Goal: Task Accomplishment & Management: Manage account settings

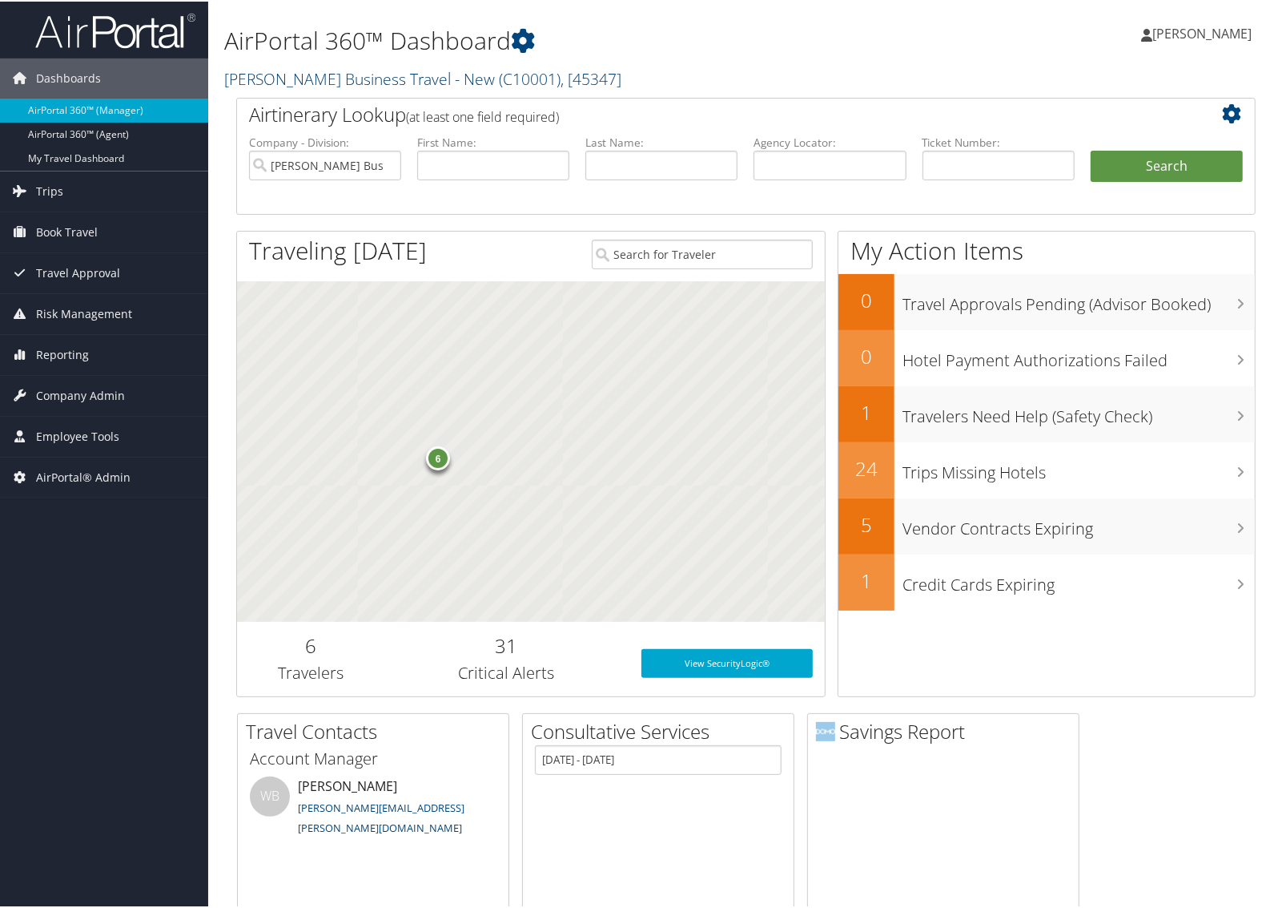
click at [262, 69] on link "Christopherson Business Travel - New ( C10001 ) , [ 45347 ]" at bounding box center [422, 77] width 397 height 22
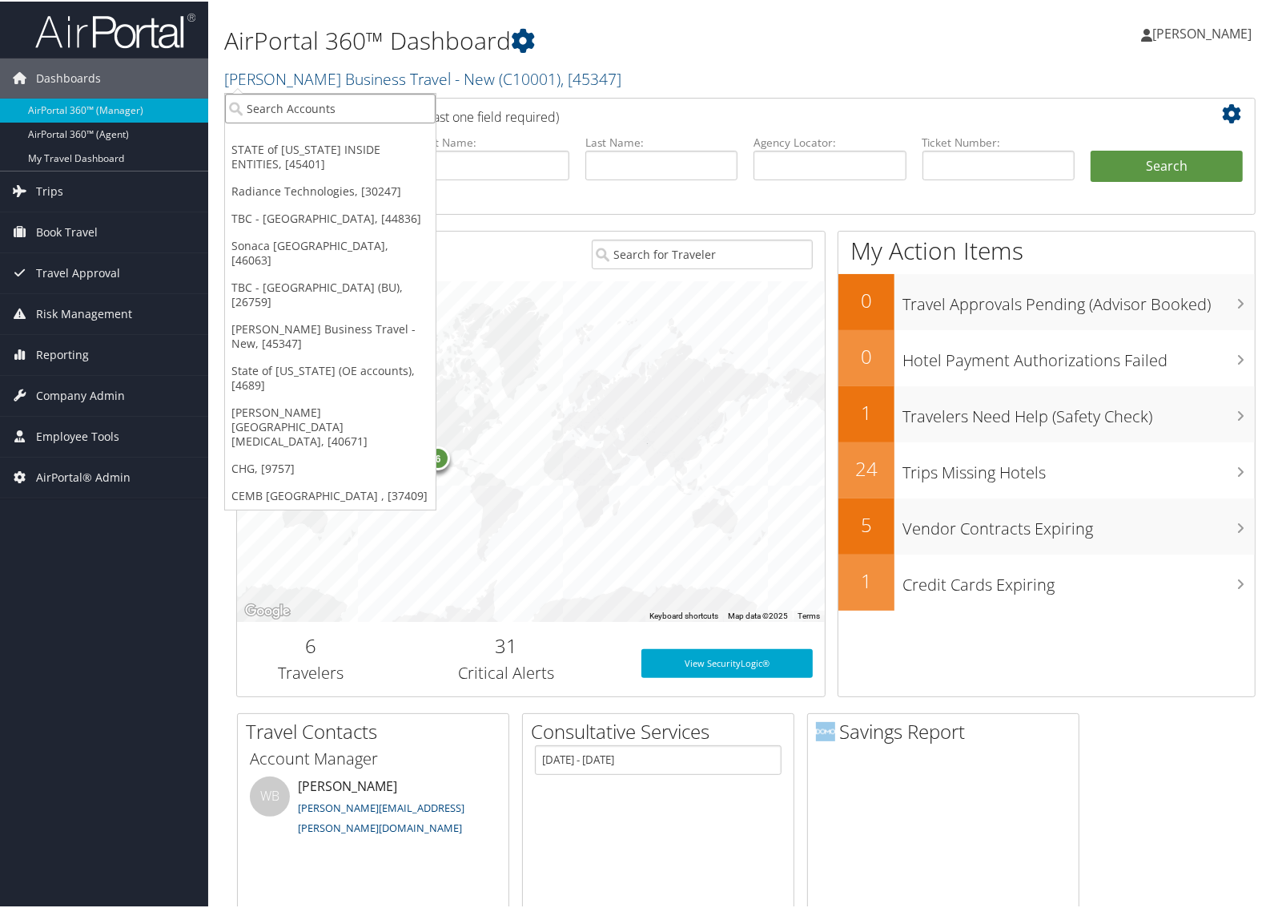
click at [263, 97] on input "search" at bounding box center [330, 107] width 211 height 30
type input "djj"
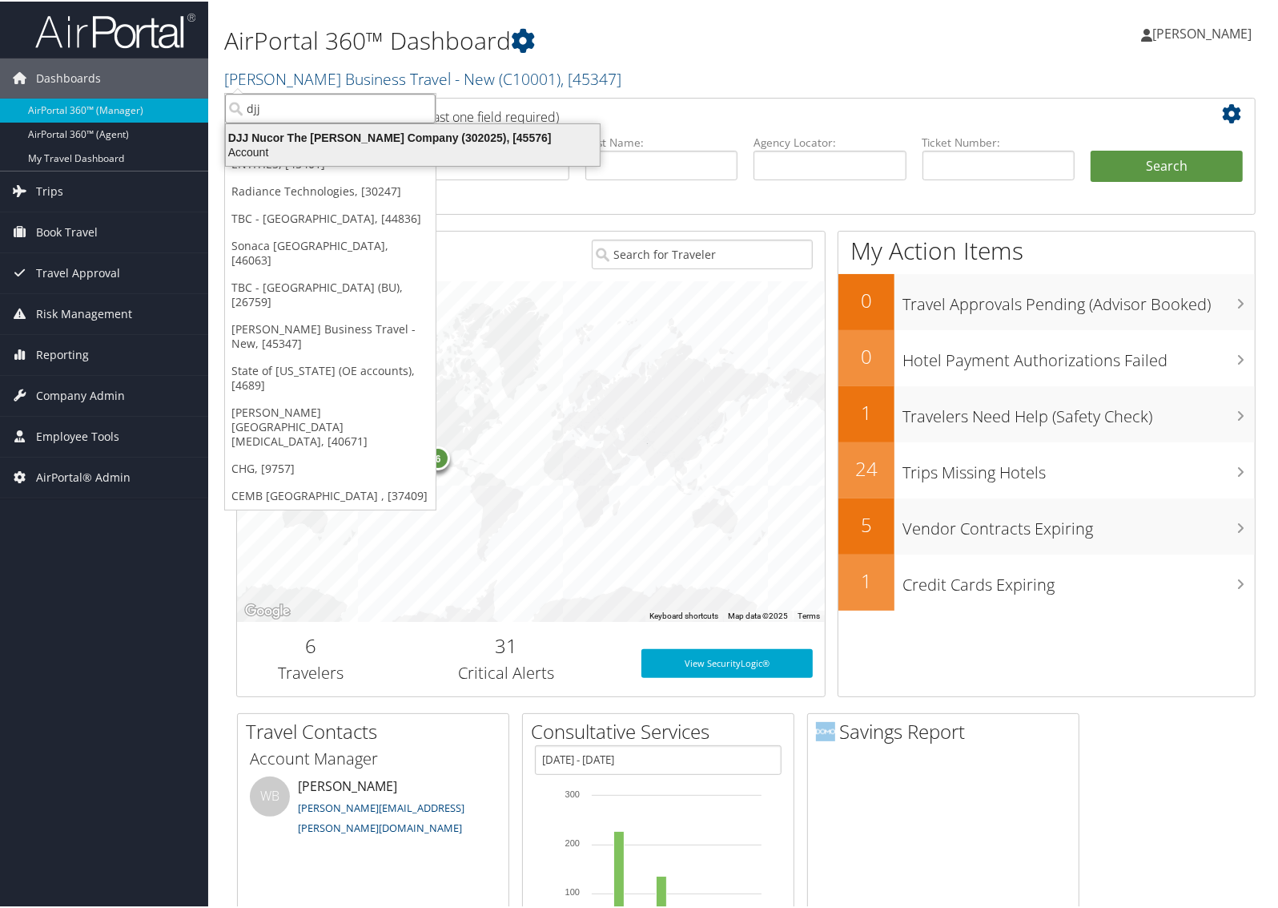
click at [276, 139] on div "DJJ Nucor The David Joseph Company (302025), [45576]" at bounding box center [412, 136] width 393 height 14
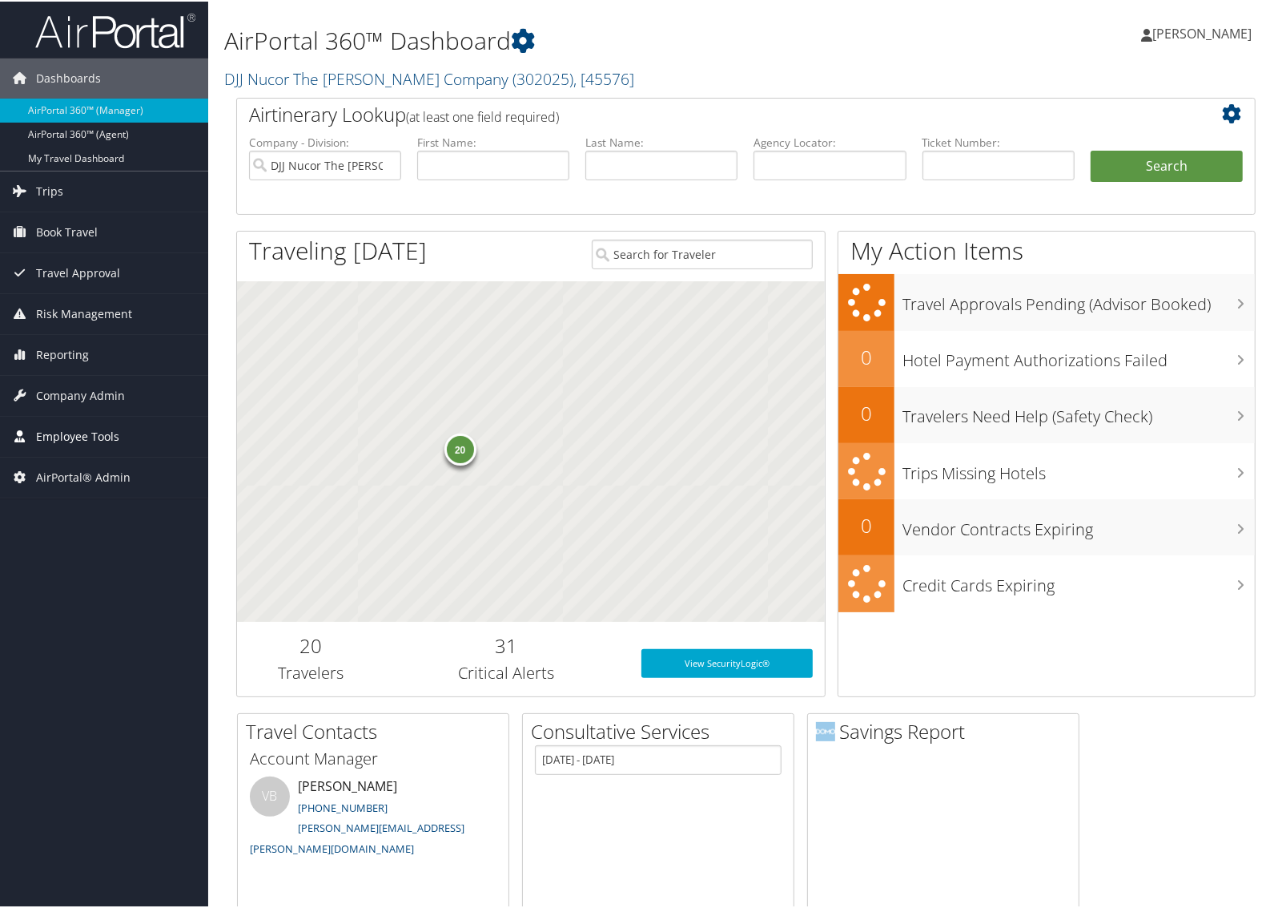
click at [118, 439] on link "Employee Tools" at bounding box center [104, 435] width 208 height 40
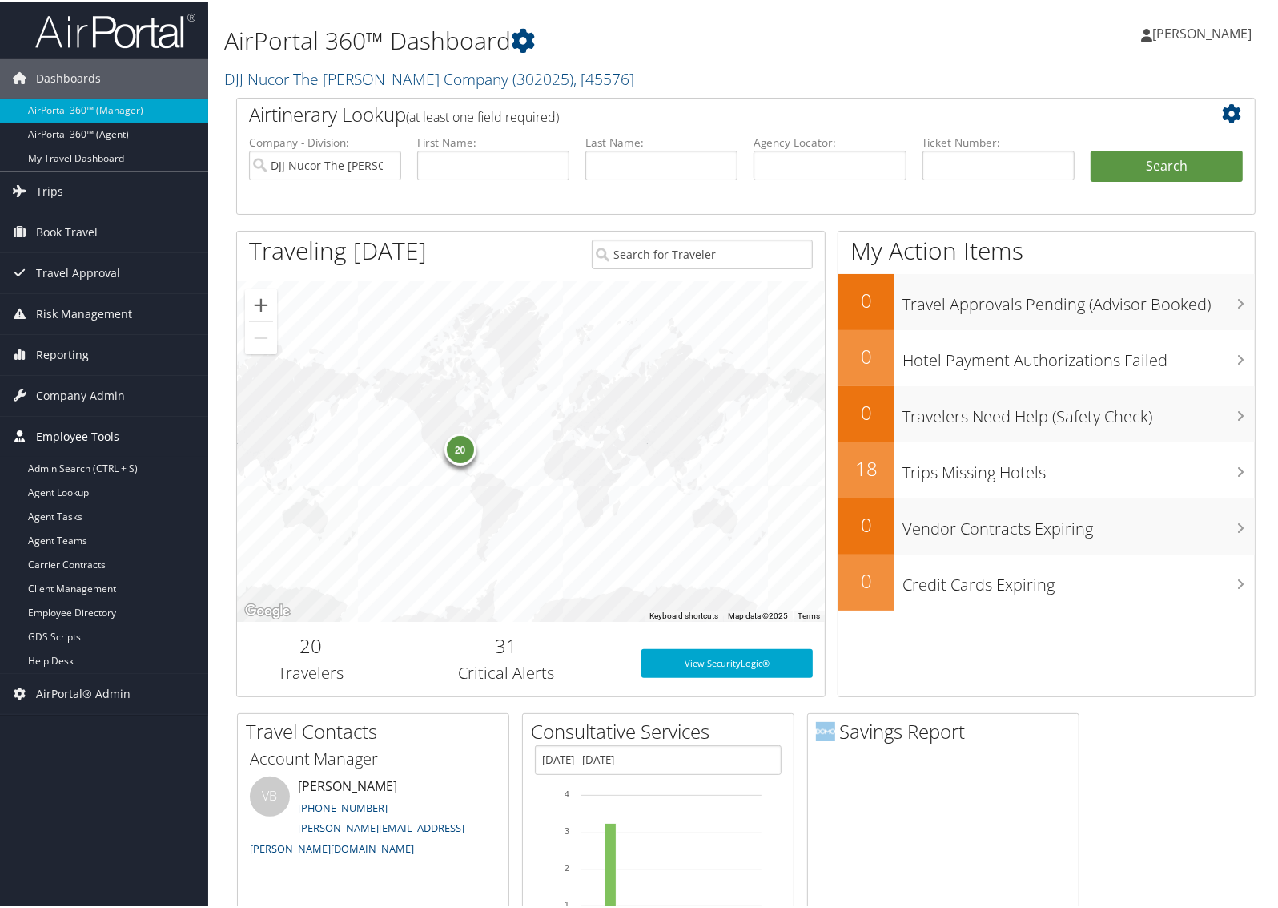
click at [97, 429] on span "Employee Tools" at bounding box center [77, 435] width 83 height 40
click at [90, 393] on span "Company Admin" at bounding box center [80, 394] width 89 height 40
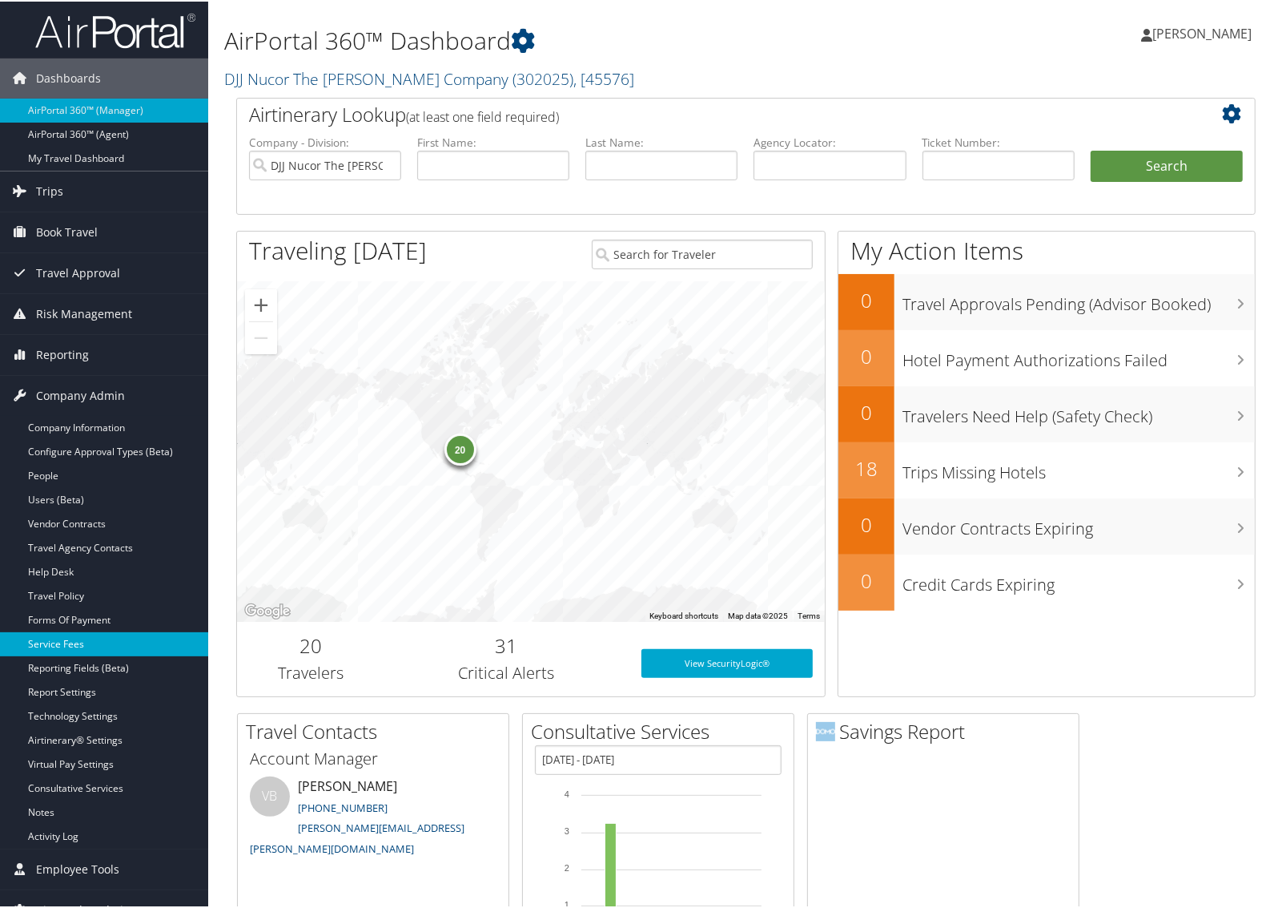
click at [69, 635] on link "Service Fees" at bounding box center [104, 642] width 208 height 24
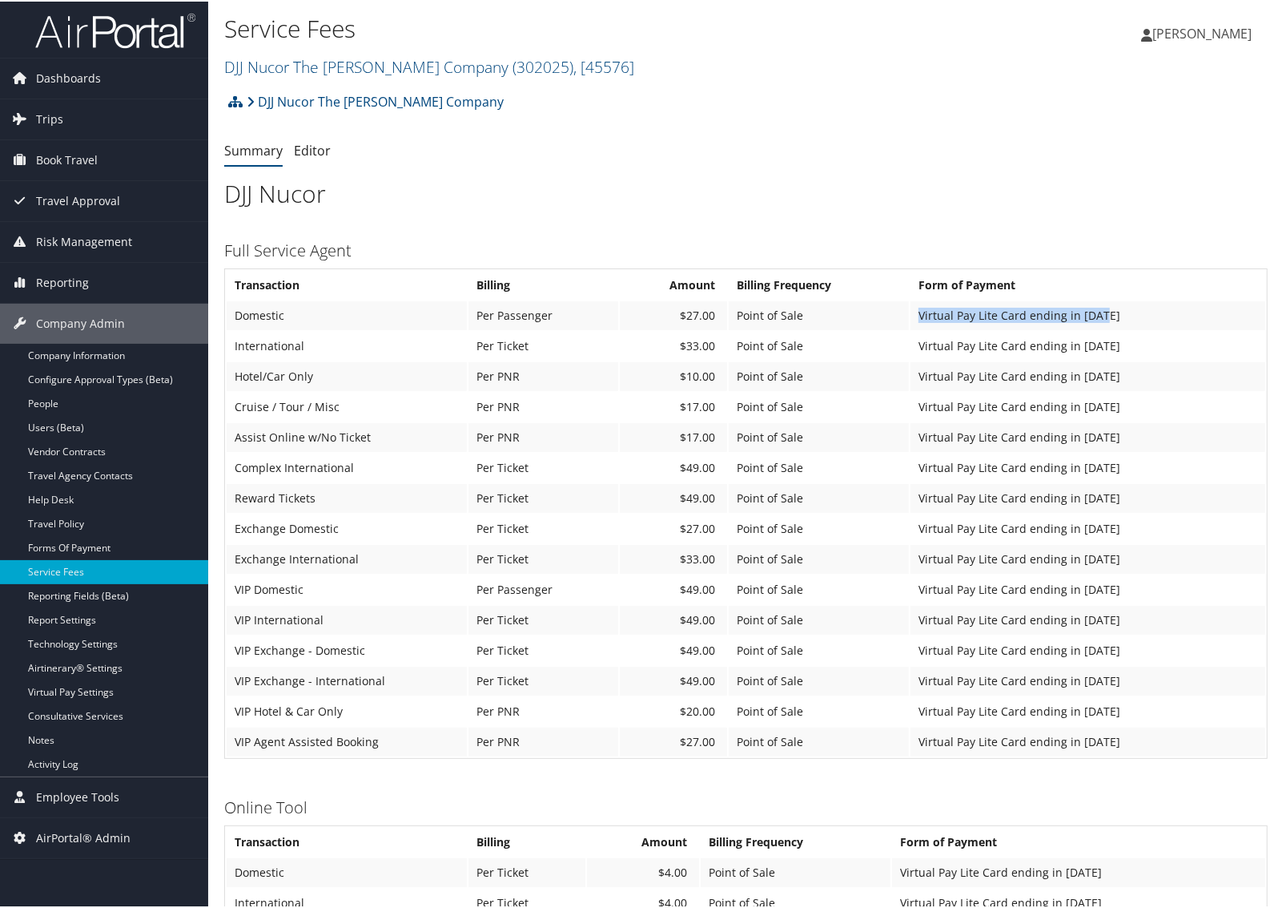
drag, startPoint x: 1123, startPoint y: 314, endPoint x: 929, endPoint y: 322, distance: 194.0
click at [929, 322] on td "Virtual Pay Lite Card ending in [DATE]" at bounding box center [1088, 314] width 355 height 29
copy td "Virtual Pay Lite Card ending in [DATE]"
click at [306, 155] on link "Editor" at bounding box center [312, 149] width 37 height 18
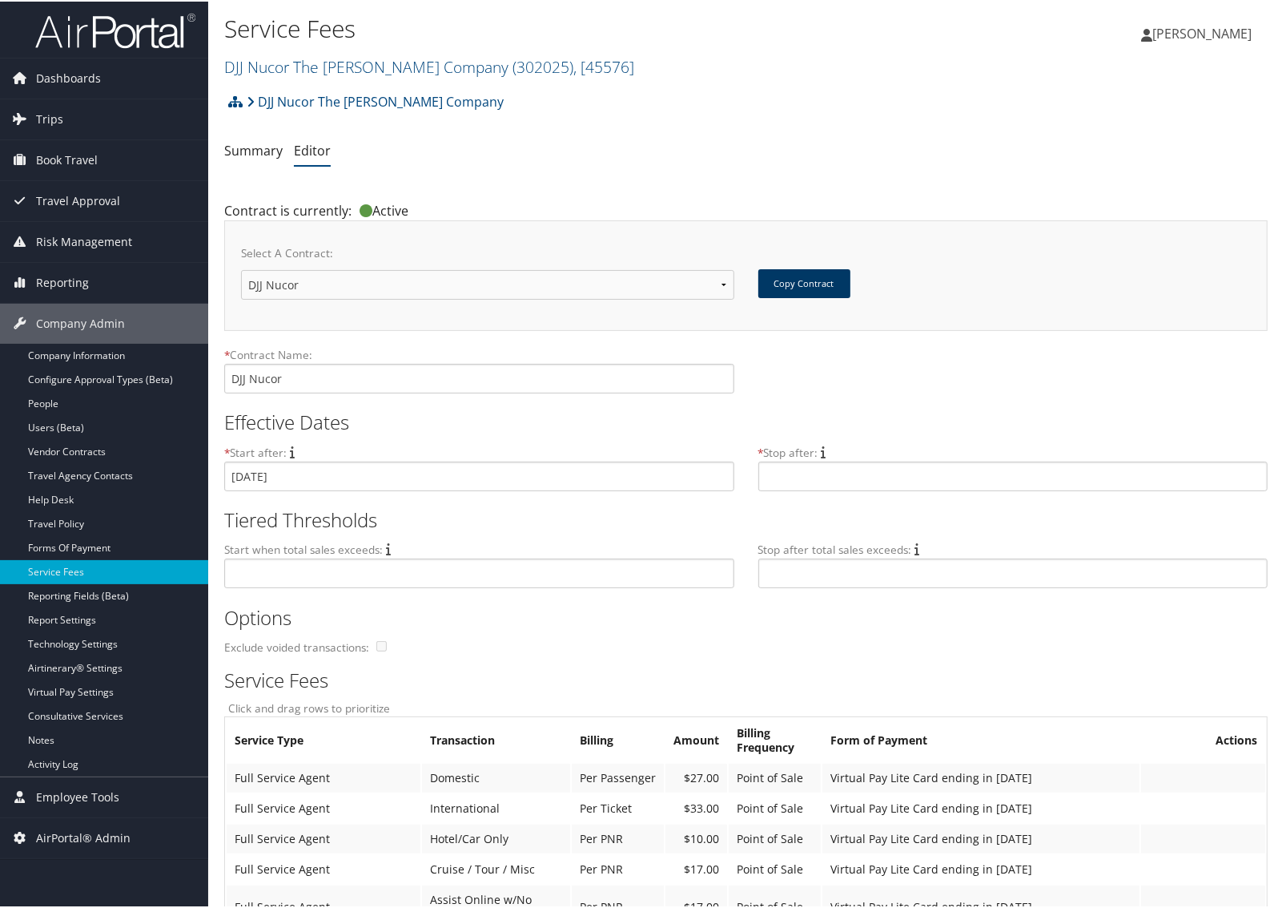
click at [779, 281] on button "Copy Contract" at bounding box center [805, 282] width 92 height 29
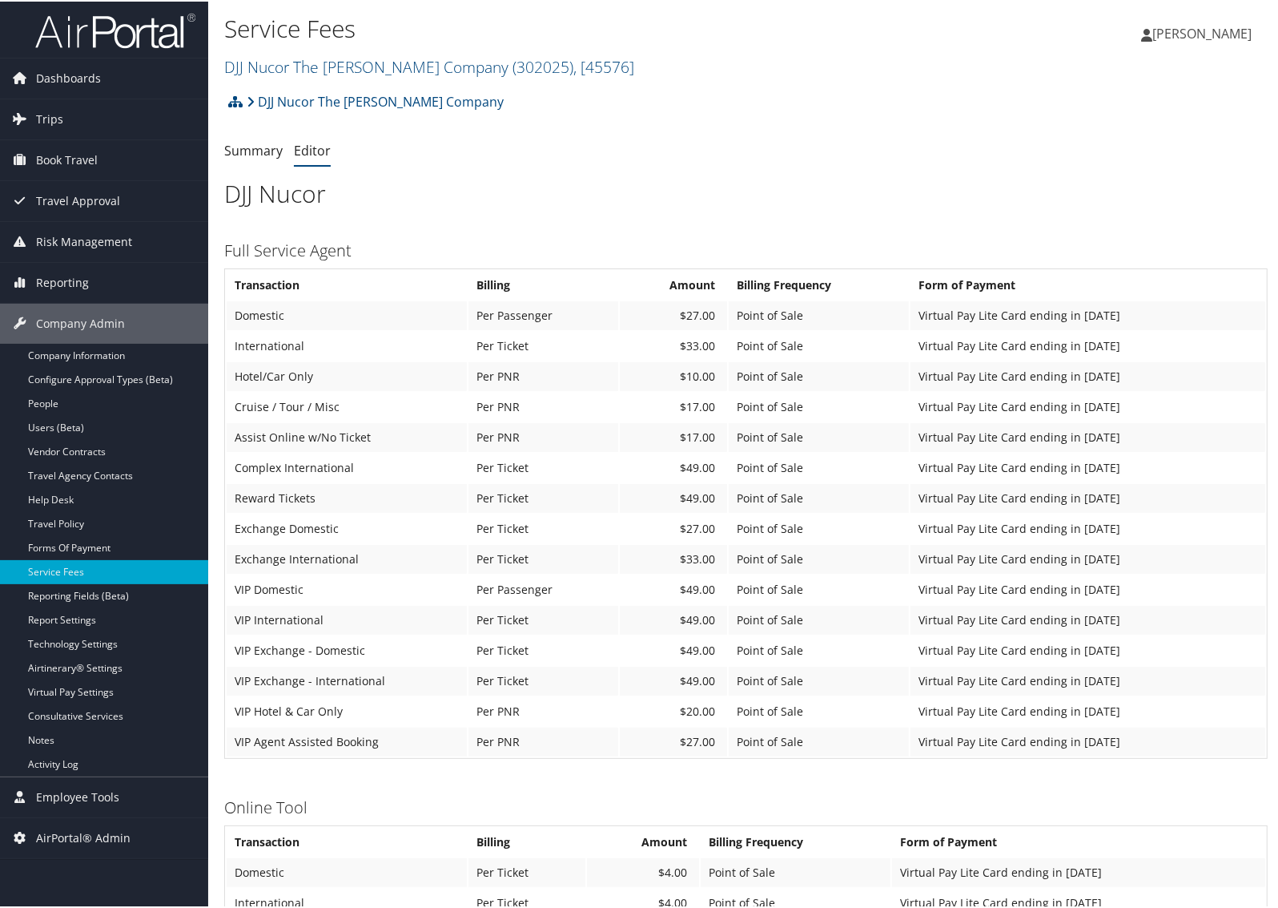
click at [315, 147] on link "Editor" at bounding box center [312, 149] width 37 height 18
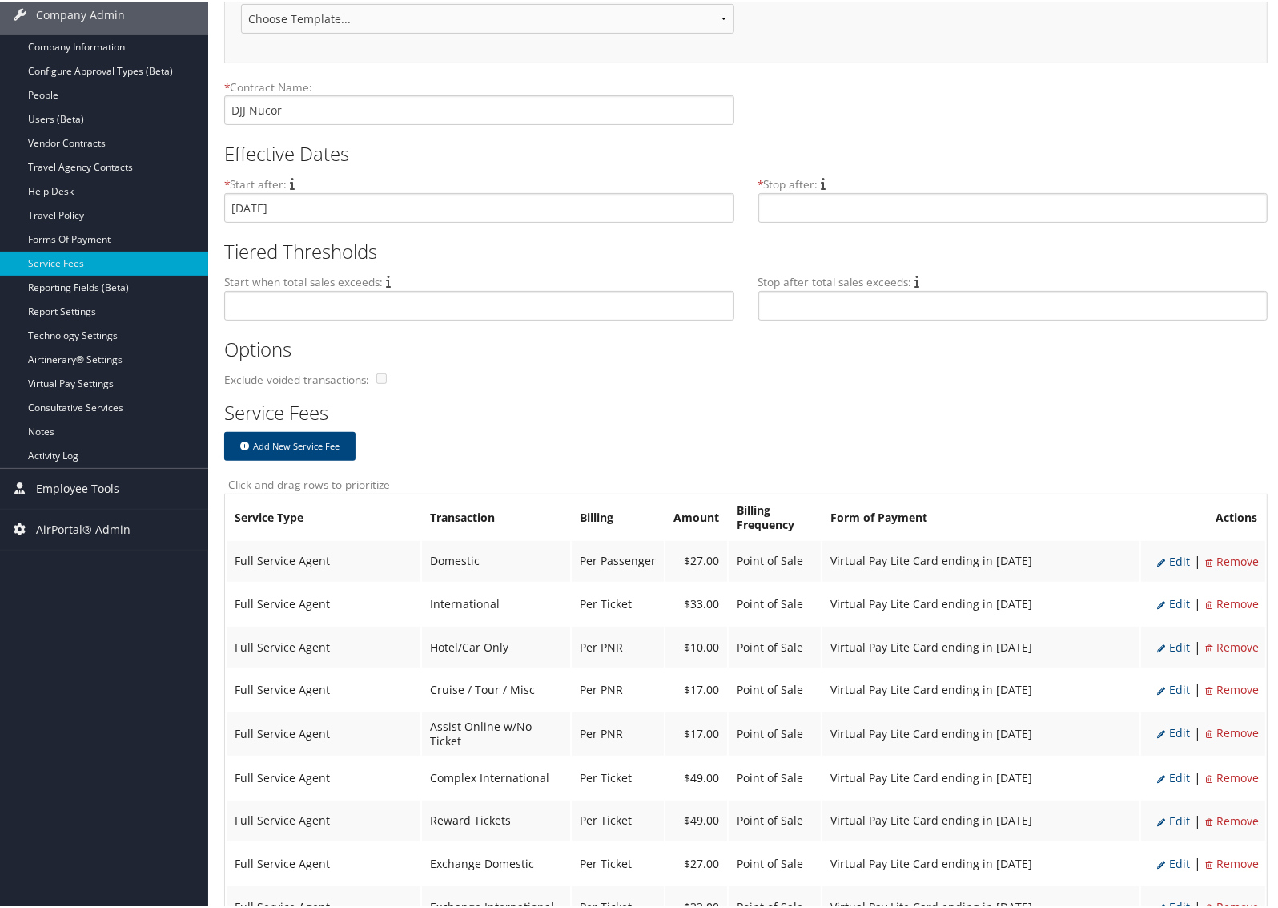
scroll to position [346, 0]
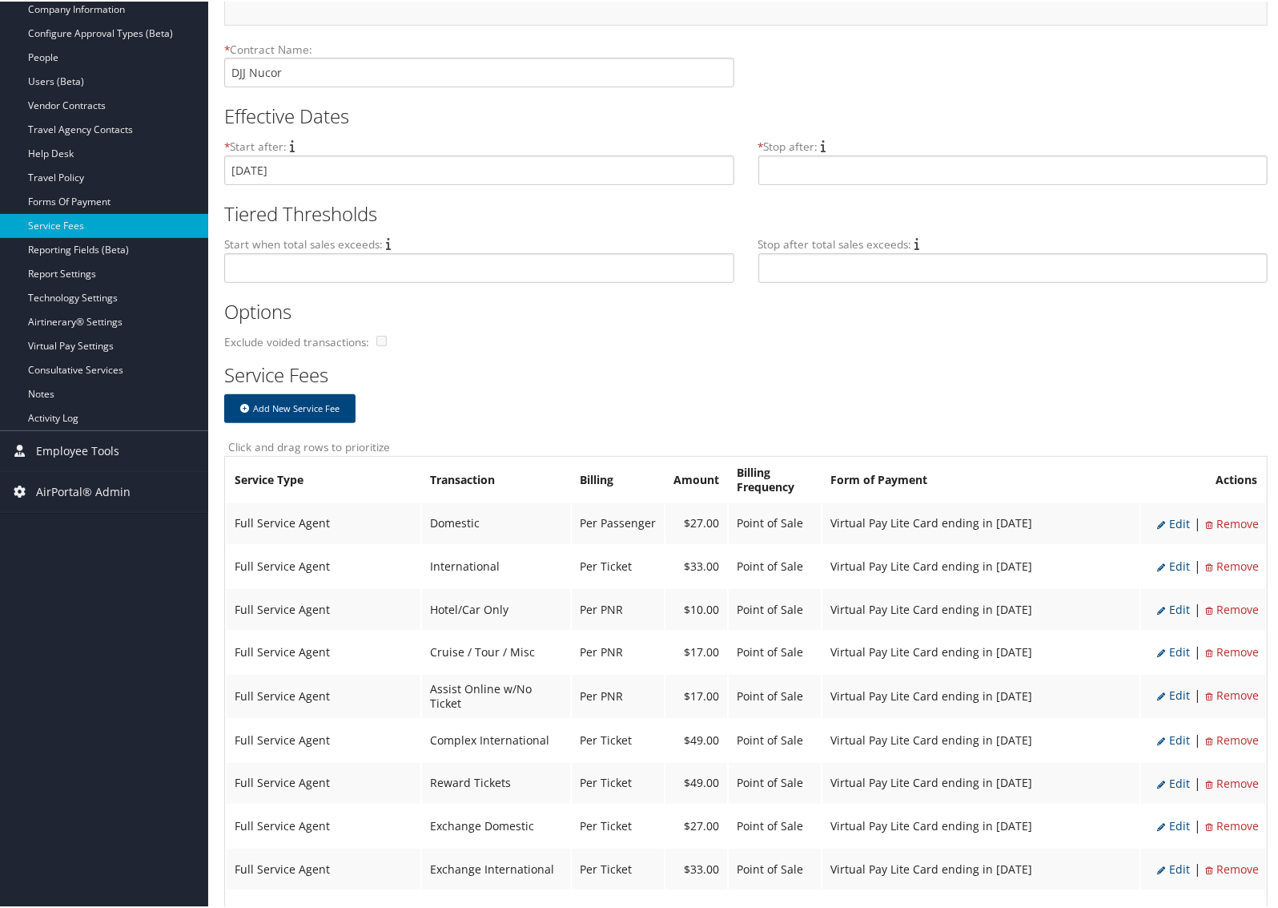
click at [1174, 522] on span "Edit" at bounding box center [1174, 521] width 33 height 15
select select "2"
select select "20"
select select "15_2160"
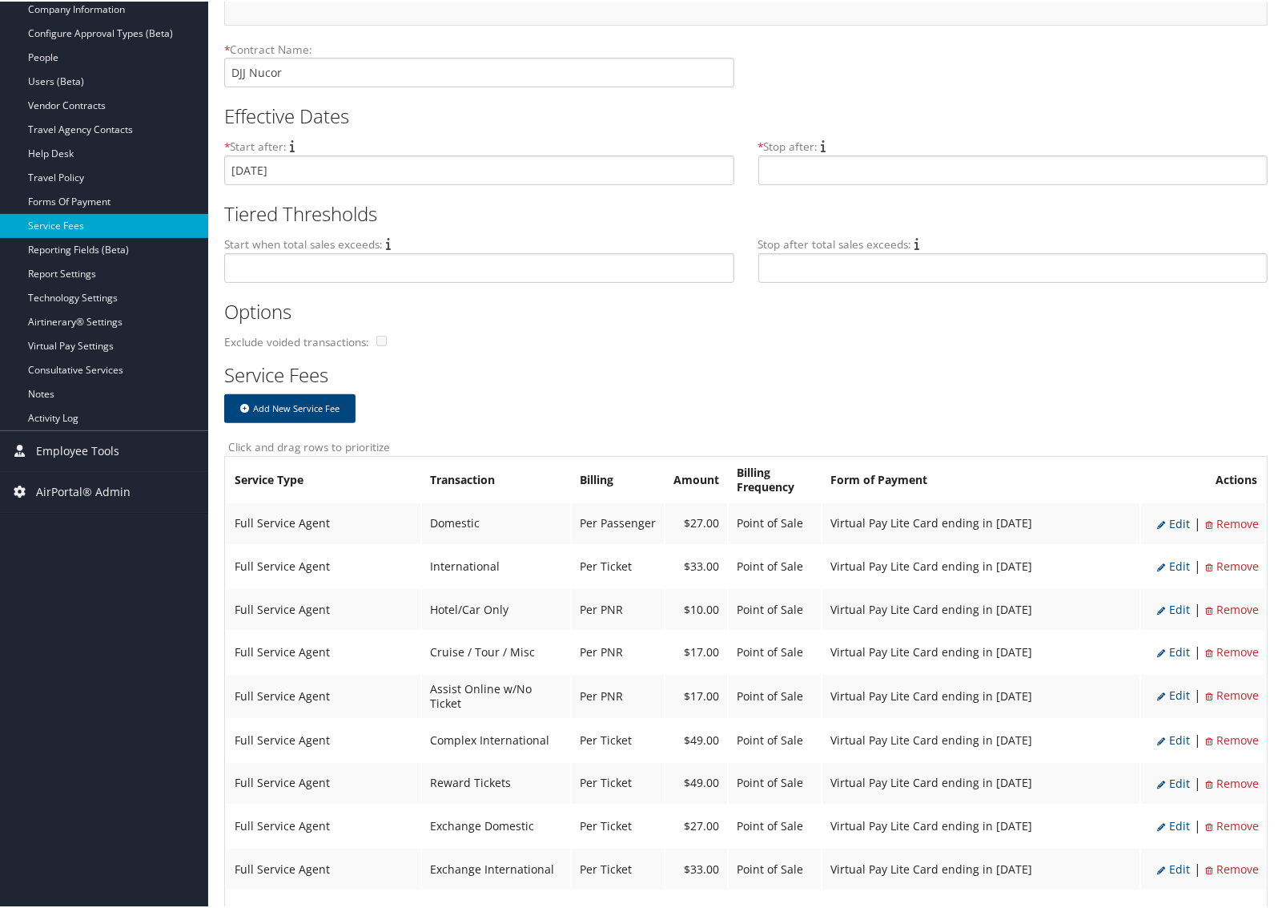
select select "2"
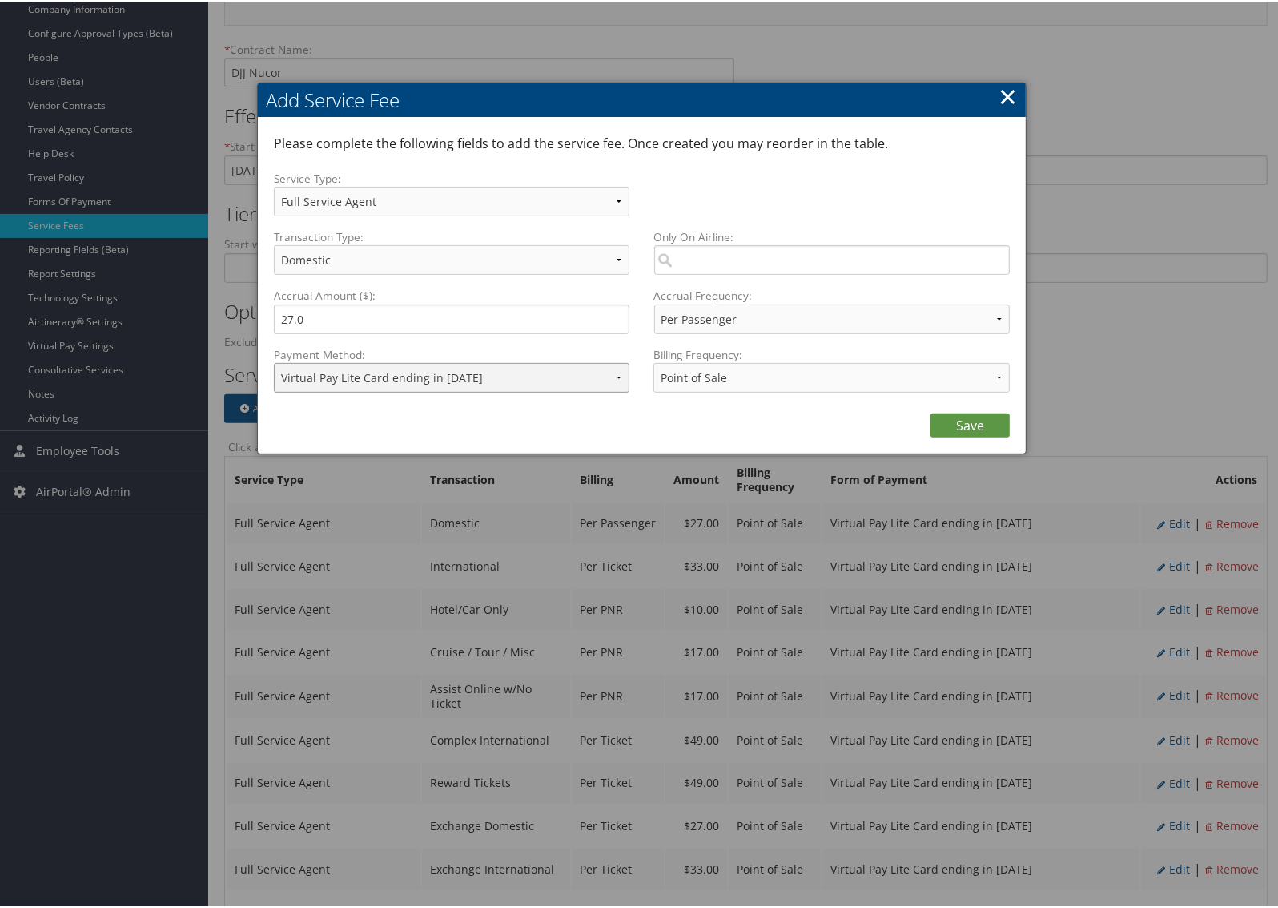
click at [577, 379] on select "ACH Transfer Cash / Check (AR) Corporate Credit Card Ghost Credit Card Hotel Gu…" at bounding box center [452, 376] width 356 height 30
select select "2"
click at [274, 361] on select "ACH Transfer Cash / Check (AR) Corporate Credit Card Ghost Credit Card Hotel Gu…" at bounding box center [452, 376] width 356 height 30
click at [991, 425] on link "Save" at bounding box center [970, 424] width 79 height 24
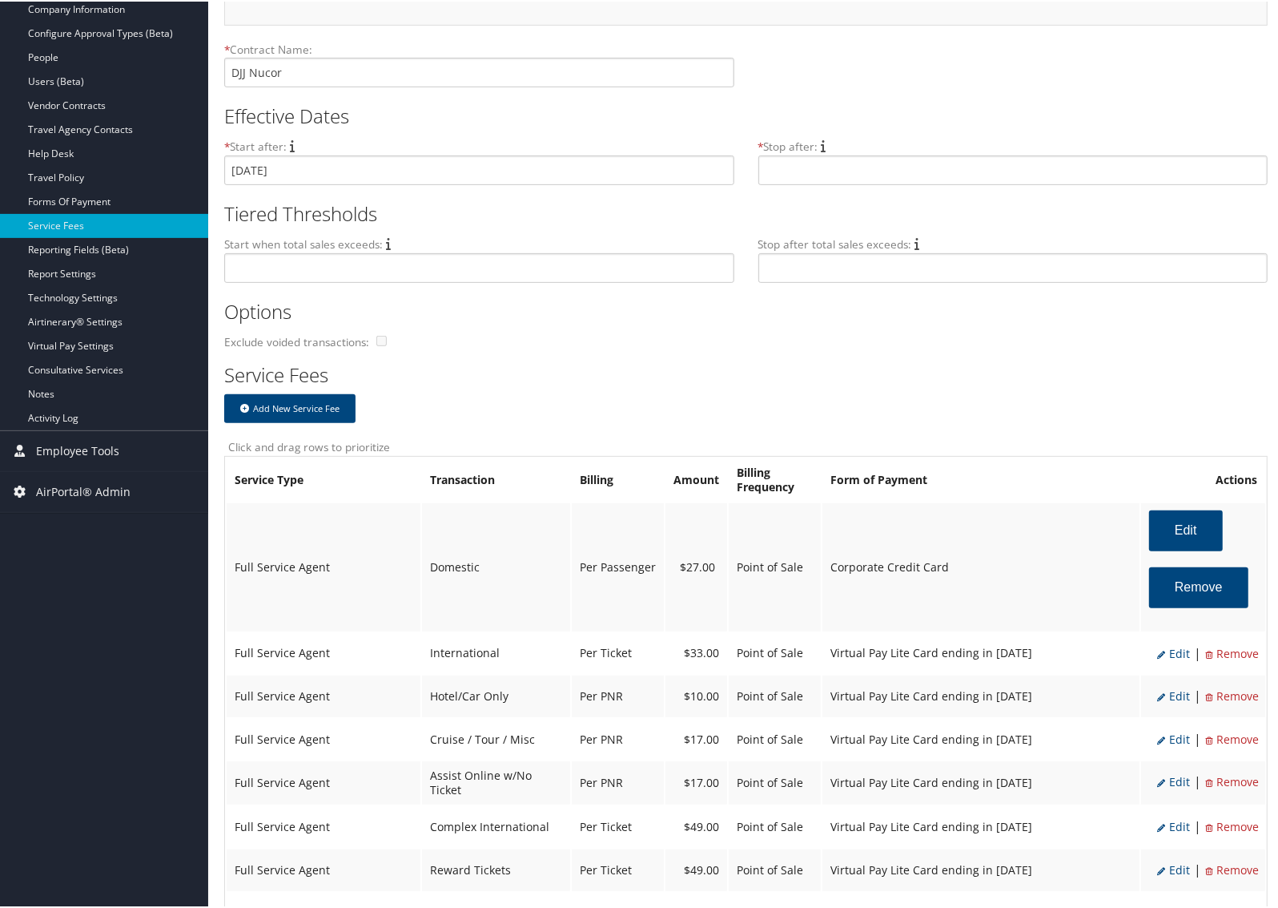
click at [1167, 657] on li "Edit" at bounding box center [1174, 652] width 33 height 21
select select "14"
type input "33.0"
select select "4"
select select "15_2160"
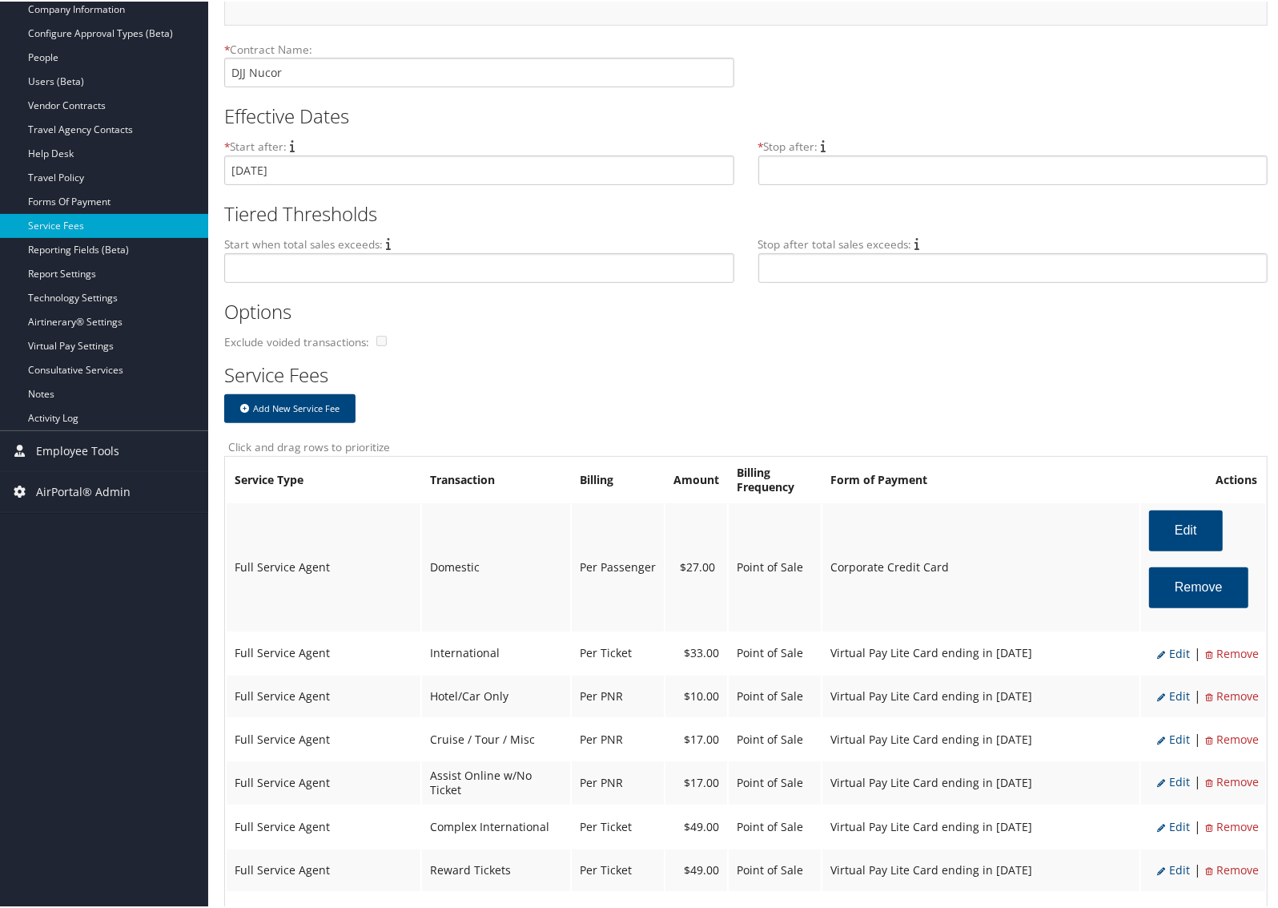
select select "2"
select select "14"
select select "4"
select select "15_2160"
select select "2"
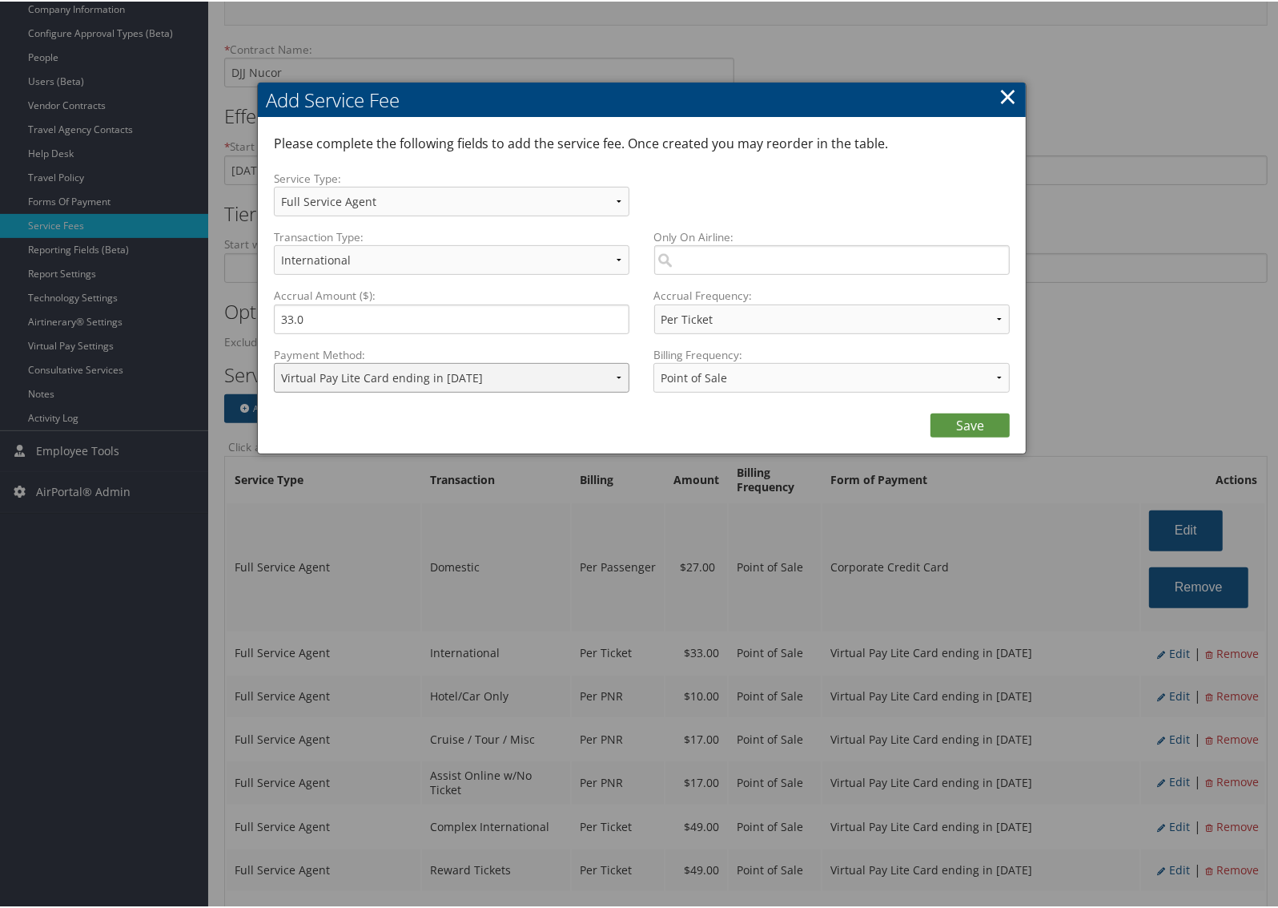
click at [521, 377] on select "ACH Transfer Cash / Check (AR) Corporate Credit Card Ghost Credit Card Hotel Gu…" at bounding box center [452, 376] width 356 height 30
select select "2"
click at [274, 361] on select "ACH Transfer Cash / Check (AR) Corporate Credit Card Ghost Credit Card Hotel Gu…" at bounding box center [452, 376] width 356 height 30
click at [938, 422] on link "Save" at bounding box center [970, 424] width 79 height 24
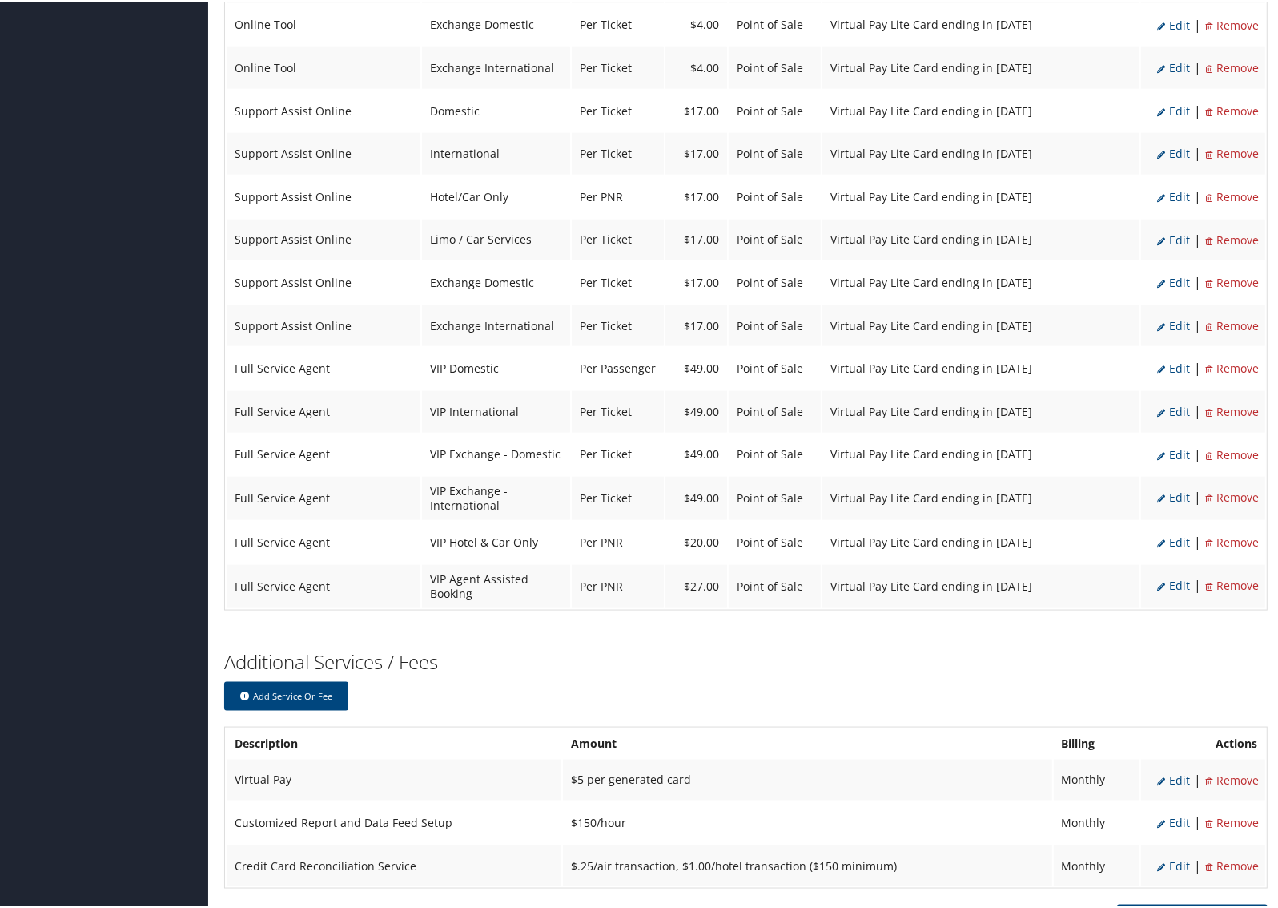
scroll to position [1595, 0]
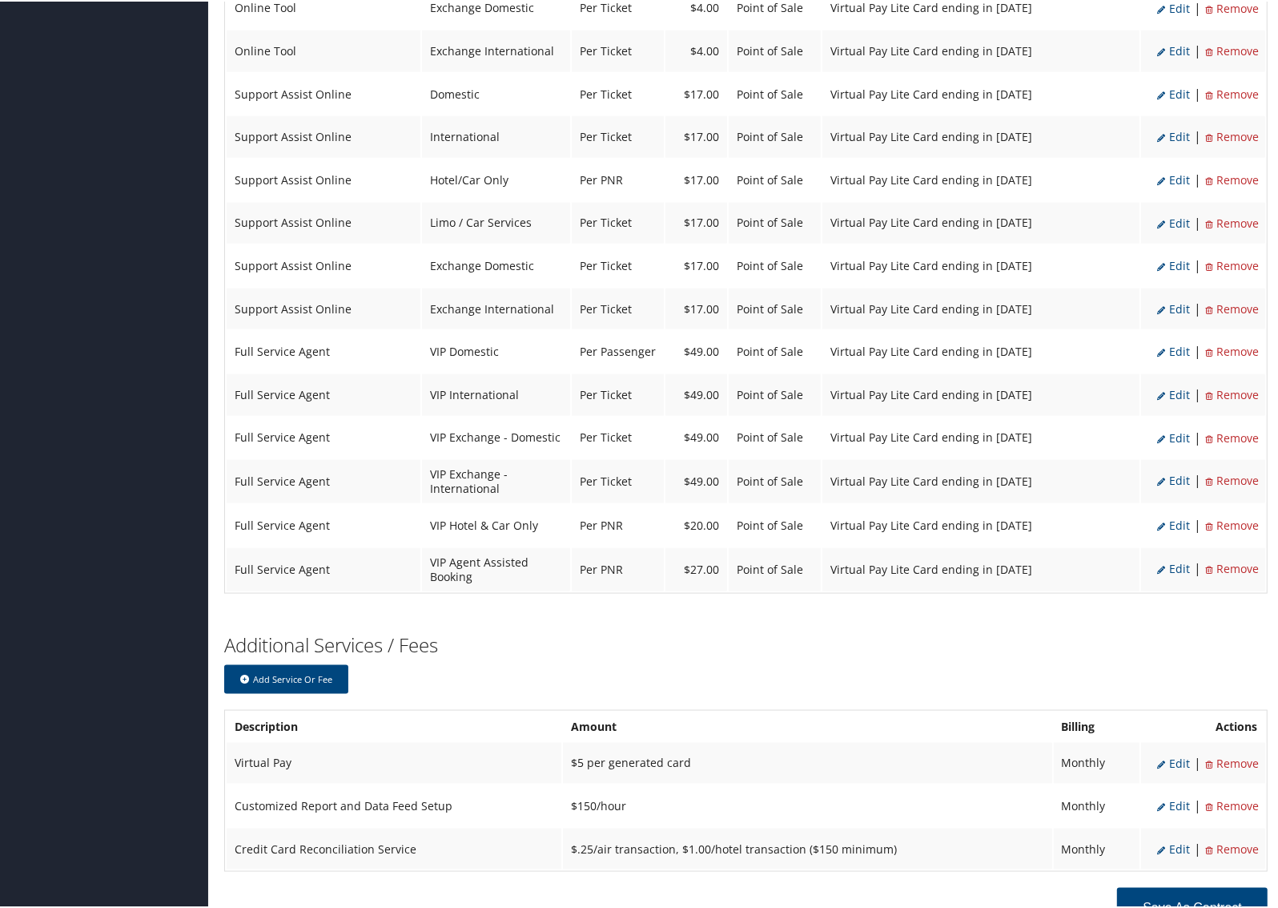
click at [1176, 559] on span "Edit" at bounding box center [1174, 566] width 33 height 15
select select "42"
type input "27.0"
select select "2"
select select "15_2160"
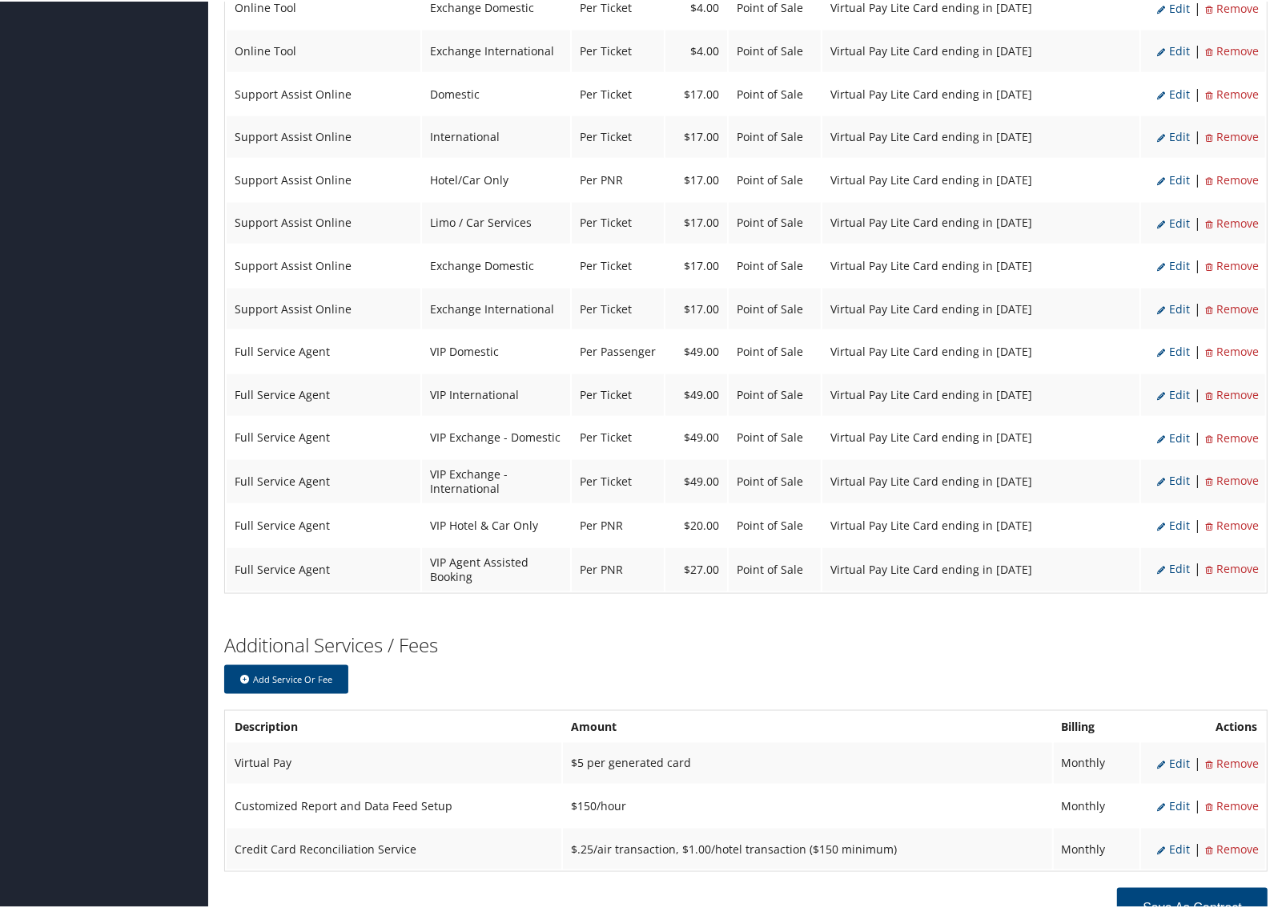
select select "2"
select select "42"
select select "2"
select select "15_2160"
select select "2"
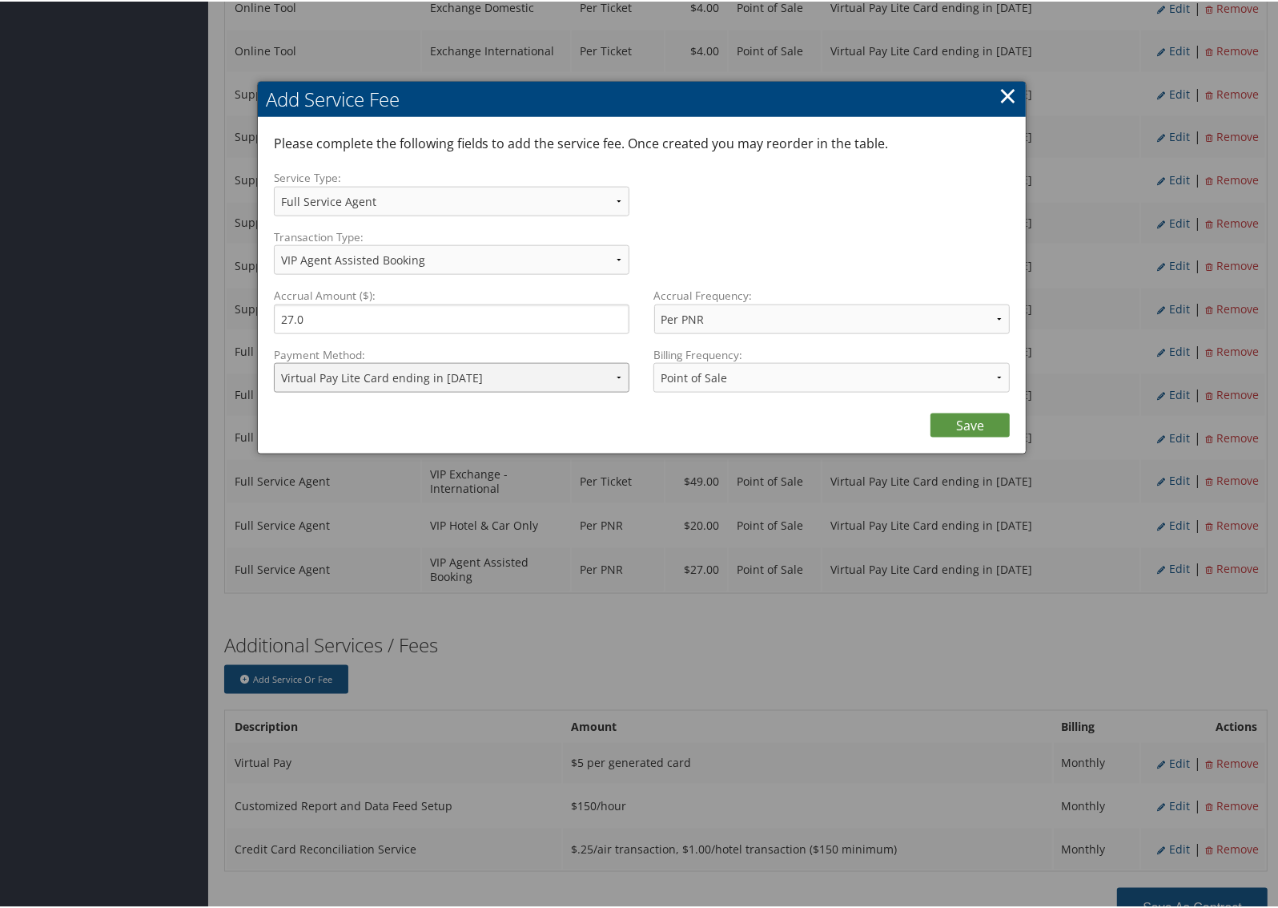
click at [475, 363] on select "ACH Transfer Cash / Check (AR) Corporate Credit Card Ghost Credit Card Hotel Gu…" at bounding box center [452, 376] width 356 height 30
select select "2"
click at [274, 361] on select "ACH Transfer Cash / Check (AR) Corporate Credit Card Ghost Credit Card Hotel Gu…" at bounding box center [452, 376] width 356 height 30
click at [936, 418] on link "Save" at bounding box center [970, 424] width 79 height 24
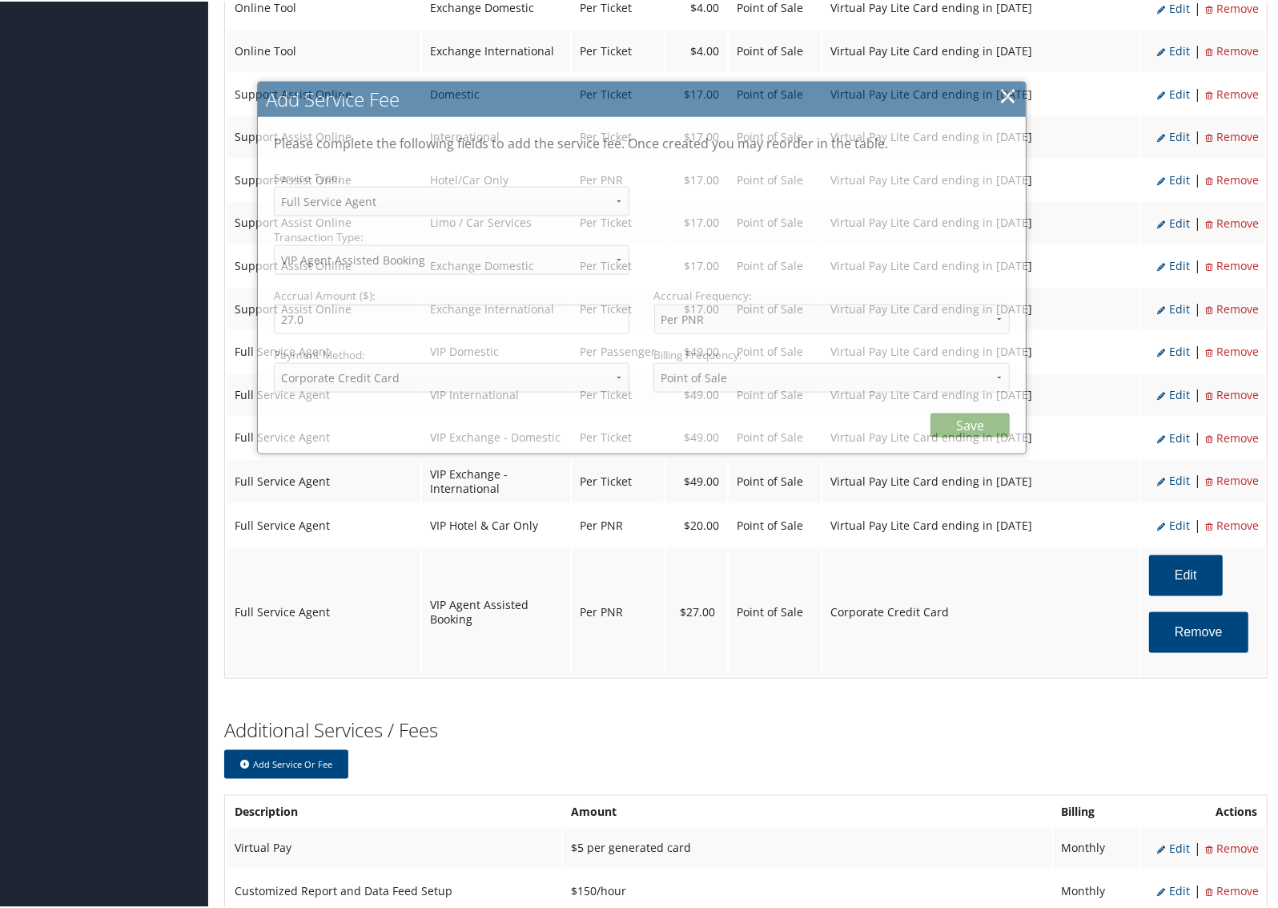
select select "2"
select select "42"
select select "2"
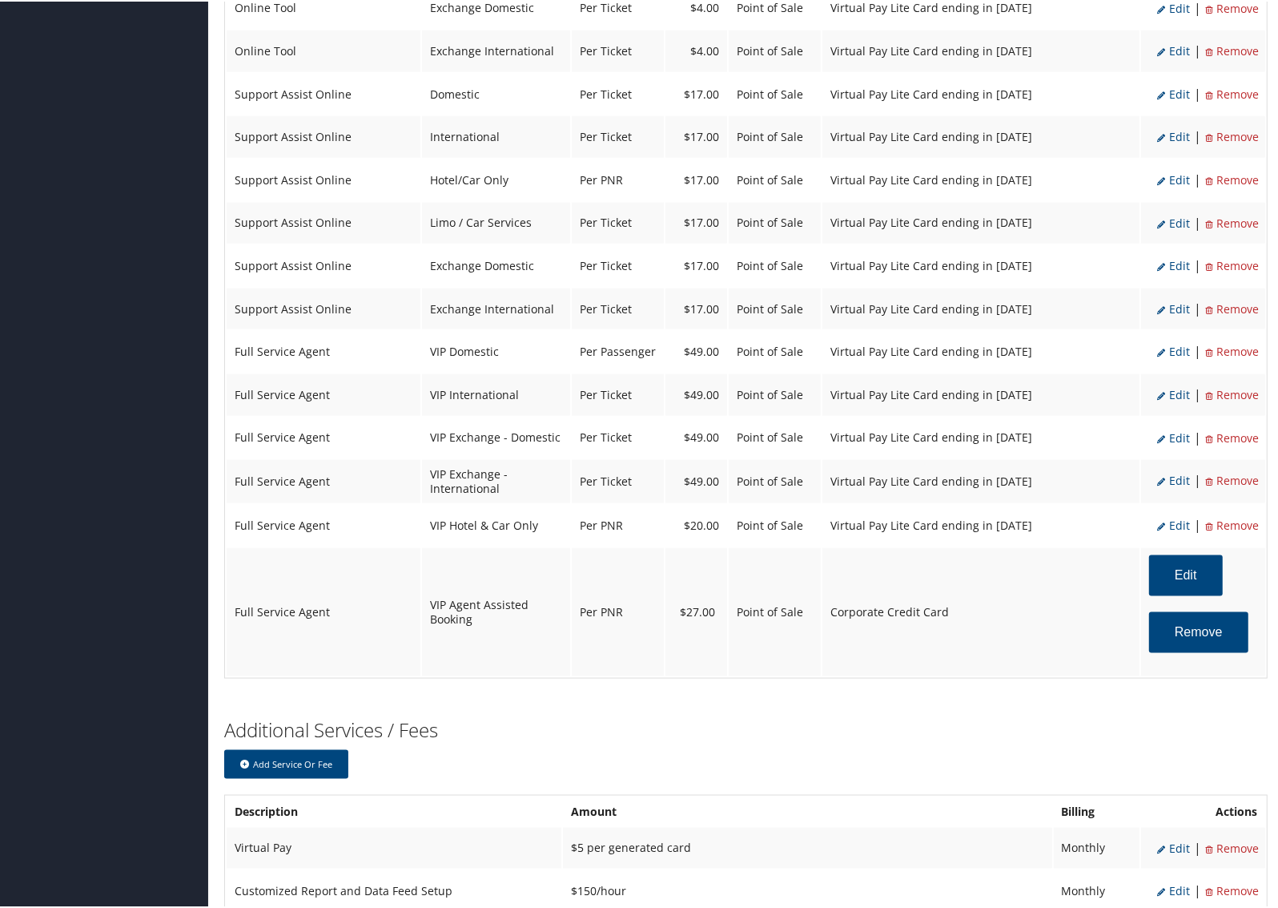
click at [1182, 513] on li "Edit" at bounding box center [1174, 523] width 33 height 21
select select "40"
type input "20.0"
select select "15_2160"
select select "2"
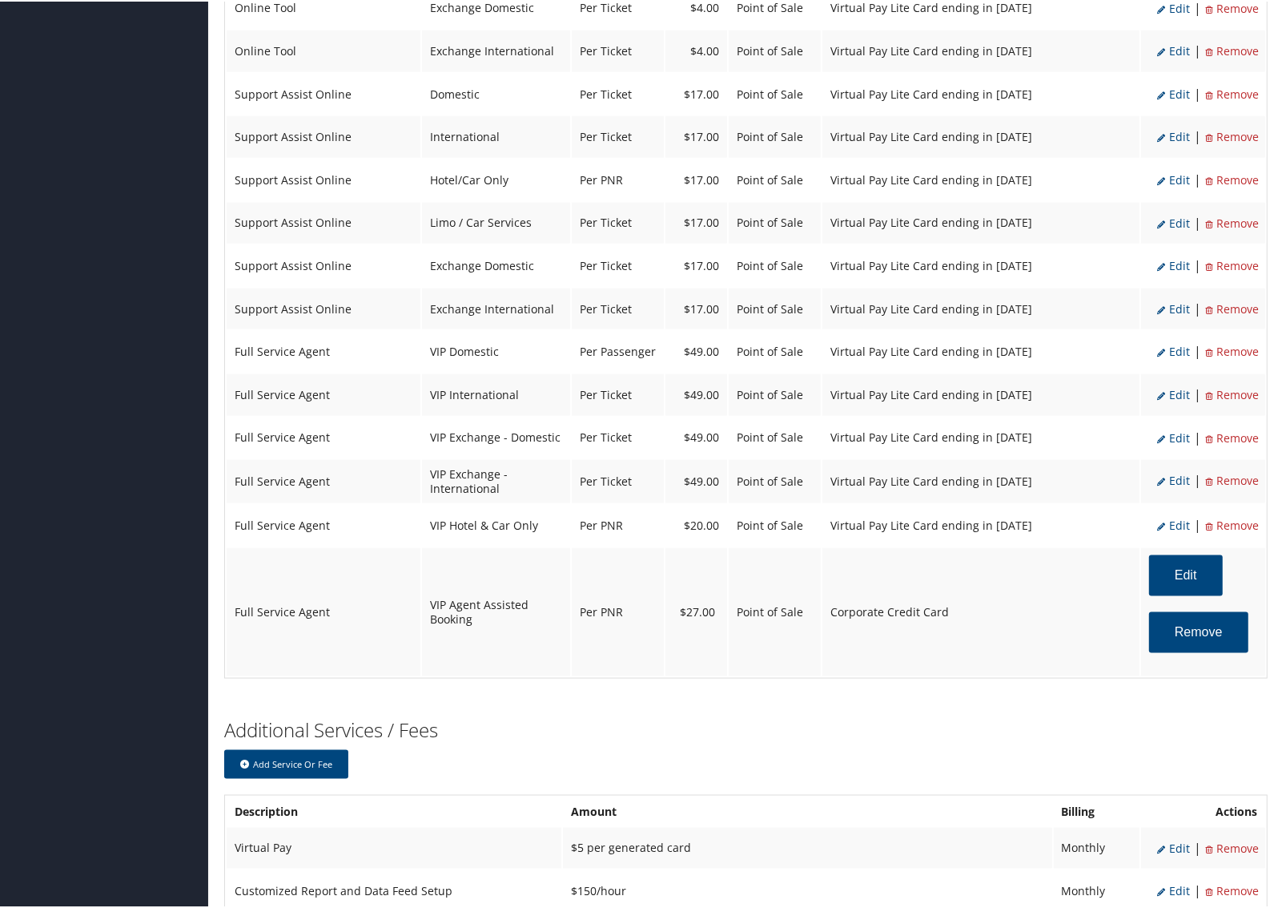
select select "40"
select select "2"
select select "15_2160"
select select "2"
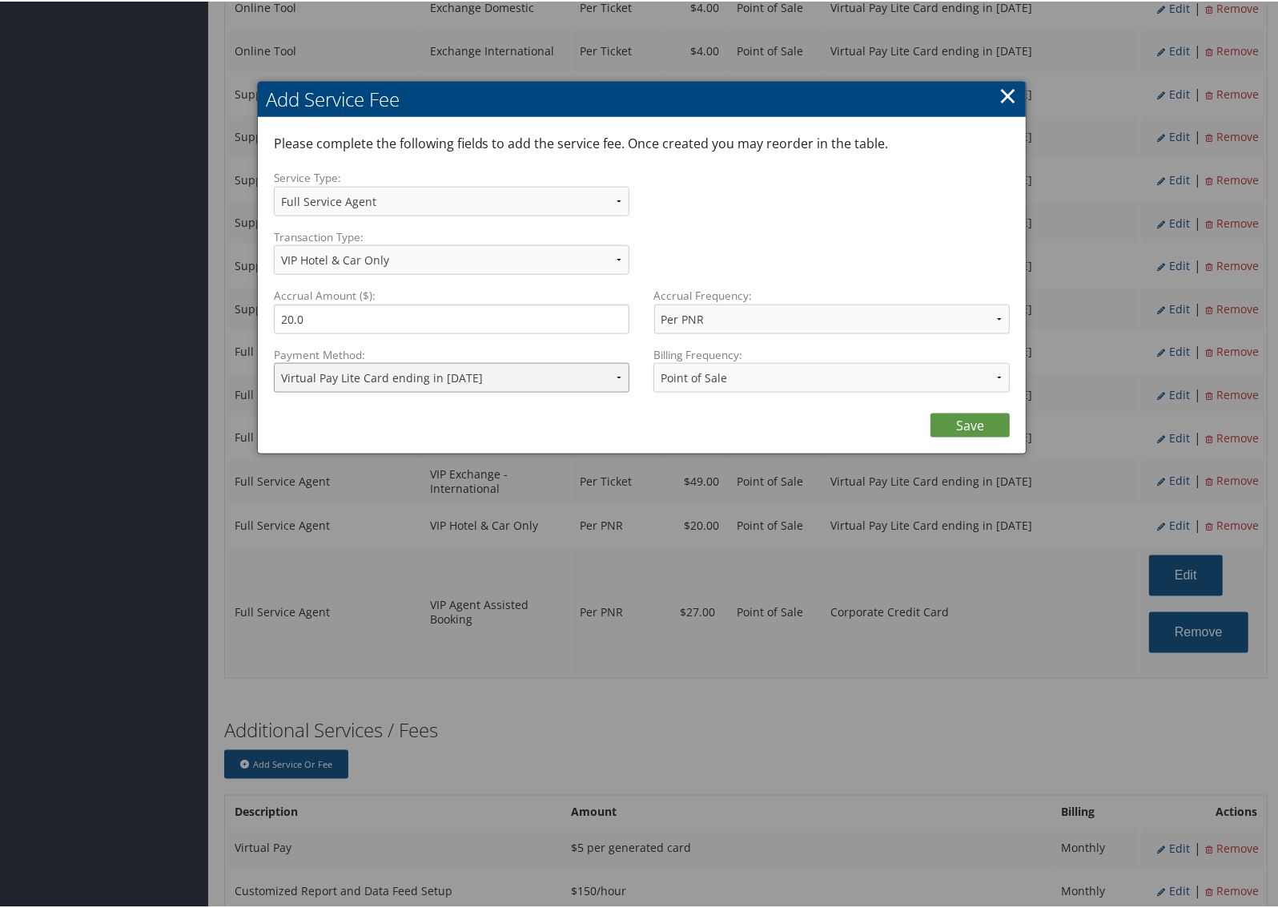
click at [502, 378] on select "ACH Transfer Cash / Check (AR) Corporate Credit Card Ghost Credit Card Hotel Gu…" at bounding box center [452, 376] width 356 height 30
select select "2"
click at [274, 361] on select "ACH Transfer Cash / Check (AR) Corporate Credit Card Ghost Credit Card Hotel Gu…" at bounding box center [452, 376] width 356 height 30
click at [973, 418] on link "Save" at bounding box center [970, 424] width 79 height 24
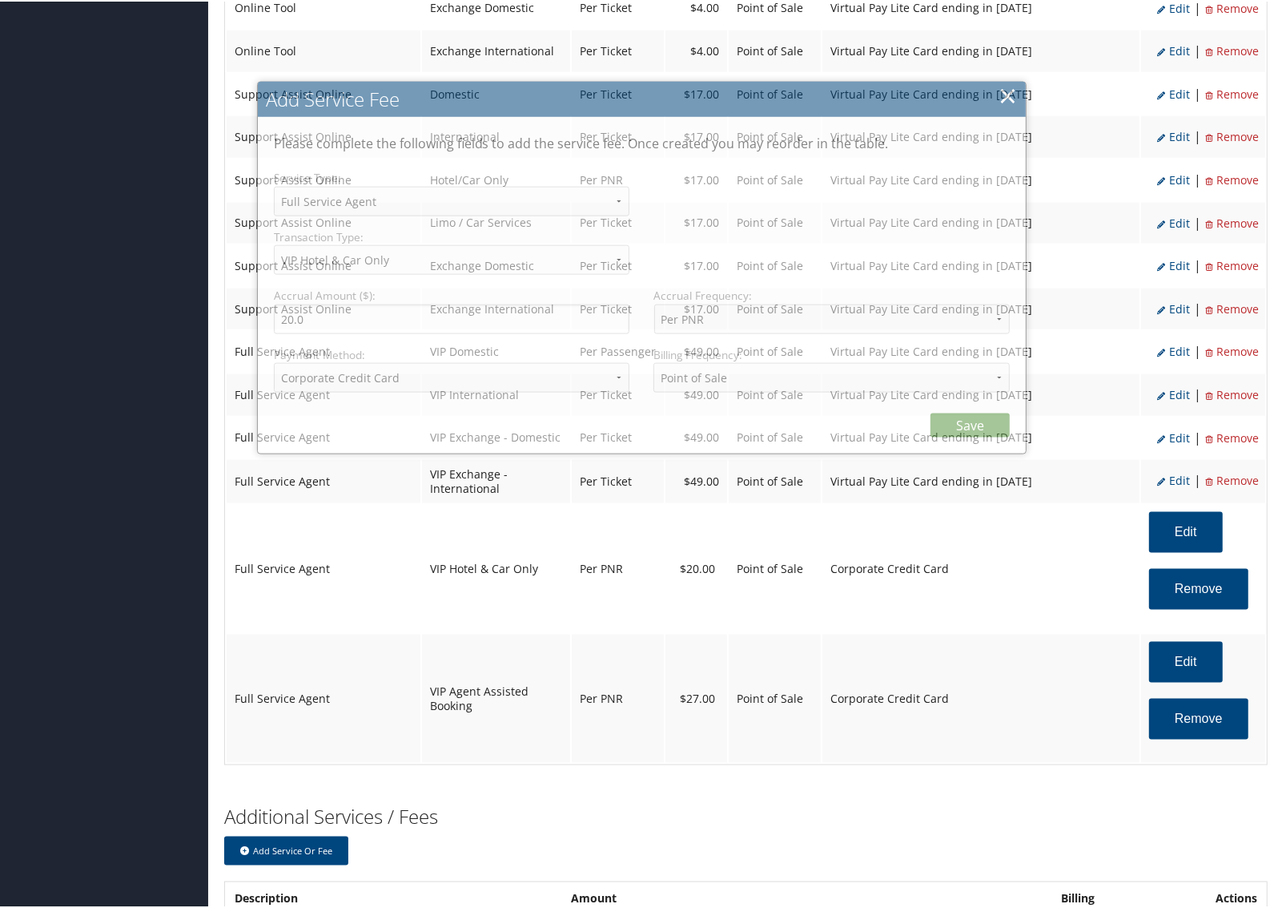
select select "2"
select select "40"
select select "2"
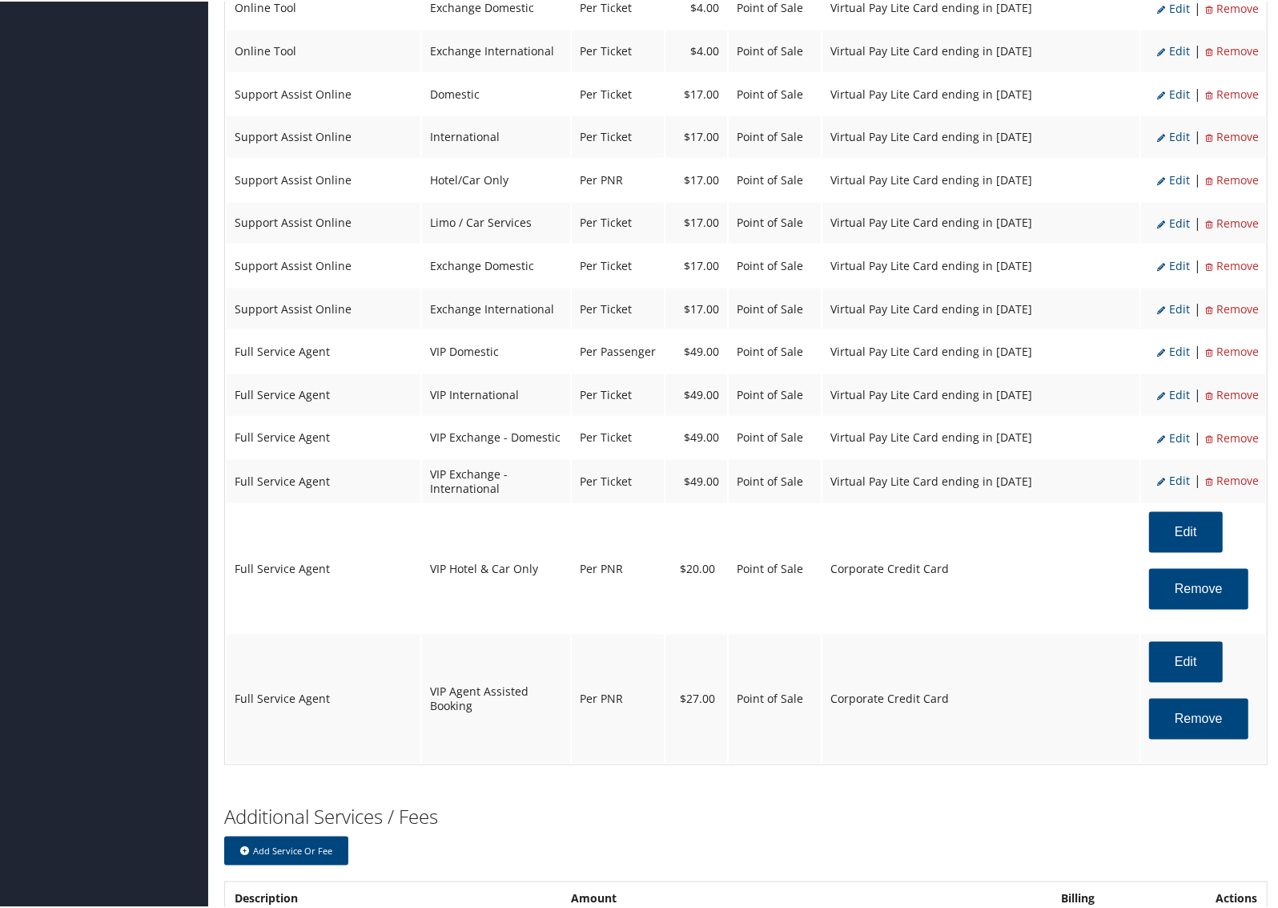
click at [1178, 471] on span "Edit" at bounding box center [1174, 478] width 33 height 15
select select "39"
type input "49.0"
select select "4"
select select "15_2160"
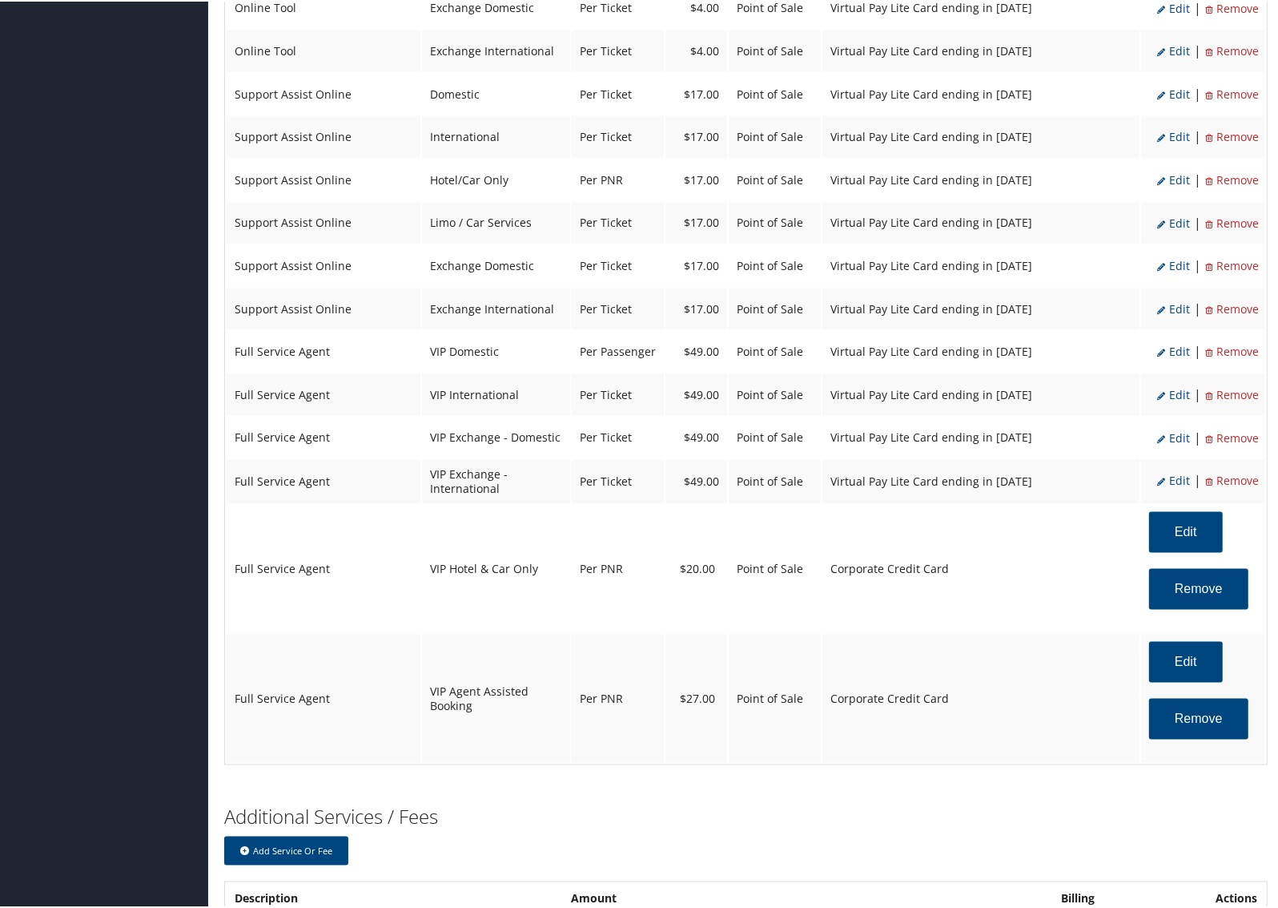
select select "2"
select select "39"
select select "4"
select select "15_2160"
select select "2"
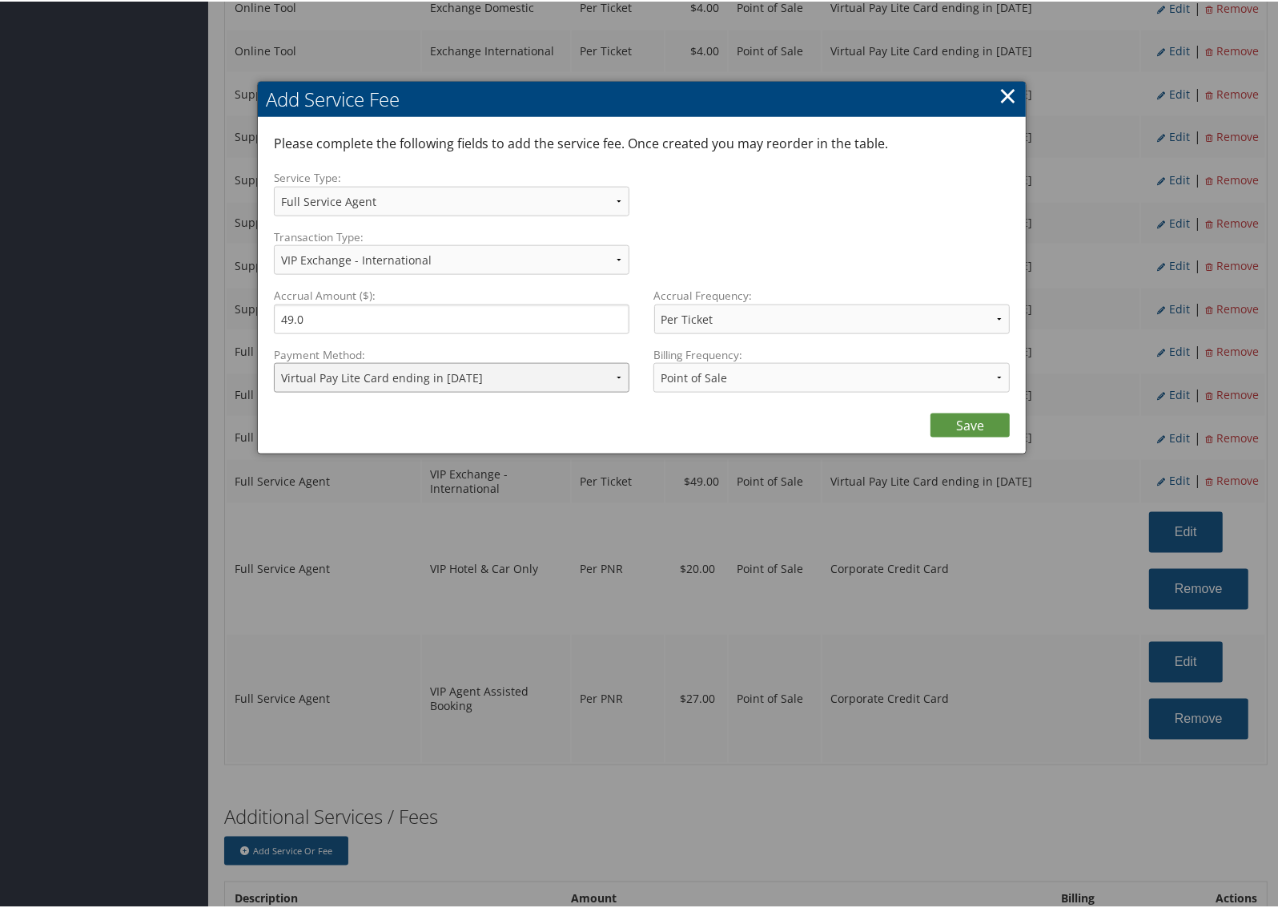
click at [542, 369] on select "ACH Transfer Cash / Check (AR) Corporate Credit Card Ghost Credit Card Hotel Gu…" at bounding box center [452, 376] width 356 height 30
select select "2"
click at [274, 361] on select "ACH Transfer Cash / Check (AR) Corporate Credit Card Ghost Credit Card Hotel Gu…" at bounding box center [452, 376] width 356 height 30
click at [950, 421] on link "Save" at bounding box center [970, 424] width 79 height 24
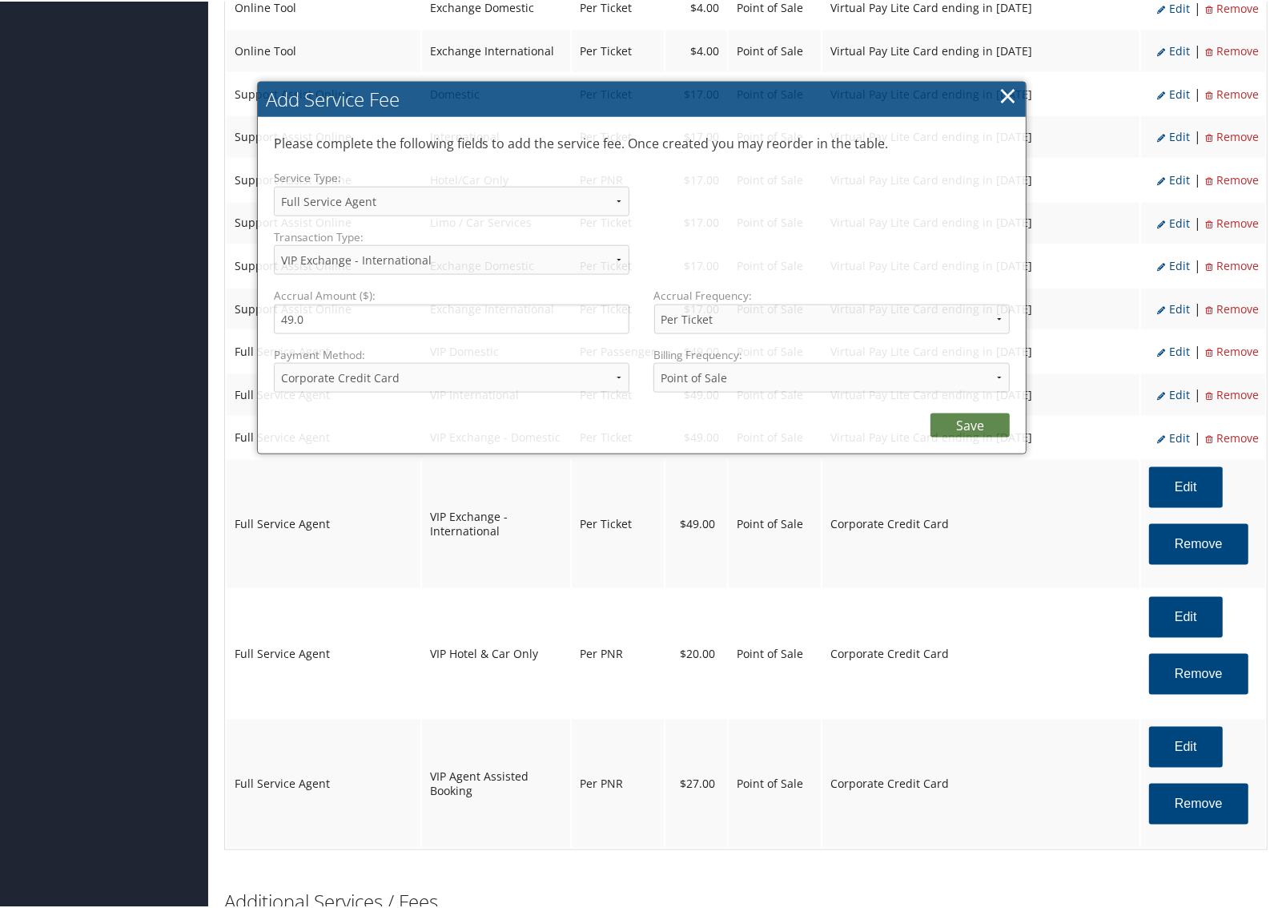
select select "2"
select select "39"
select select "4"
select select "2"
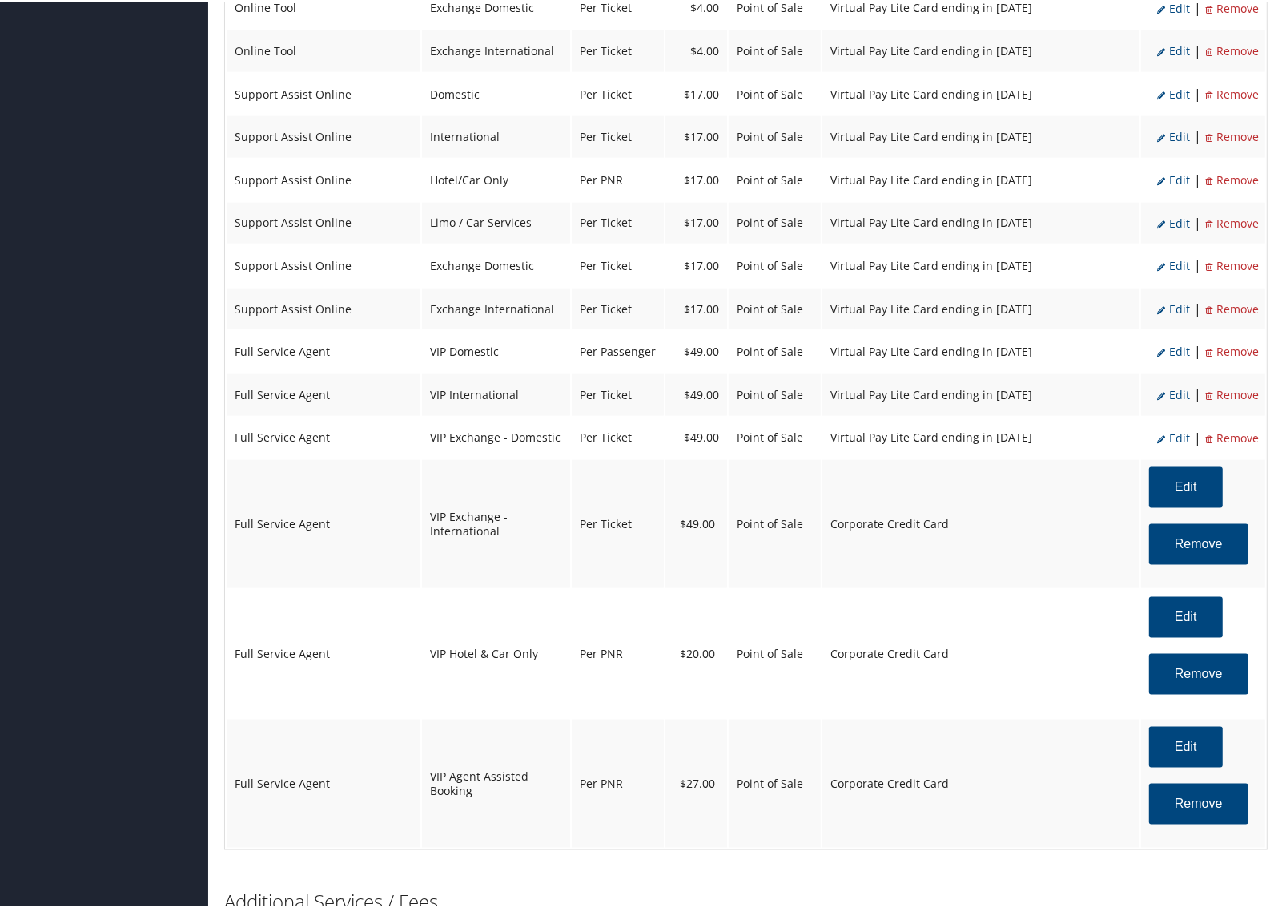
click at [1166, 429] on span "Edit" at bounding box center [1174, 436] width 33 height 15
select select "38"
select select "15_2160"
select select "2"
select select "38"
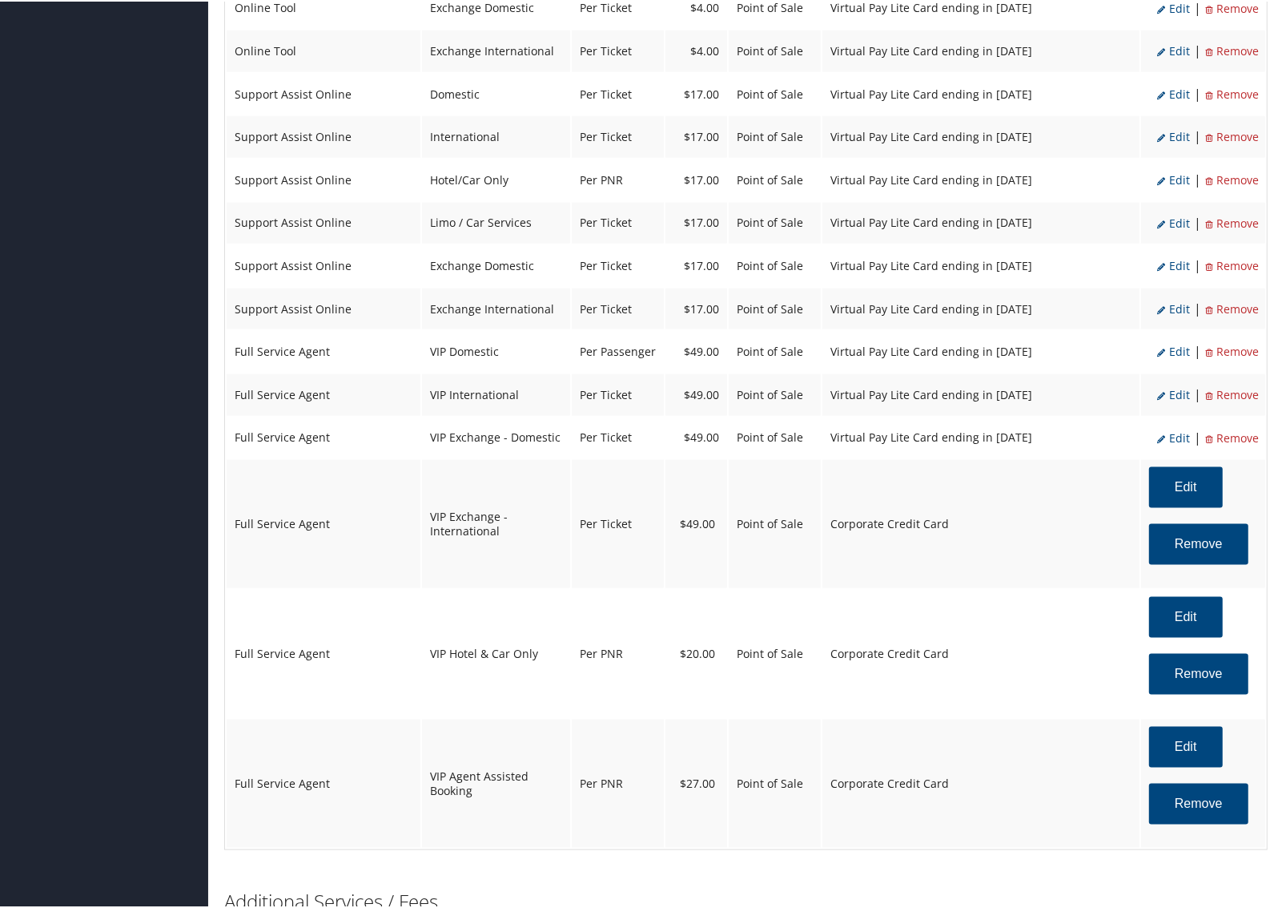
select select "4"
select select "15_2160"
select select "2"
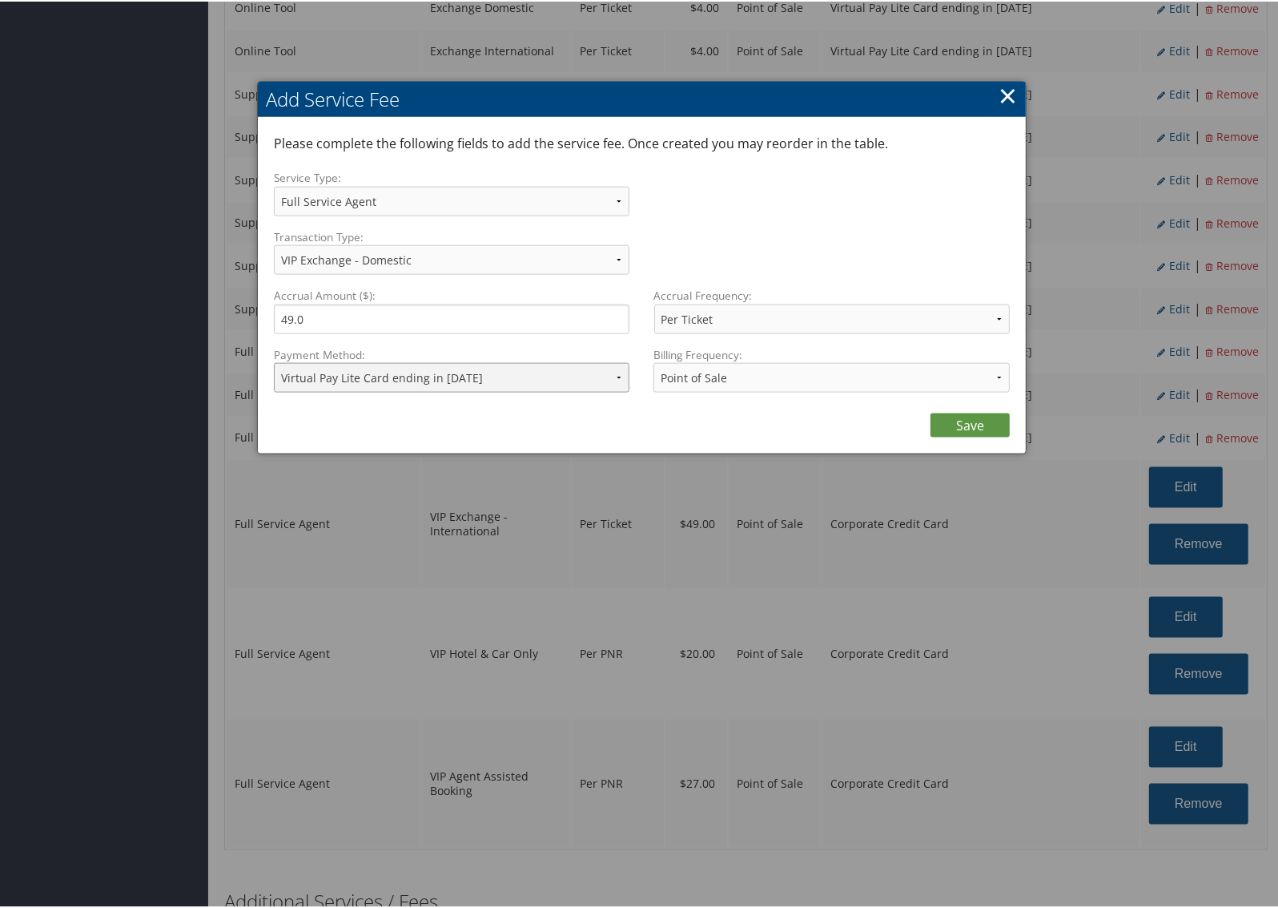
click at [481, 382] on select "ACH Transfer Cash / Check (AR) Corporate Credit Card Ghost Credit Card Hotel Gu…" at bounding box center [452, 376] width 356 height 30
select select "2"
click at [274, 361] on select "ACH Transfer Cash / Check (AR) Corporate Credit Card Ghost Credit Card Hotel Gu…" at bounding box center [452, 376] width 356 height 30
click at [955, 414] on link "Save" at bounding box center [970, 424] width 79 height 24
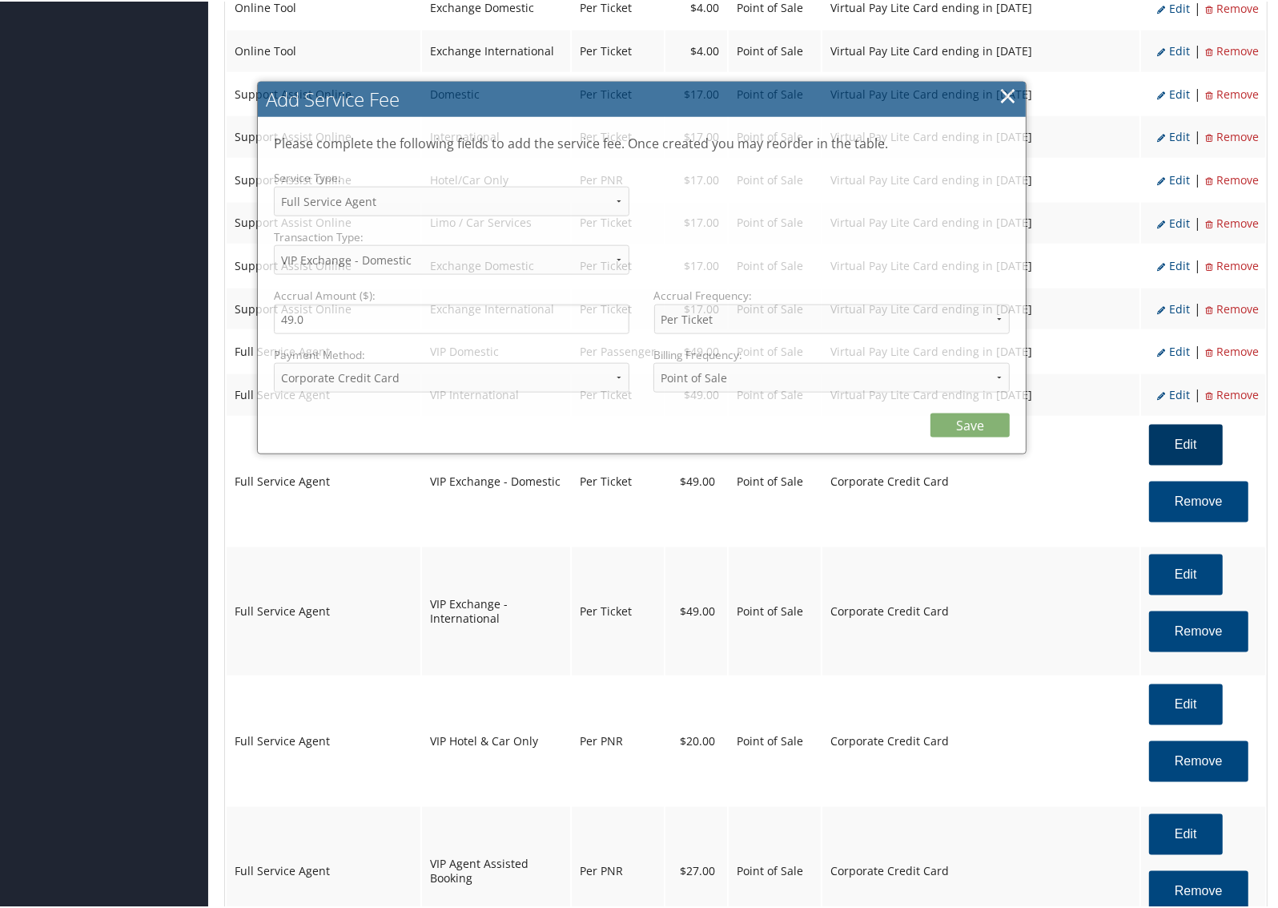
select select "2"
select select "38"
select select "4"
select select "2"
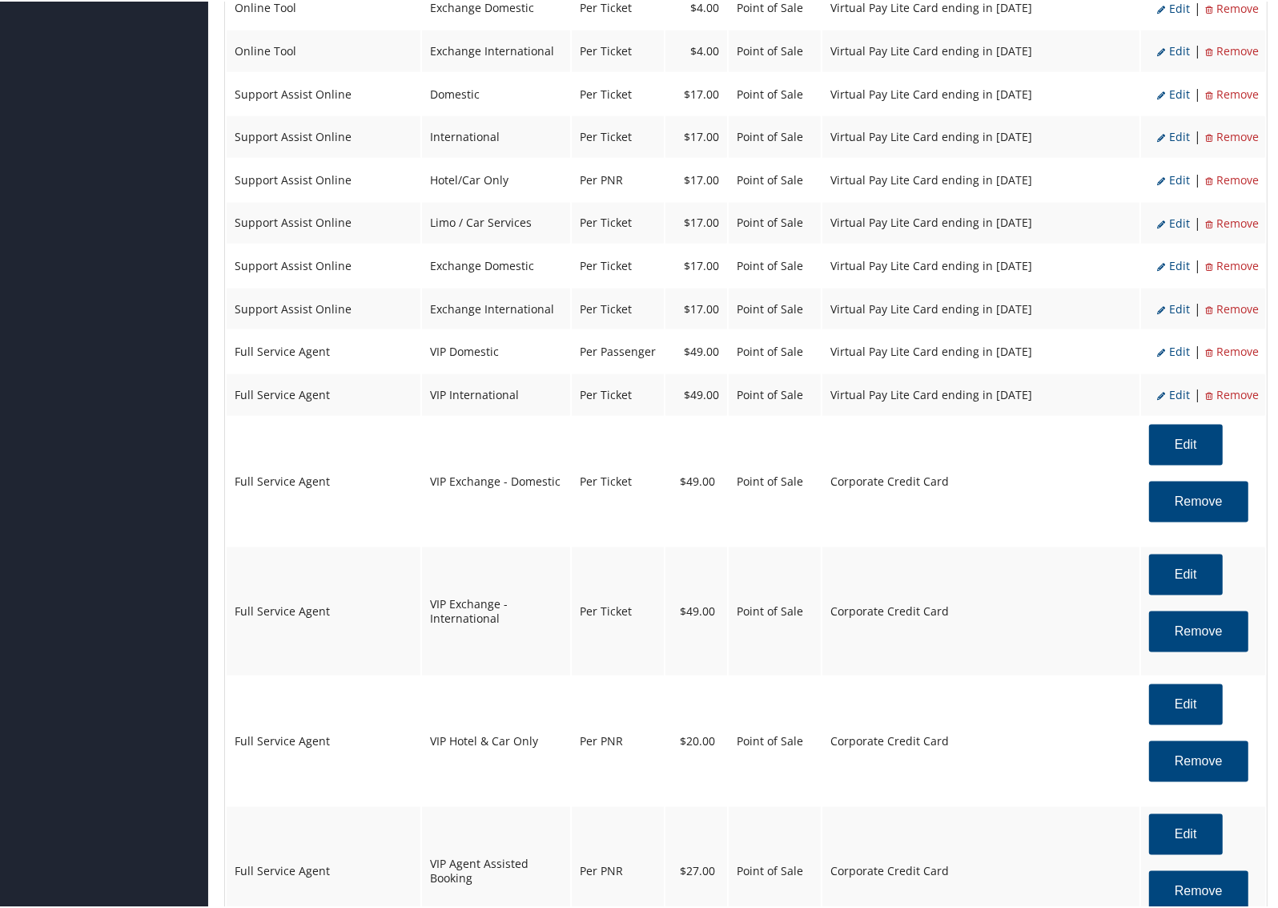
click at [1167, 385] on span "Edit" at bounding box center [1174, 392] width 33 height 15
select select "20"
select select "15_2160"
select select "2"
select select "20"
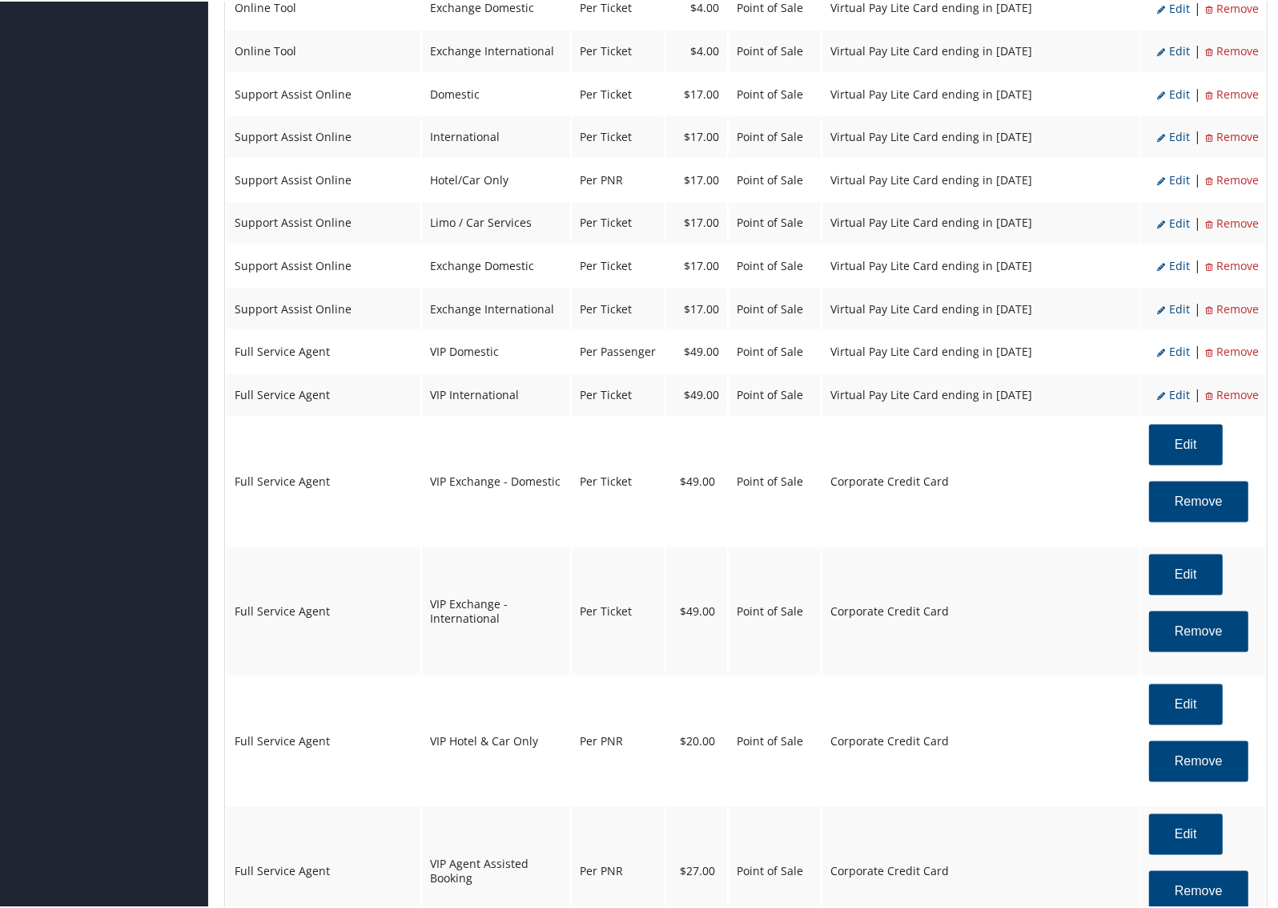
select select "4"
select select "15_2160"
select select "2"
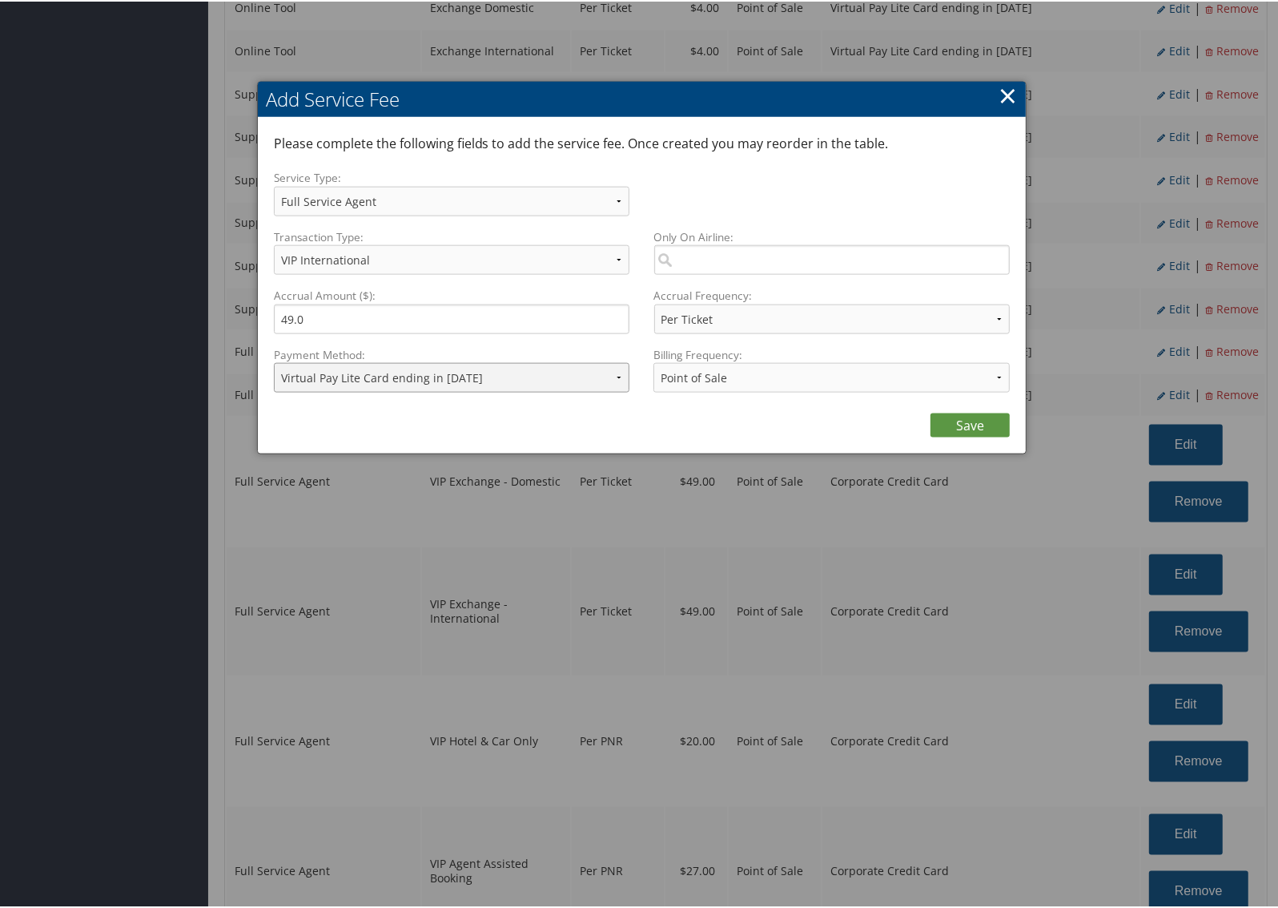
click at [530, 364] on select "ACH Transfer Cash / Check (AR) Corporate Credit Card Ghost Credit Card Hotel Gu…" at bounding box center [452, 376] width 356 height 30
select select "2"
click at [274, 361] on select "ACH Transfer Cash / Check (AR) Corporate Credit Card Ghost Credit Card Hotel Gu…" at bounding box center [452, 376] width 356 height 30
click at [954, 415] on link "Save" at bounding box center [970, 424] width 79 height 24
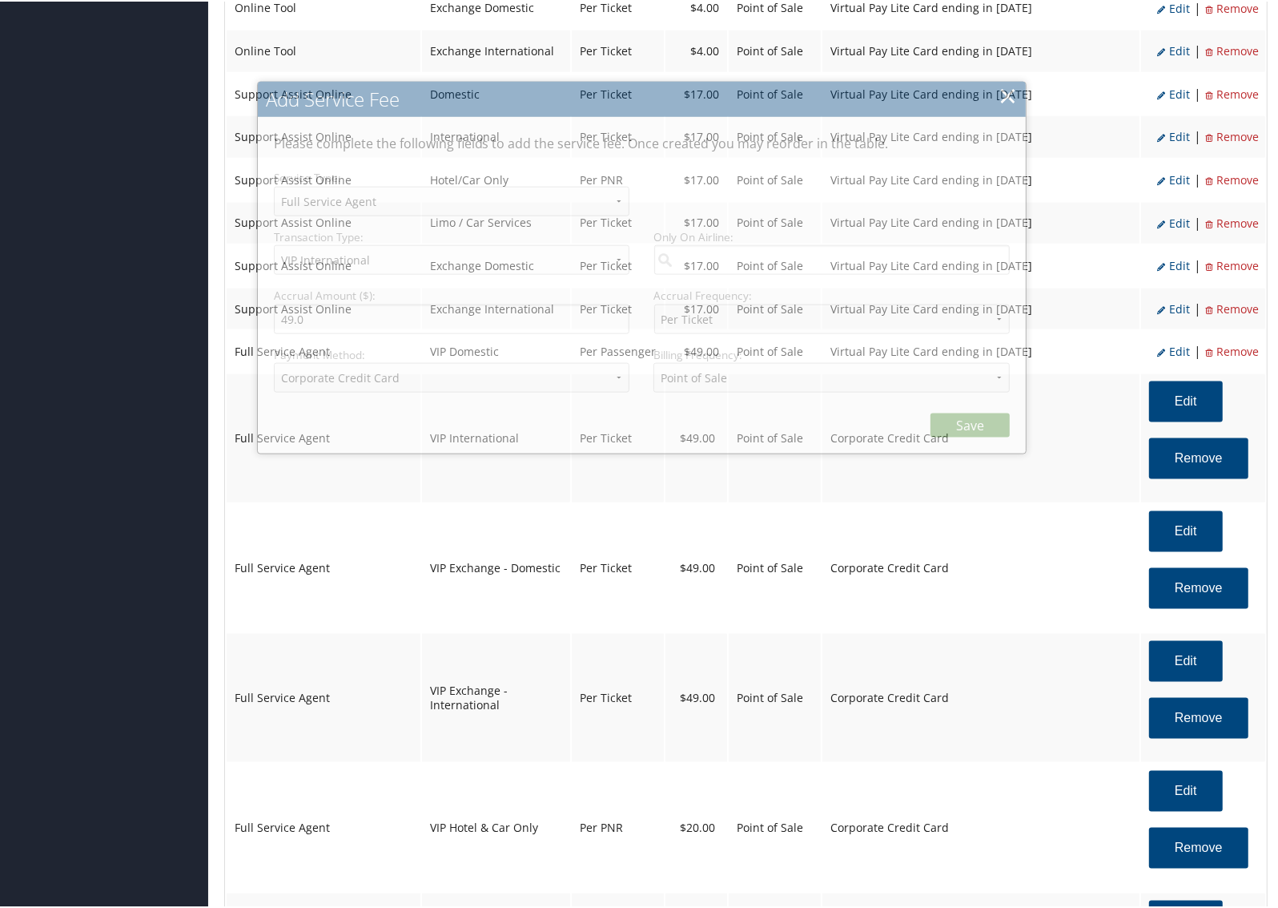
select select "2"
select select "20"
select select "4"
select select "2"
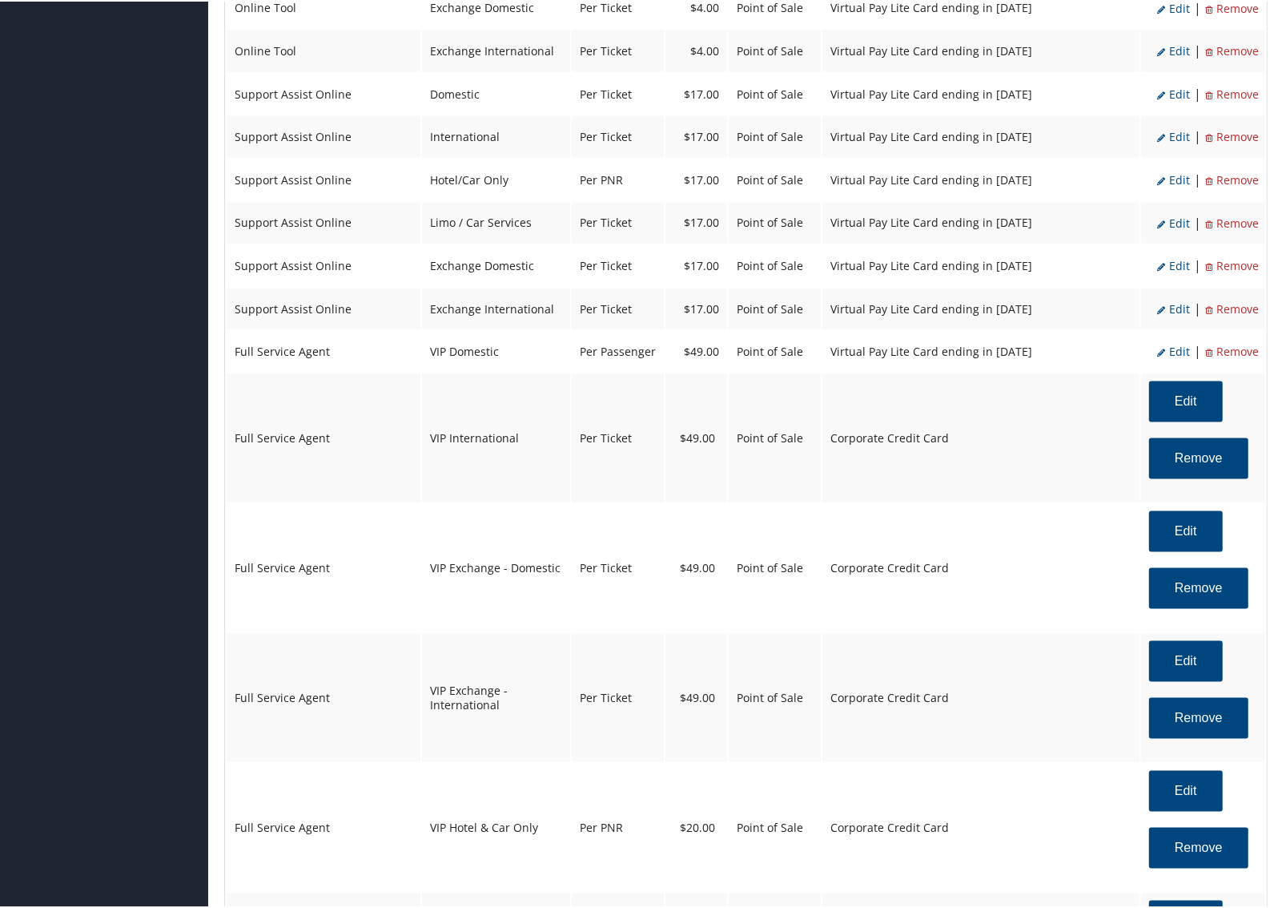
click at [1183, 336] on ul "Edit | Remove" at bounding box center [1208, 349] width 99 height 27
click at [1178, 342] on span "Edit" at bounding box center [1174, 349] width 33 height 15
select select "18"
select select "20"
select select "15_2160"
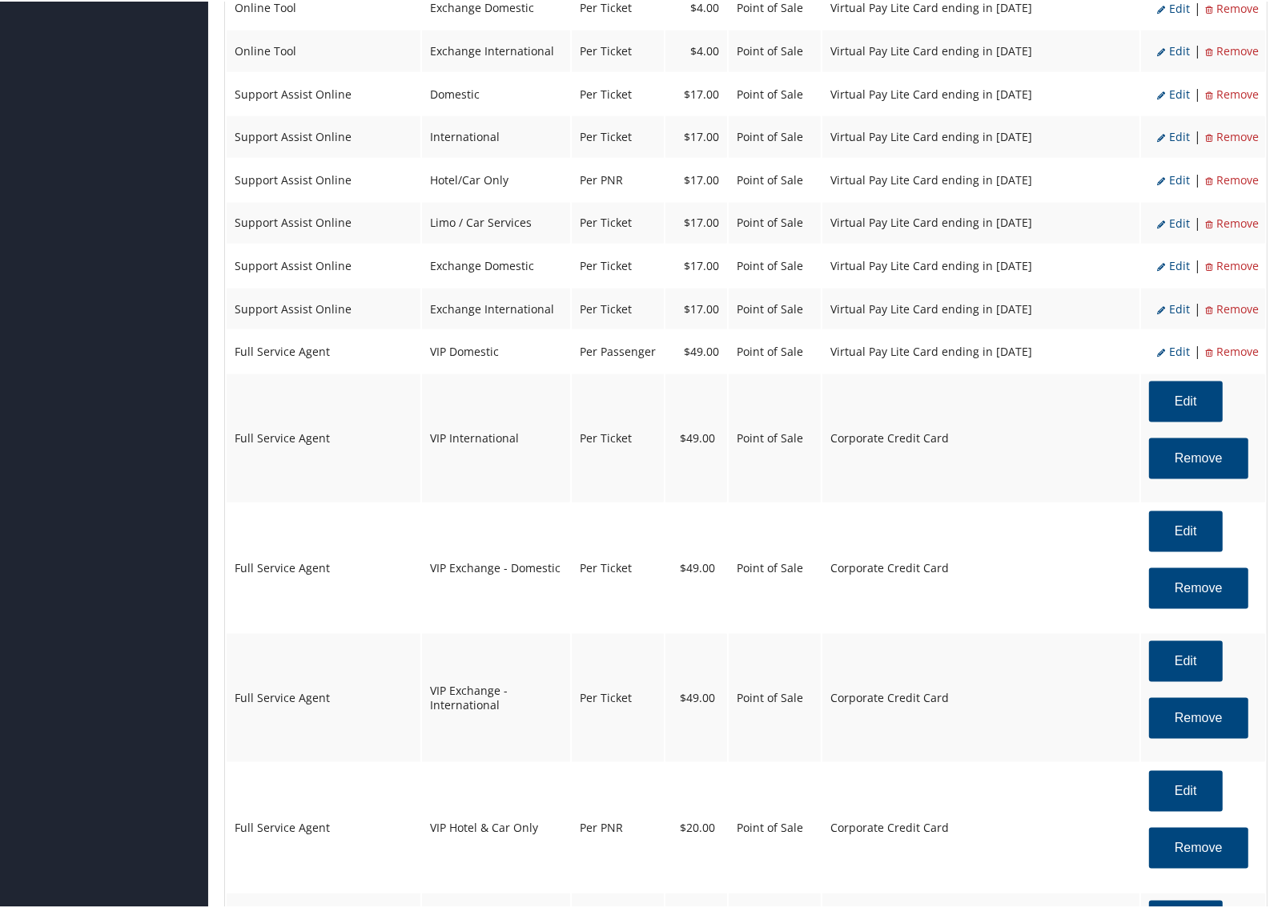
select select "2"
select select "18"
select select "20"
select select "15_2160"
select select "2"
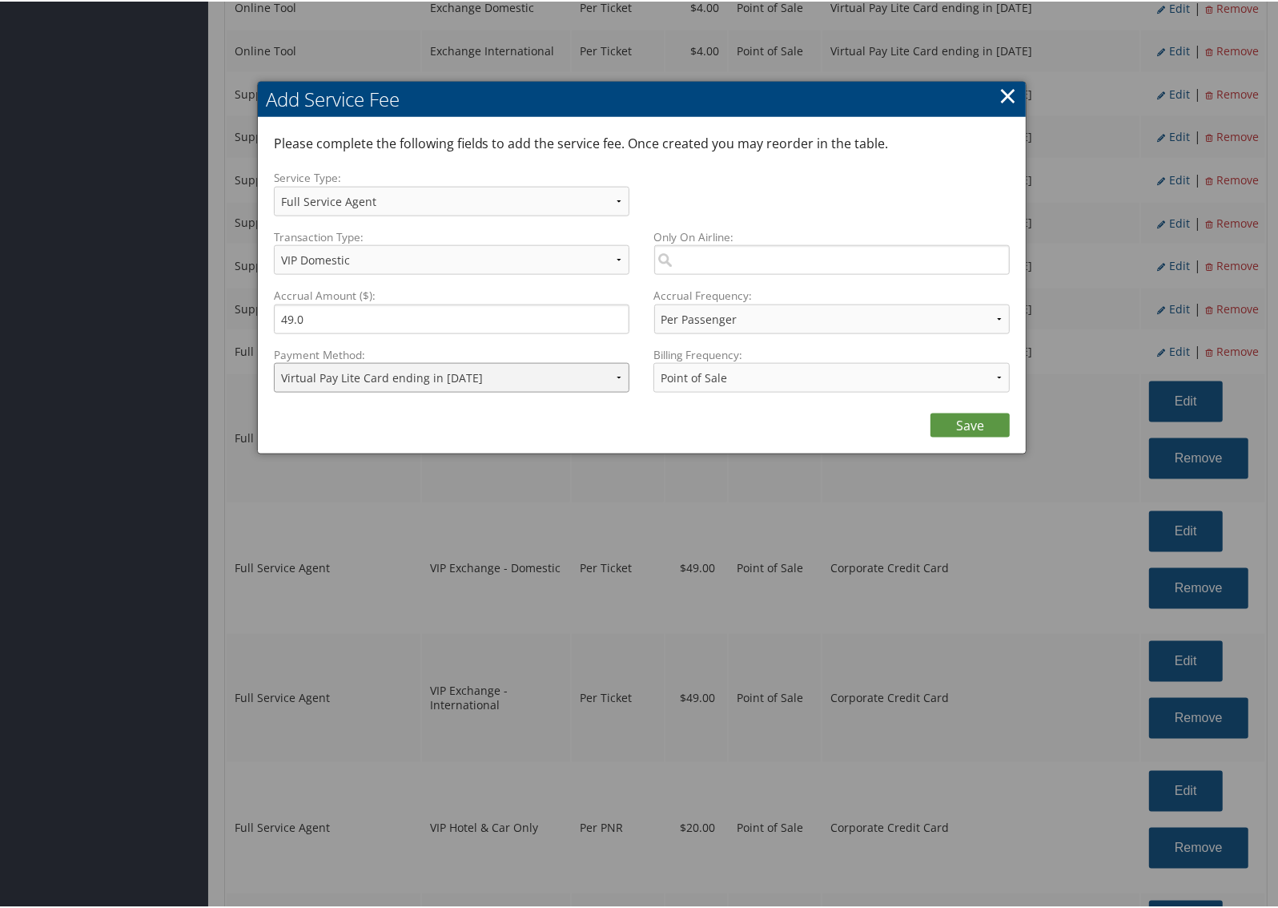
click at [589, 362] on select "ACH Transfer Cash / Check (AR) Corporate Credit Card Ghost Credit Card Hotel Gu…" at bounding box center [452, 376] width 356 height 30
select select "2"
click at [274, 361] on select "ACH Transfer Cash / Check (AR) Corporate Credit Card Ghost Credit Card Hotel Gu…" at bounding box center [452, 376] width 356 height 30
click at [968, 412] on link "Save" at bounding box center [970, 424] width 79 height 24
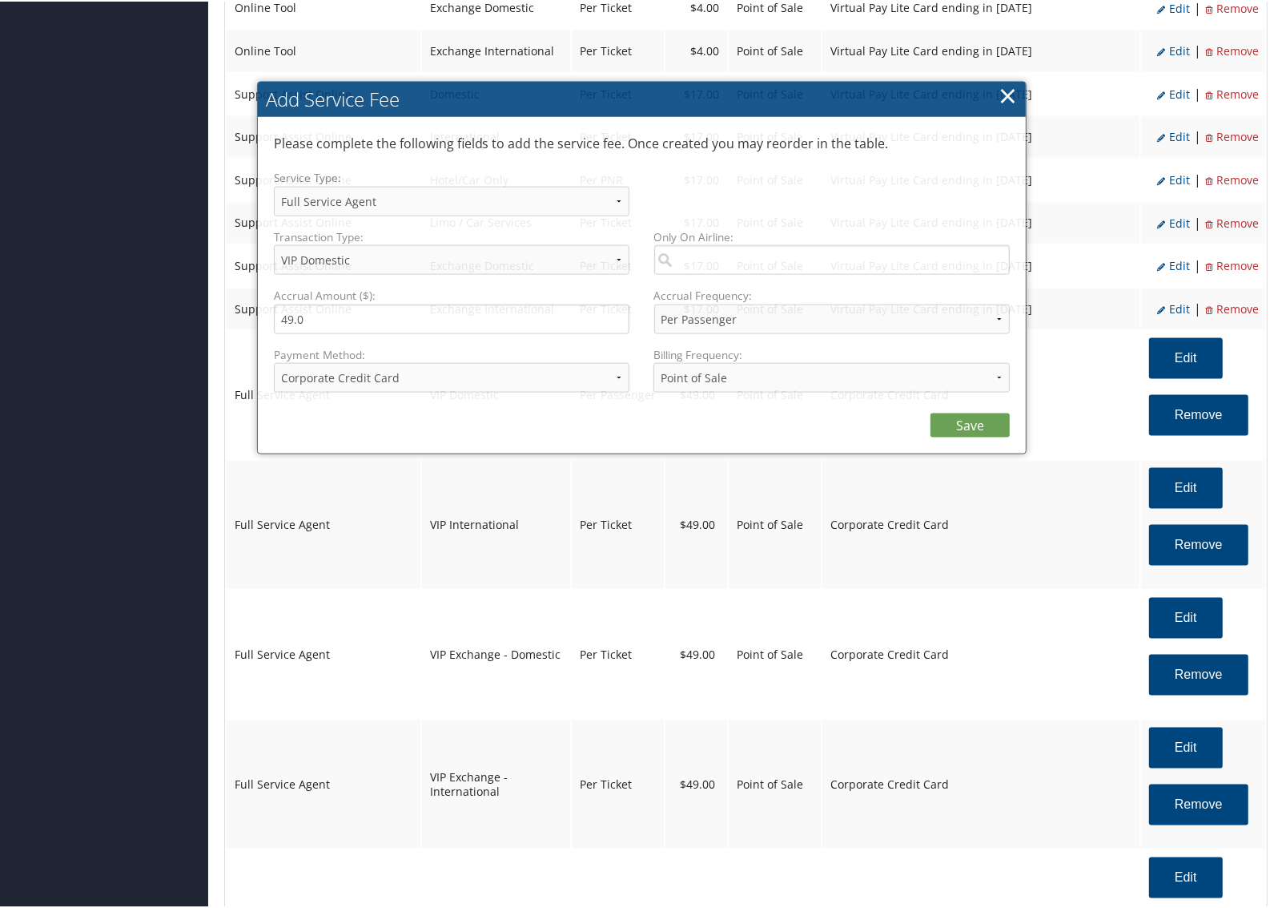
select select "2"
select select "18"
select select "20"
select select "2"
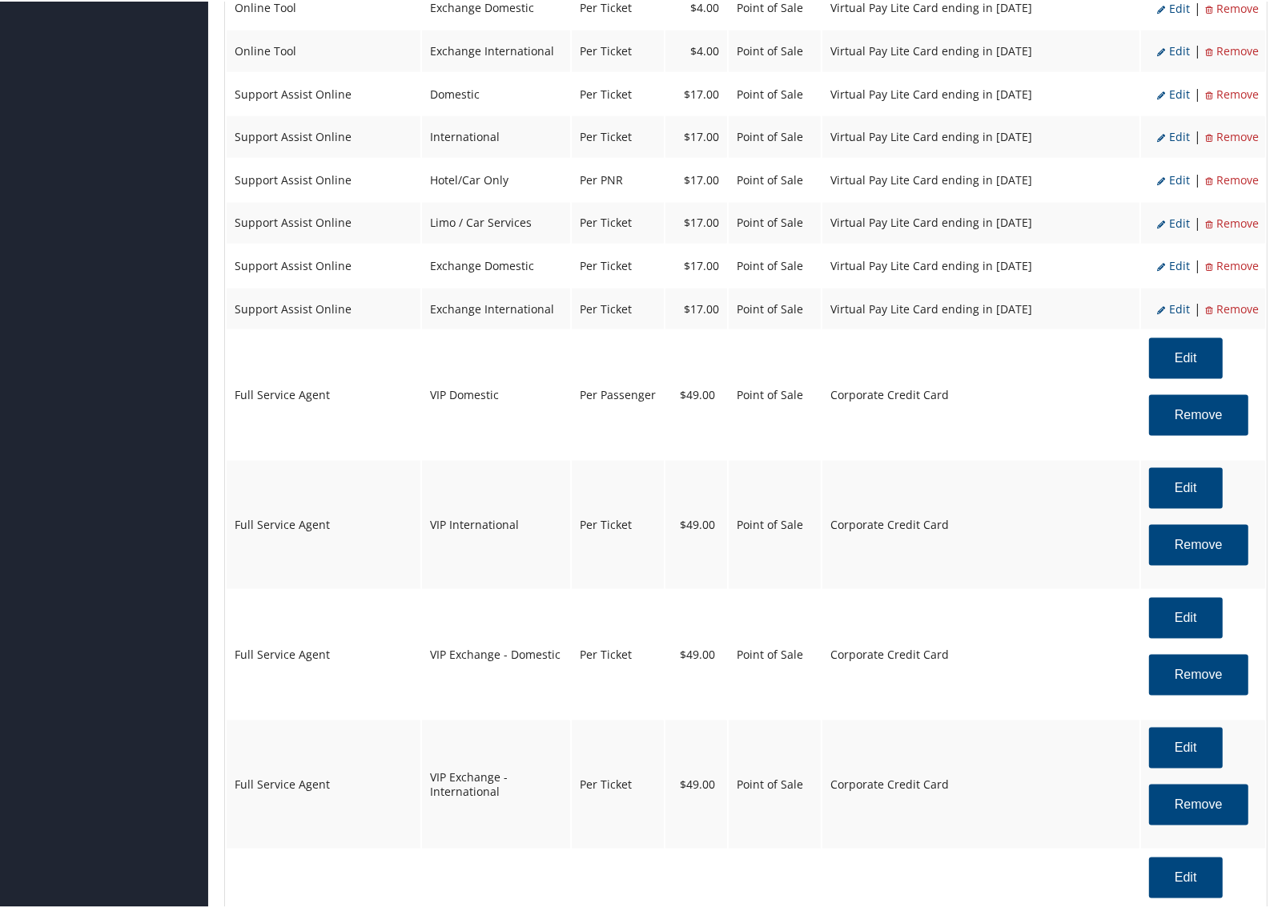
click at [1178, 300] on span "Edit" at bounding box center [1174, 307] width 33 height 15
select select "12"
select select "25"
type input "17.0"
select select "4"
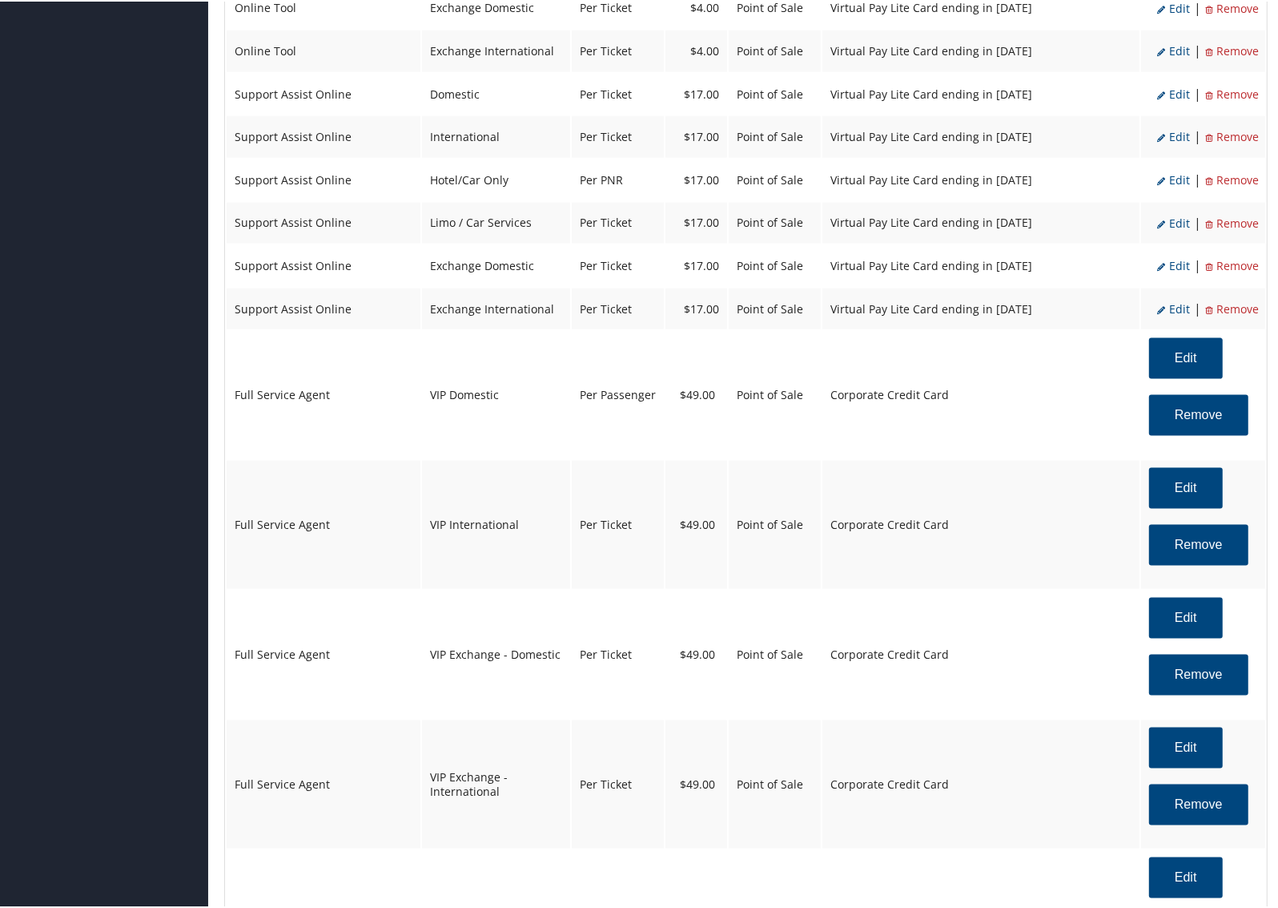
select select "15_2160"
select select "12"
select select "25"
select select "4"
select select "15_2160"
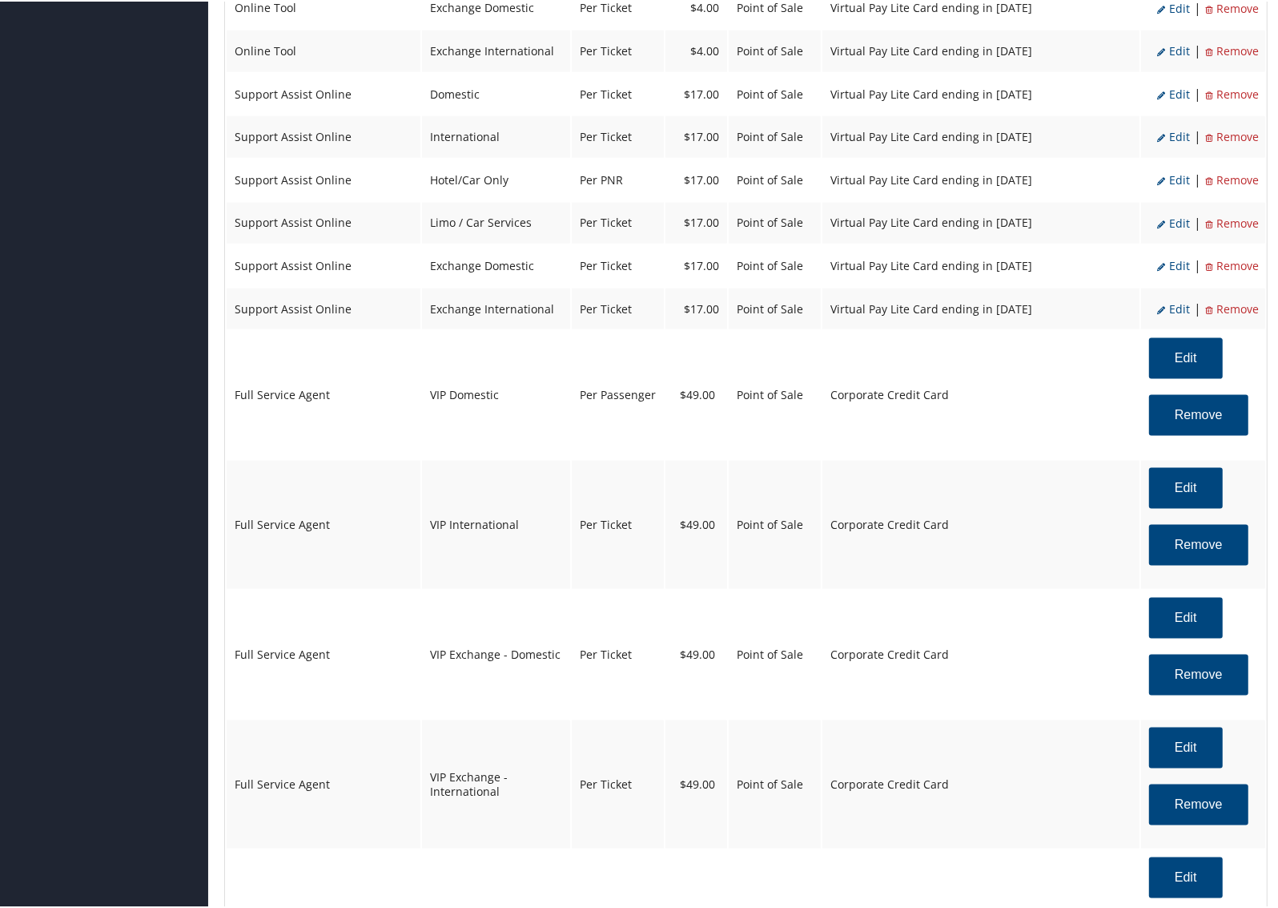
select select "2"
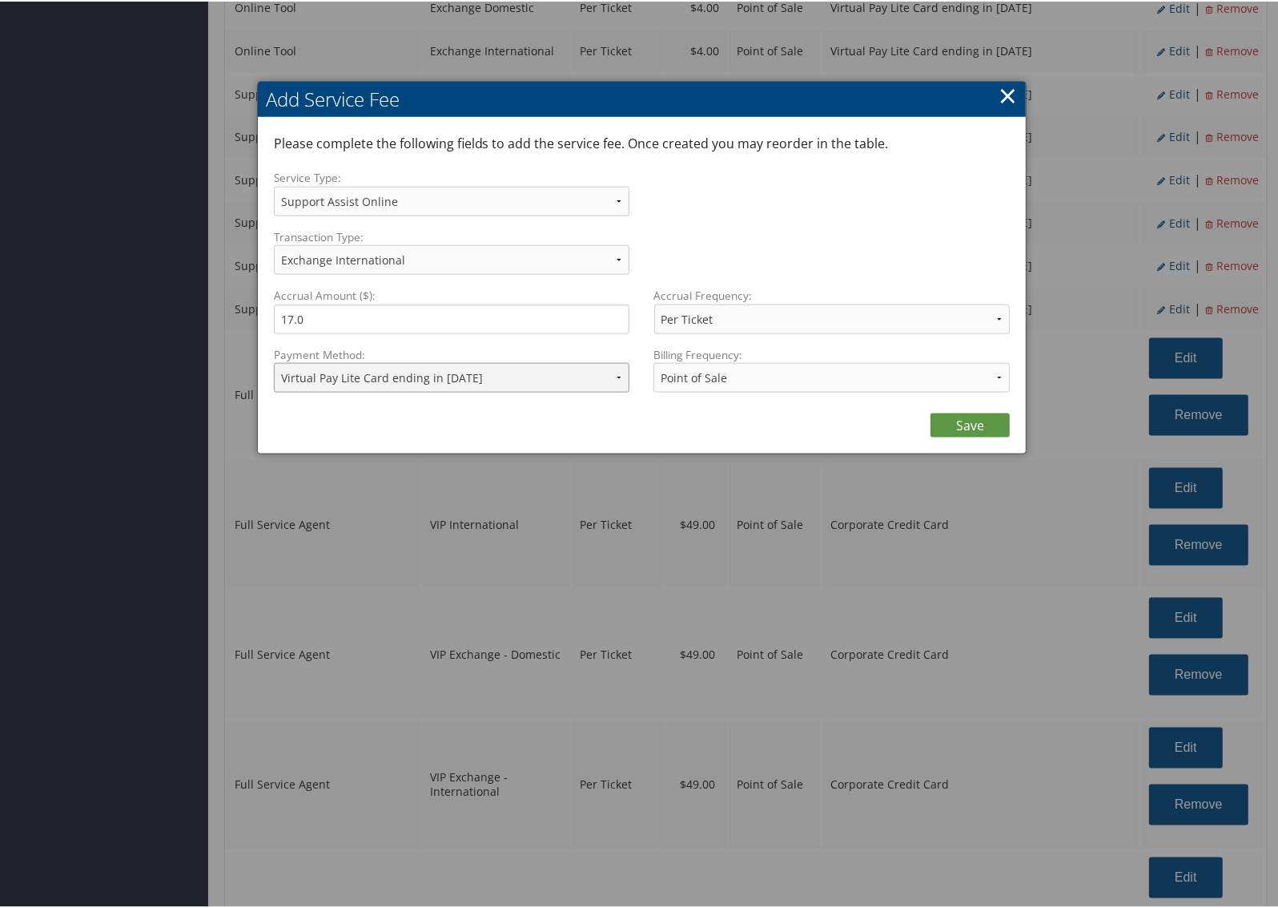
click at [550, 380] on select "ACH Transfer Cash / Check (AR) Corporate Credit Card Ghost Credit Card Hotel Gu…" at bounding box center [452, 376] width 356 height 30
select select "2"
click at [274, 361] on select "ACH Transfer Cash / Check (AR) Corporate Credit Card Ghost Credit Card Hotel Gu…" at bounding box center [452, 376] width 356 height 30
click at [950, 425] on link "Save" at bounding box center [970, 424] width 79 height 24
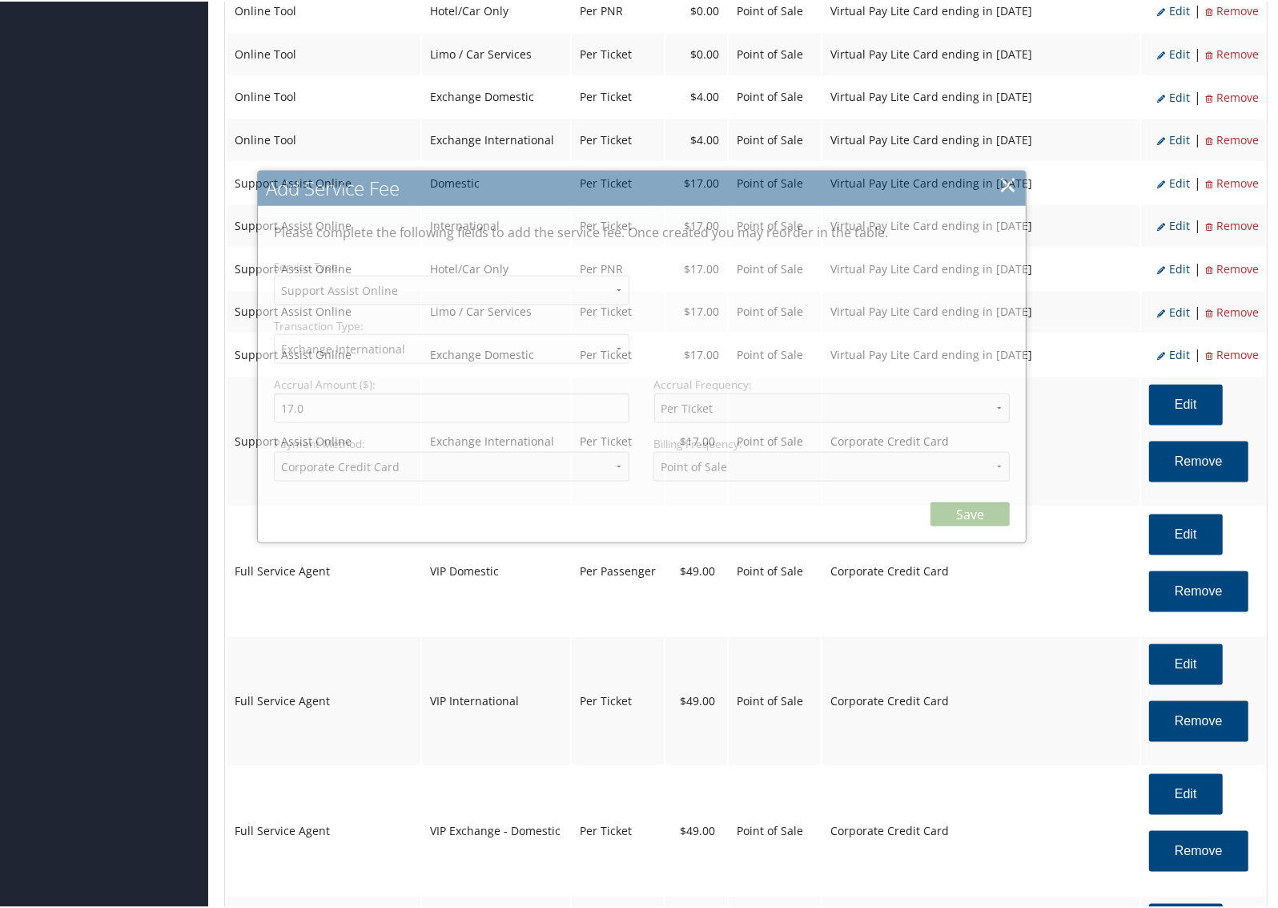
select select "12"
select select "25"
select select "4"
select select "2"
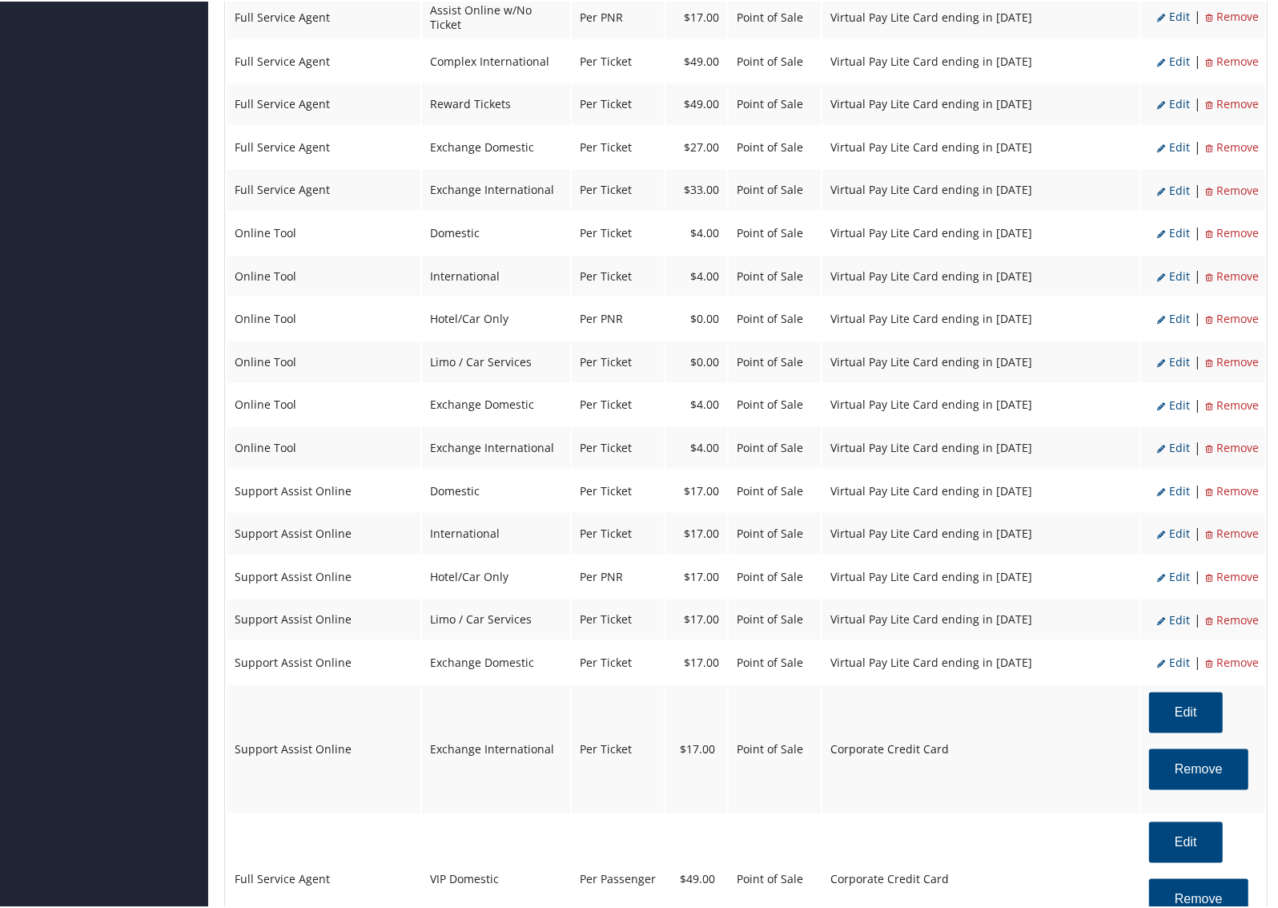
scroll to position [1194, 0]
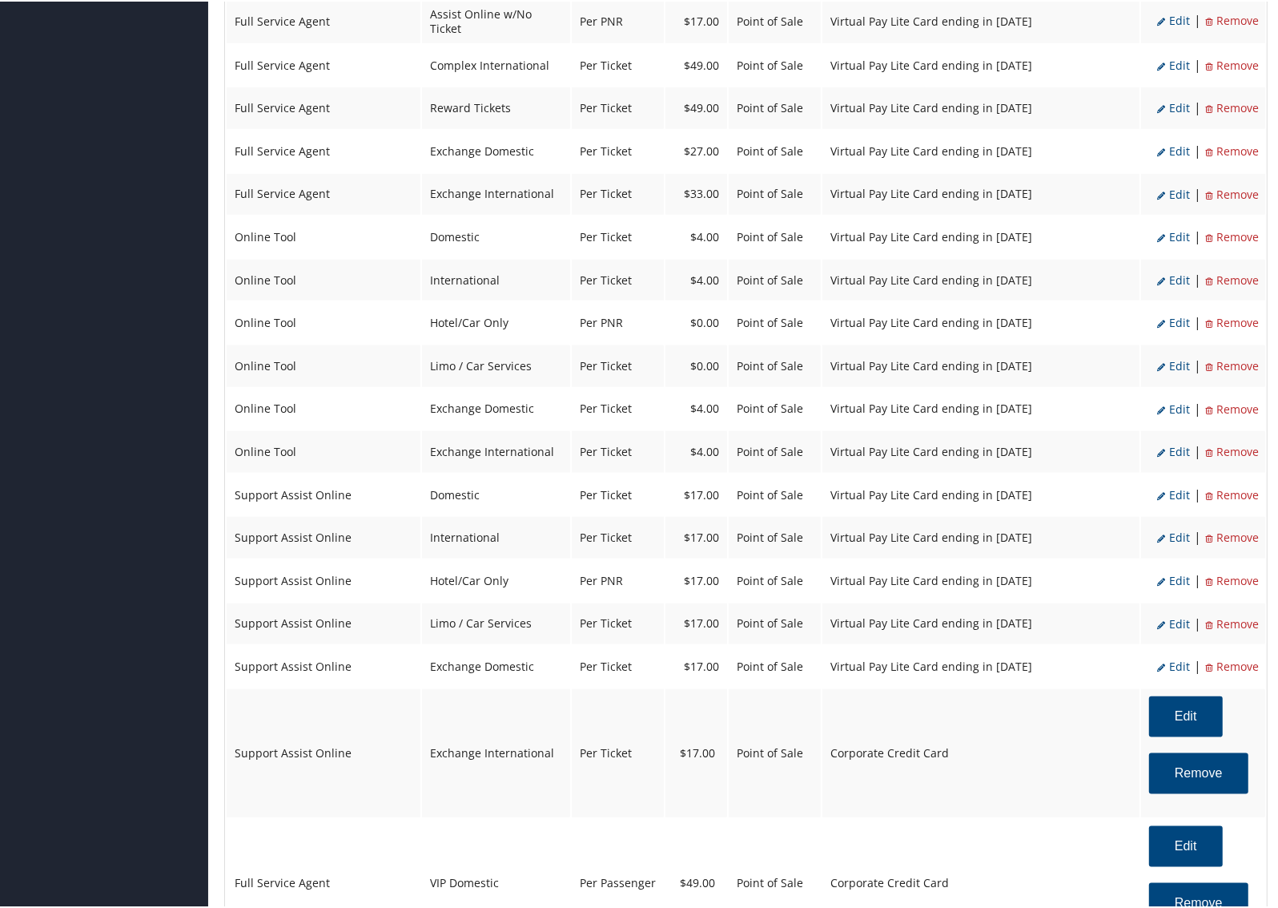
click at [1178, 657] on span "Edit" at bounding box center [1174, 664] width 33 height 15
select select "24"
select select "15_2160"
select select "12"
select select "24"
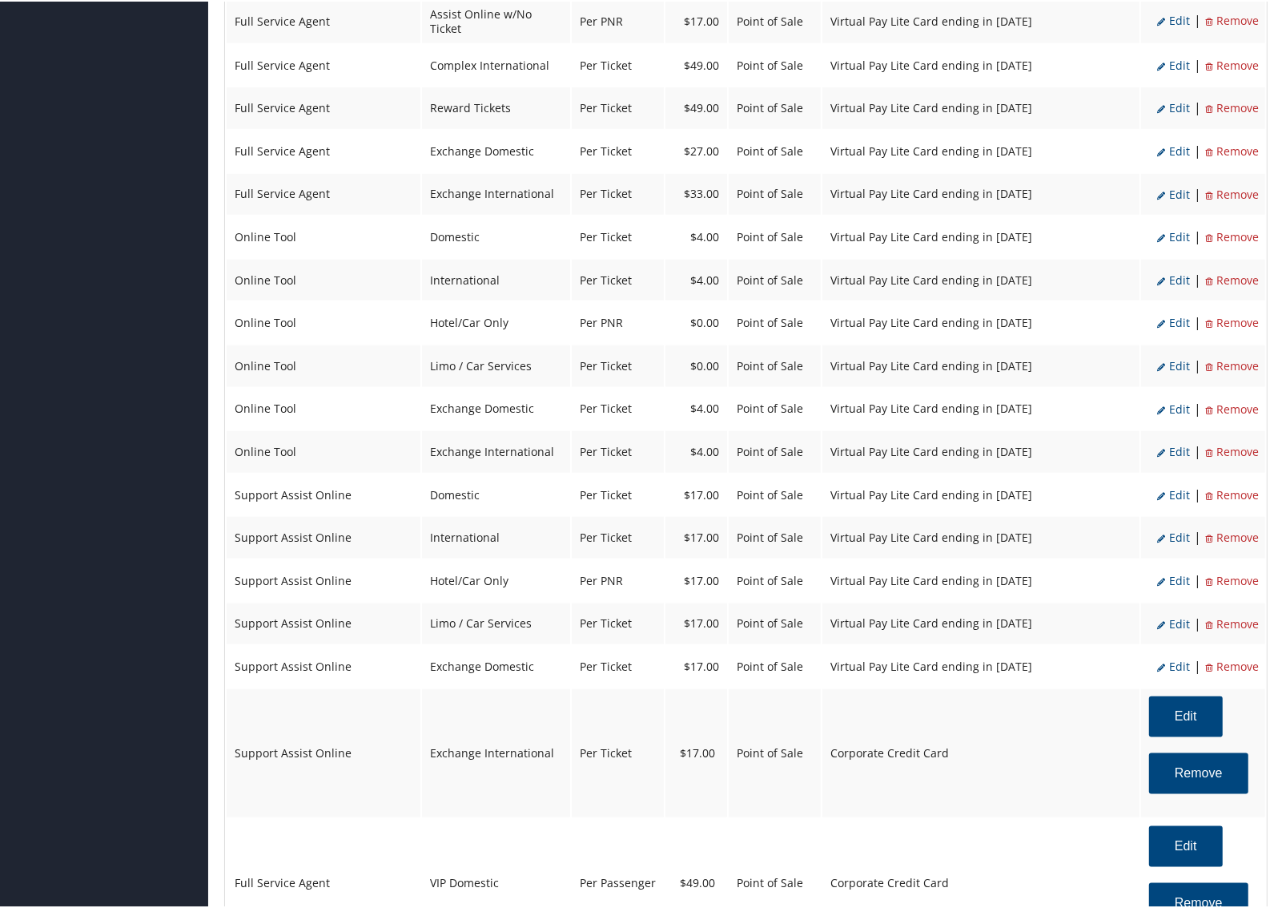
select select "4"
select select "15_2160"
select select "2"
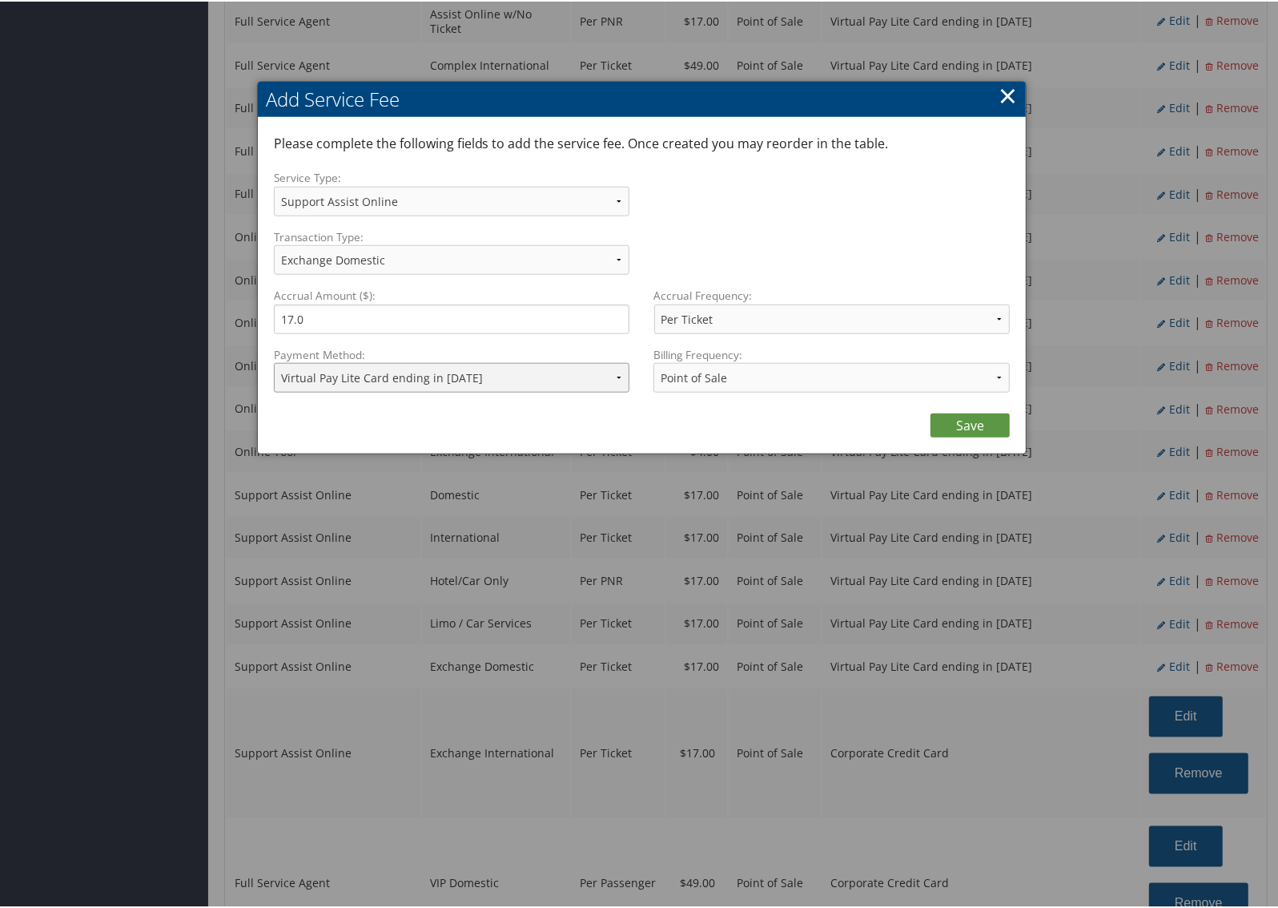
click at [409, 362] on select "ACH Transfer Cash / Check (AR) Corporate Credit Card Ghost Credit Card Hotel Gu…" at bounding box center [452, 376] width 356 height 30
select select "2"
click at [274, 361] on select "ACH Transfer Cash / Check (AR) Corporate Credit Card Ghost Credit Card Hotel Gu…" at bounding box center [452, 376] width 356 height 30
click at [983, 421] on link "Save" at bounding box center [970, 424] width 79 height 24
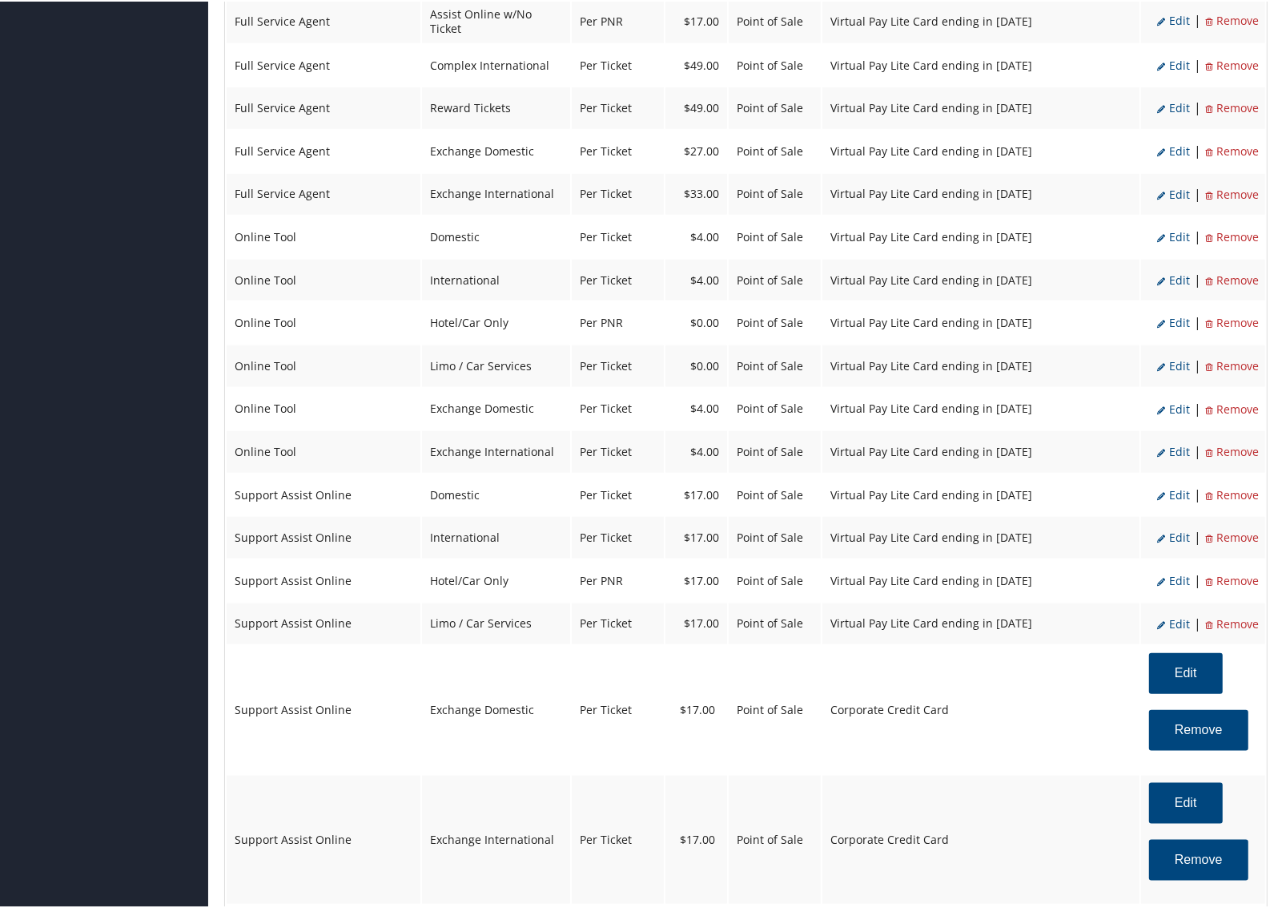
click at [1172, 614] on span "Edit" at bounding box center [1174, 621] width 33 height 15
select select "12"
select select "26"
select select "4"
select select "15_2160"
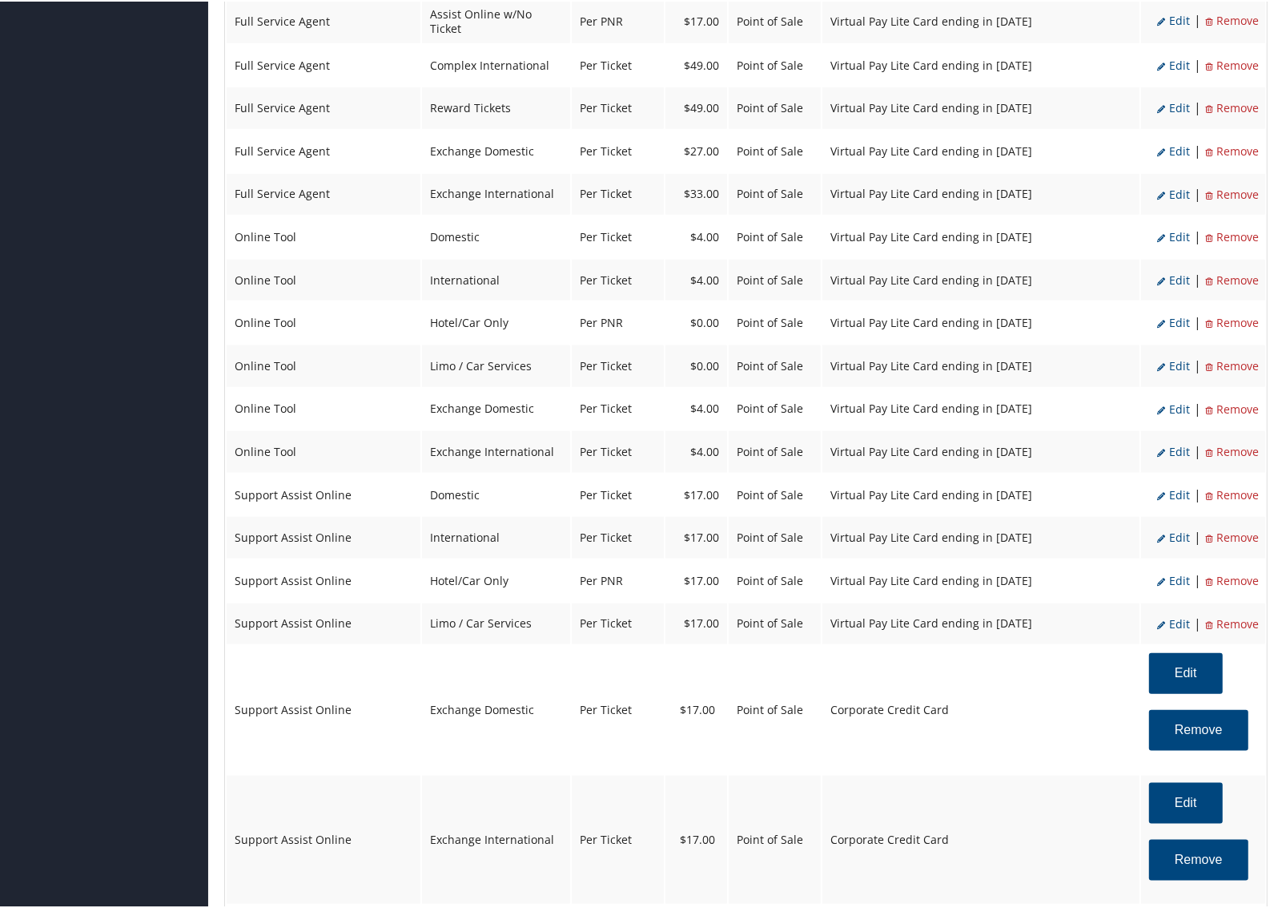
select select "2"
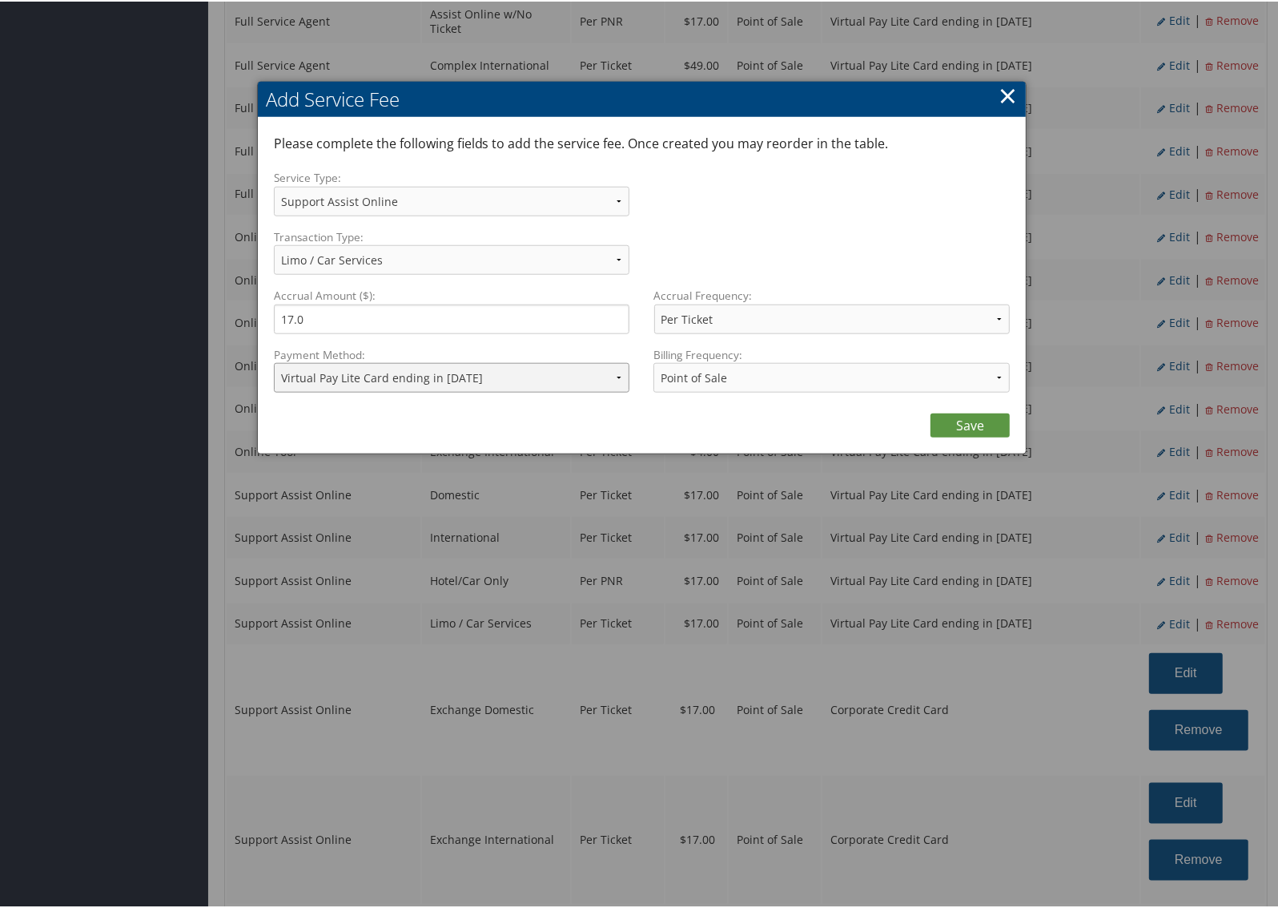
click at [469, 377] on select "ACH Transfer Cash / Check (AR) Corporate Credit Card Ghost Credit Card Hotel Gu…" at bounding box center [452, 376] width 356 height 30
select select "2"
click at [274, 361] on select "ACH Transfer Cash / Check (AR) Corporate Credit Card Ghost Credit Card Hotel Gu…" at bounding box center [452, 376] width 356 height 30
click at [951, 421] on link "Save" at bounding box center [970, 424] width 79 height 24
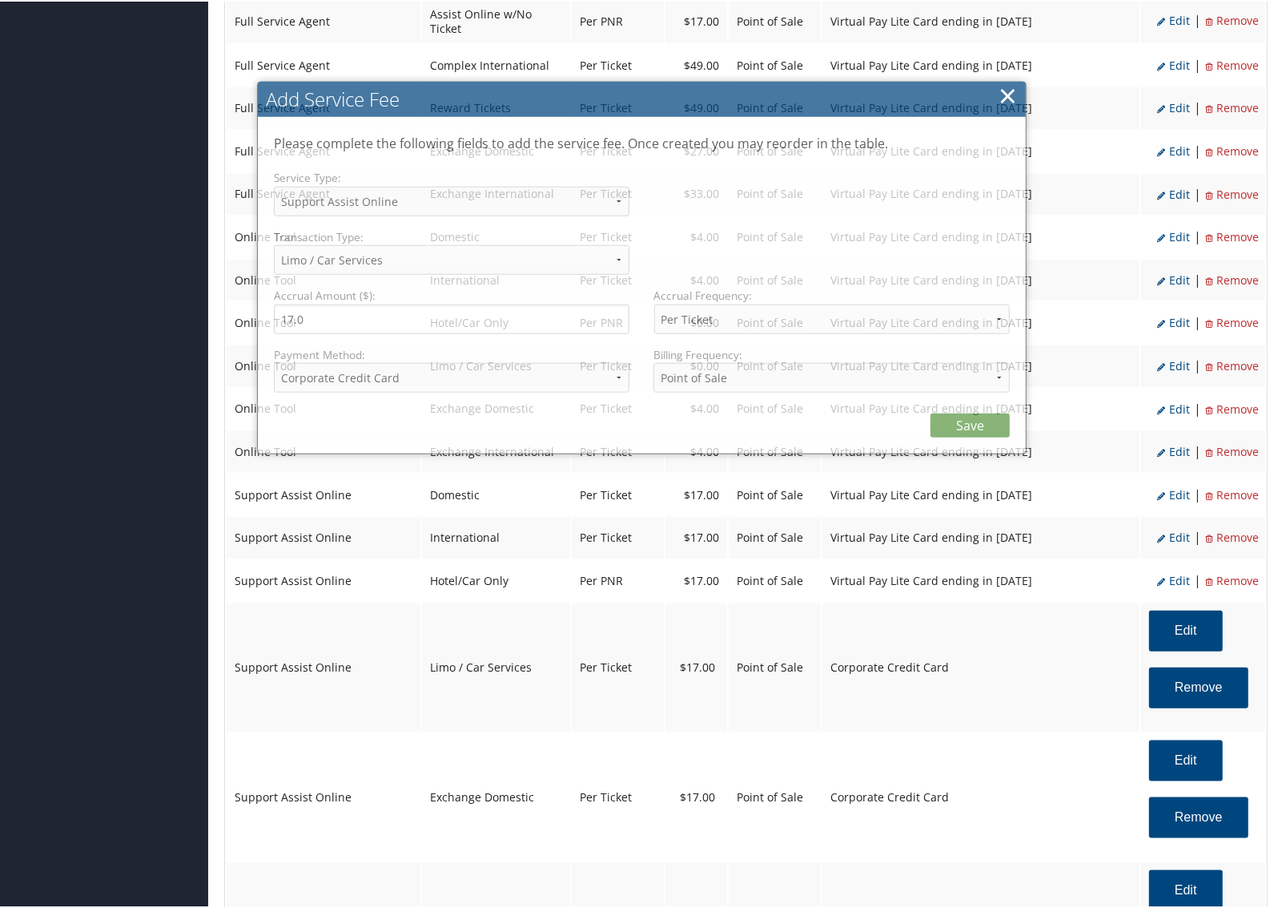
select select "12"
select select "26"
select select "4"
select select "2"
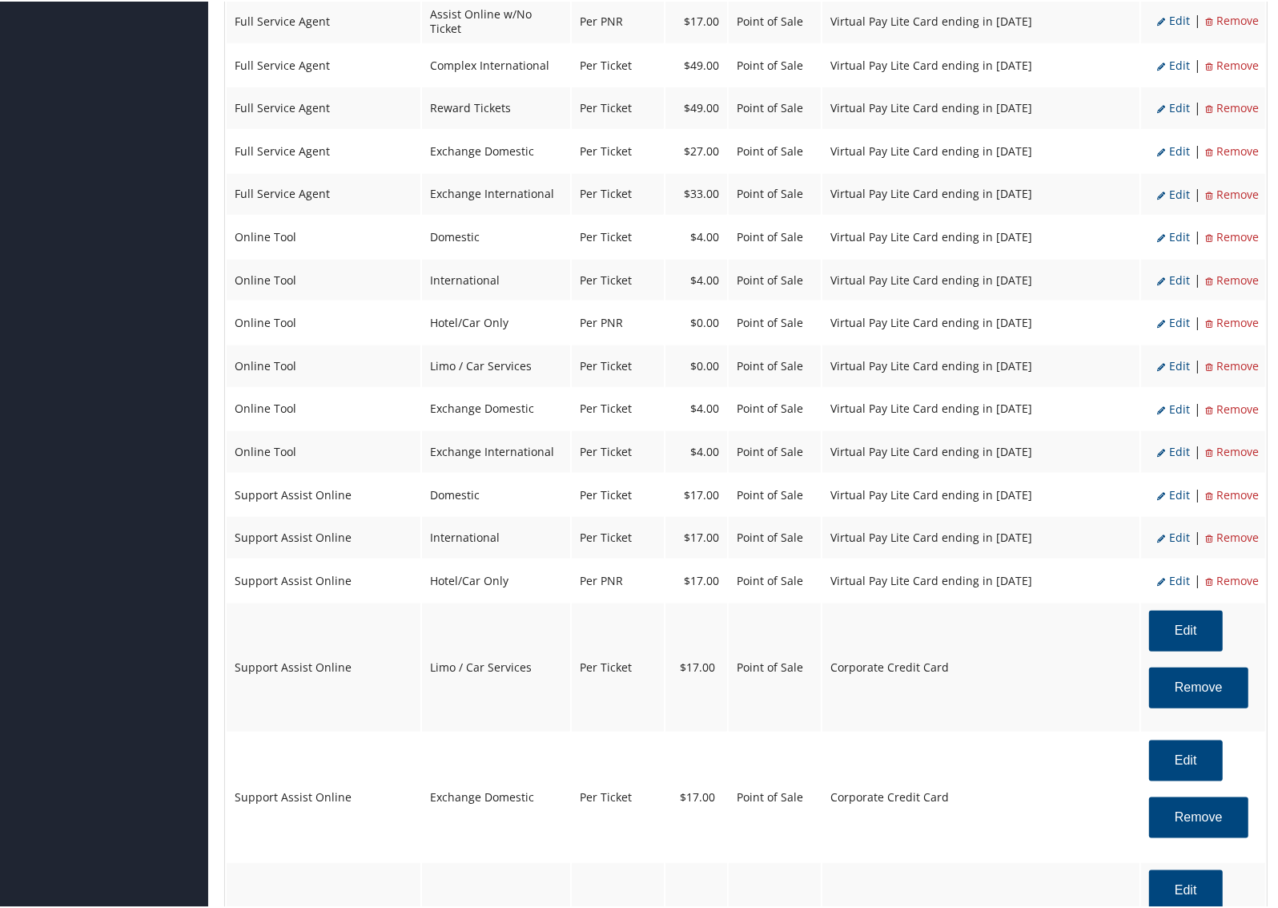
click at [1175, 571] on span "Edit" at bounding box center [1174, 578] width 33 height 15
select select "6"
select select "2"
select select "15_2160"
select select "12"
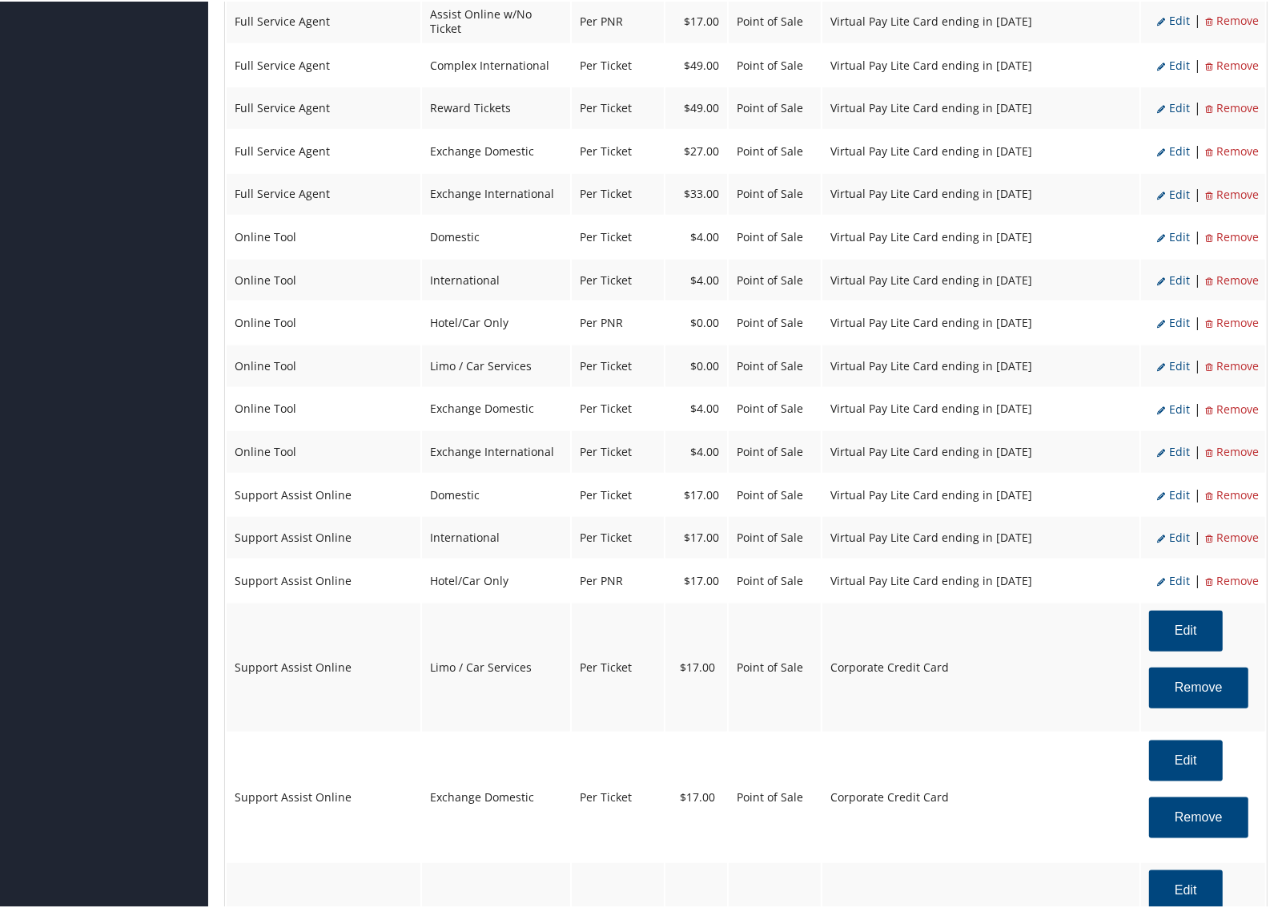
select select "6"
select select "2"
select select "15_2160"
select select "2"
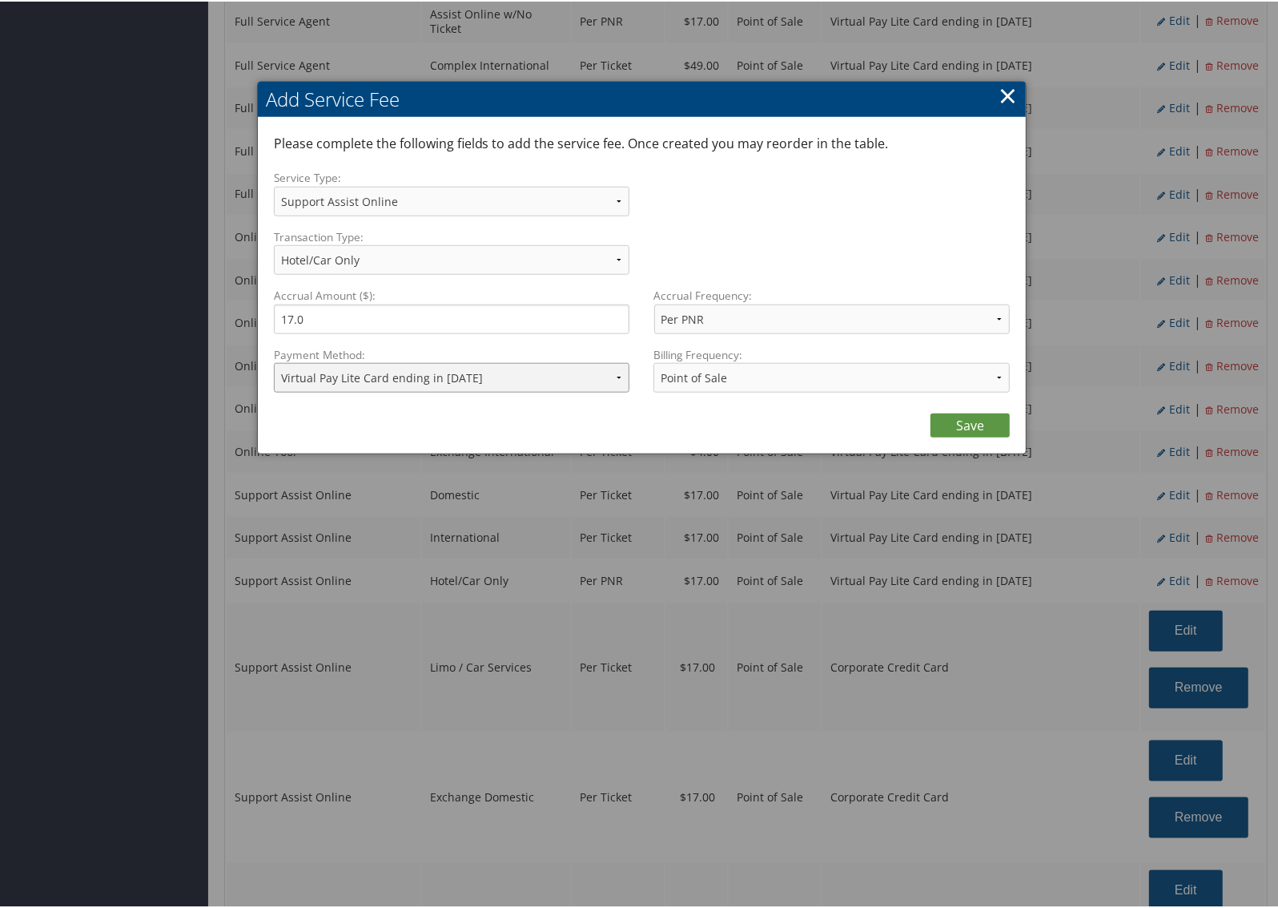
click at [441, 370] on select "ACH Transfer Cash / Check (AR) Corporate Credit Card Ghost Credit Card Hotel Gu…" at bounding box center [452, 376] width 356 height 30
select select "2"
click at [274, 361] on select "ACH Transfer Cash / Check (AR) Corporate Credit Card Ghost Credit Card Hotel Gu…" at bounding box center [452, 376] width 356 height 30
click at [940, 421] on link "Save" at bounding box center [970, 424] width 79 height 24
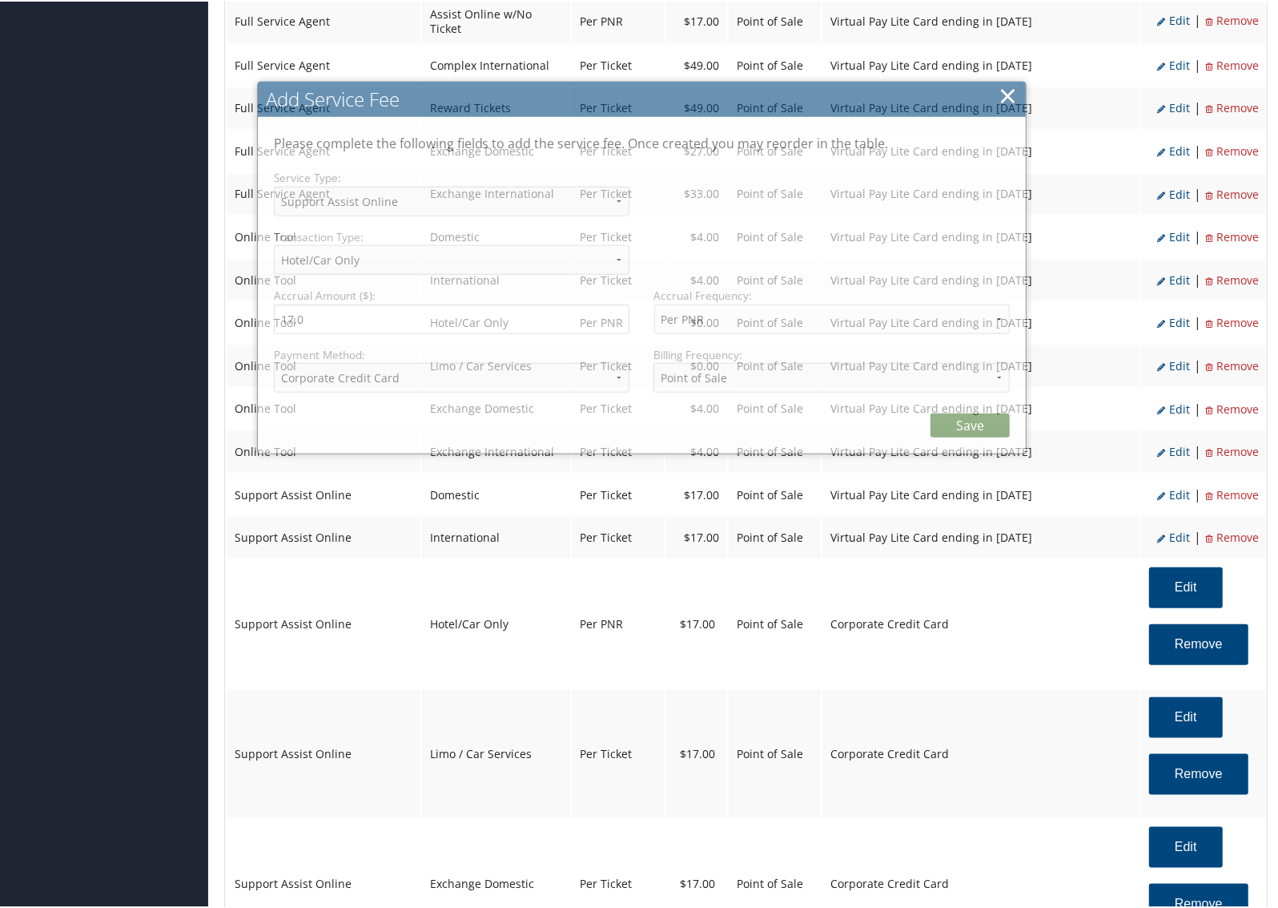
select select "12"
select select "6"
select select "2"
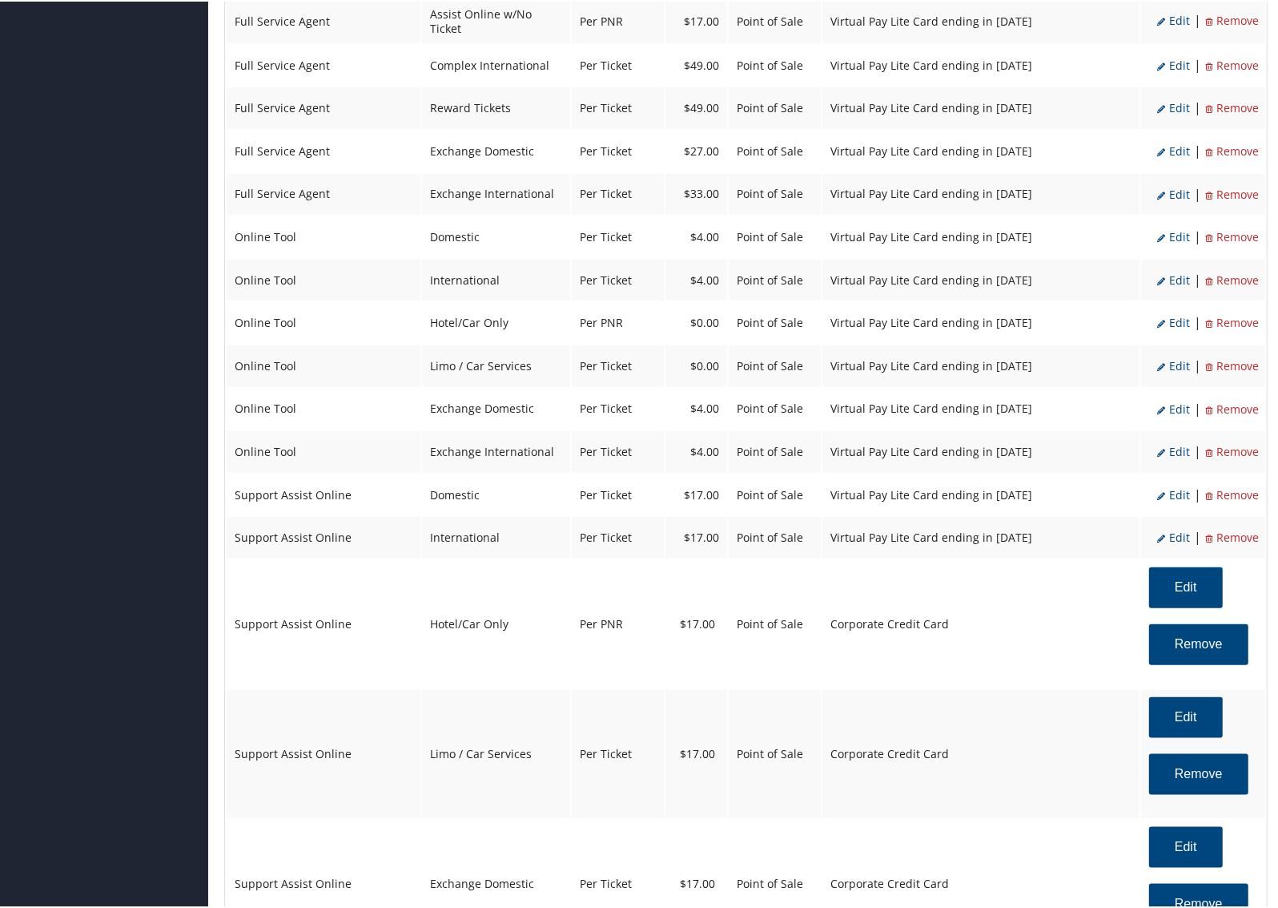
click at [1176, 528] on span "Edit" at bounding box center [1174, 535] width 33 height 15
select select "14"
select select "4"
select select "15_2160"
select select "12"
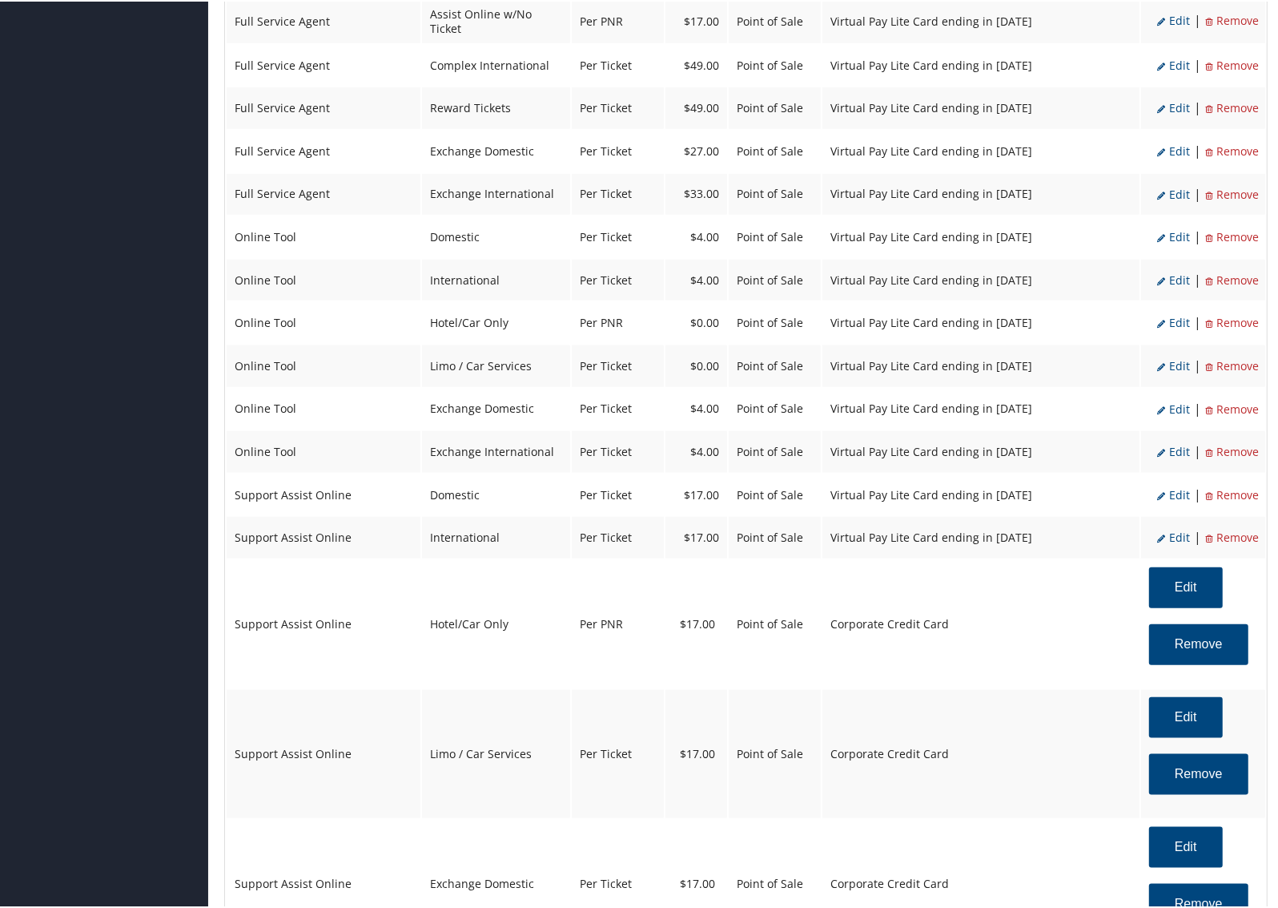
select select "14"
select select "4"
select select "15_2160"
select select "2"
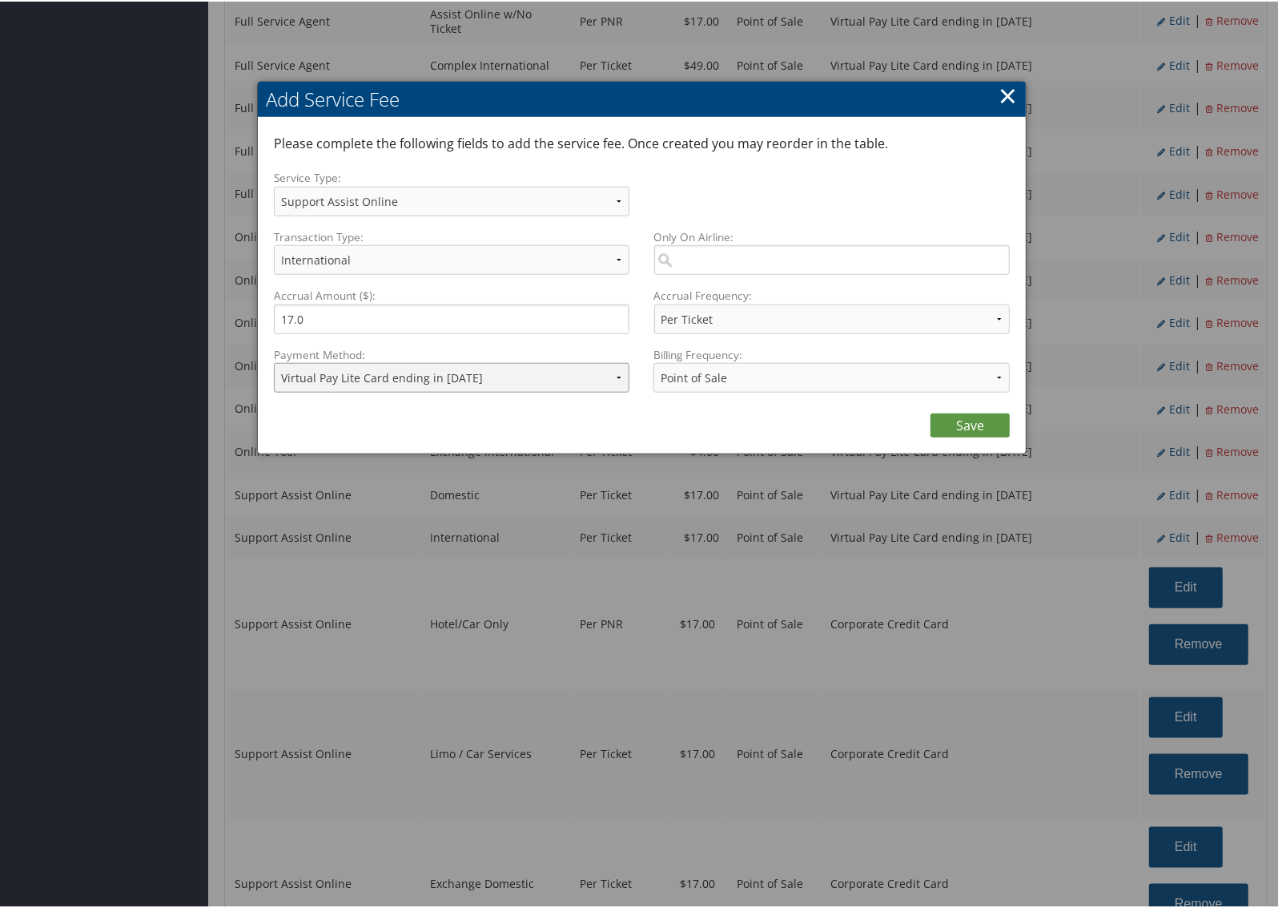
click at [457, 376] on select "ACH Transfer Cash / Check (AR) Corporate Credit Card Ghost Credit Card Hotel Gu…" at bounding box center [452, 376] width 356 height 30
select select "2"
click at [274, 361] on select "ACH Transfer Cash / Check (AR) Corporate Credit Card Ghost Credit Card Hotel Gu…" at bounding box center [452, 376] width 356 height 30
click at [962, 425] on link "Save" at bounding box center [970, 424] width 79 height 24
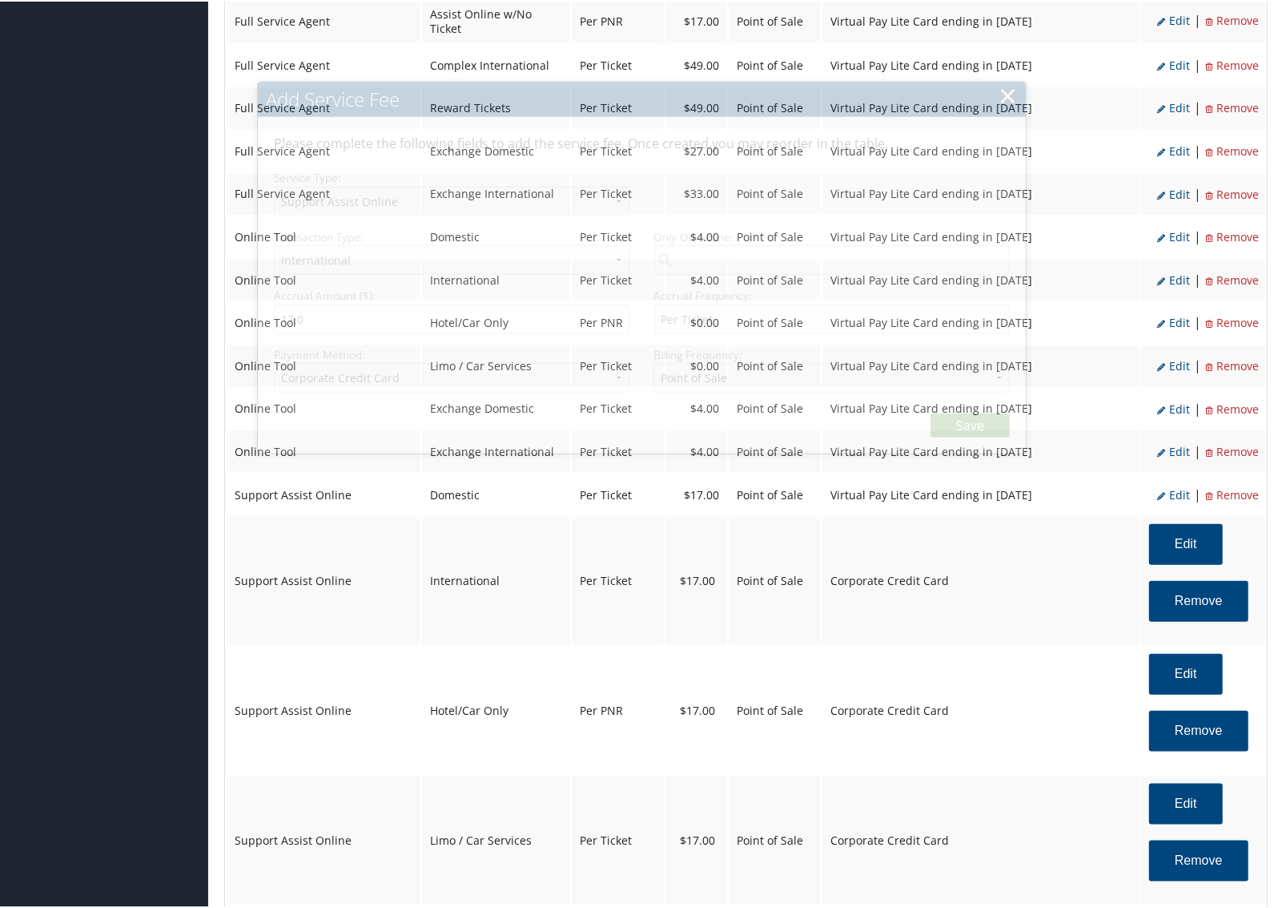
select select "12"
select select "14"
select select "4"
select select "2"
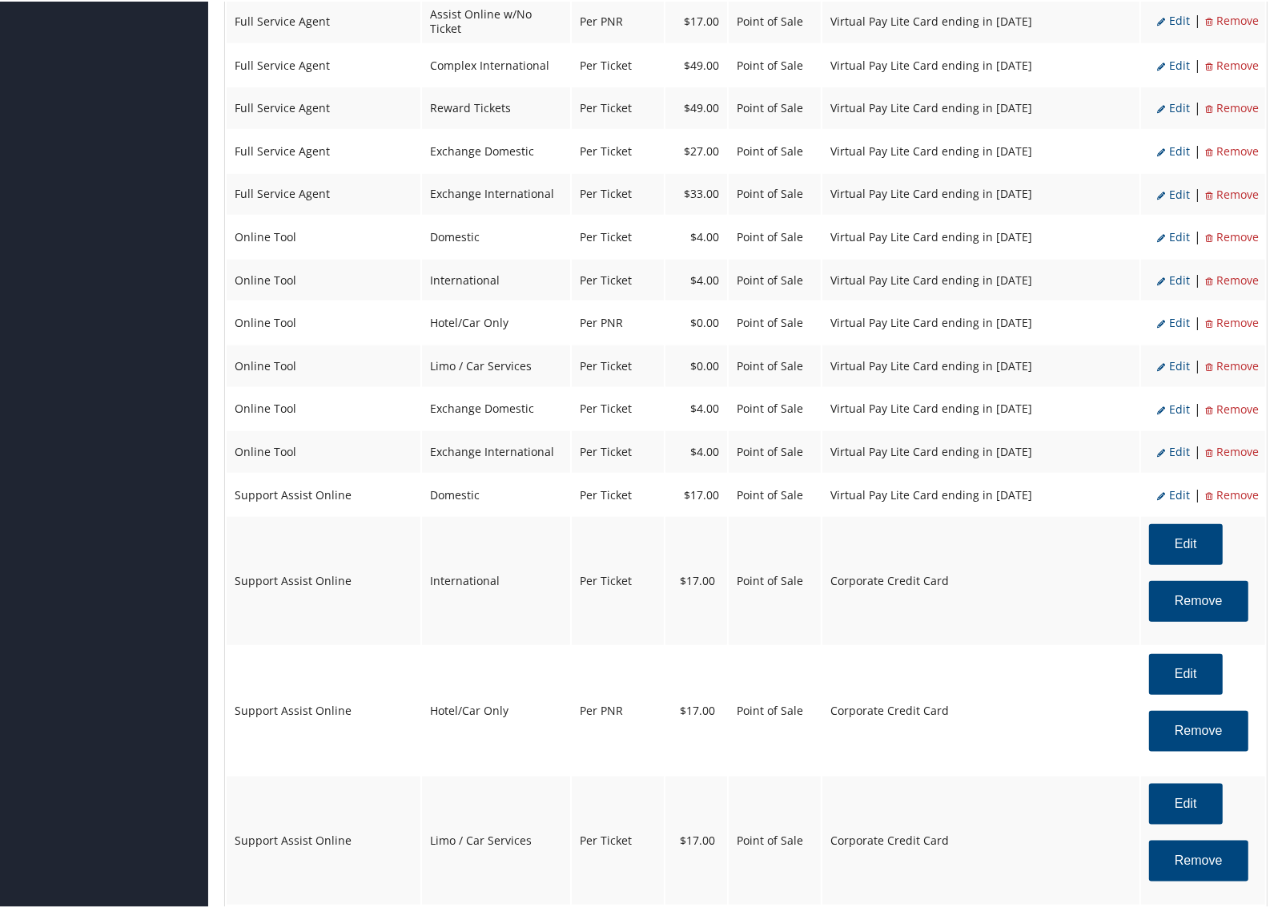
click at [1172, 485] on span "Edit" at bounding box center [1174, 492] width 33 height 15
select select "2"
select select "15_2160"
select select "12"
select select "2"
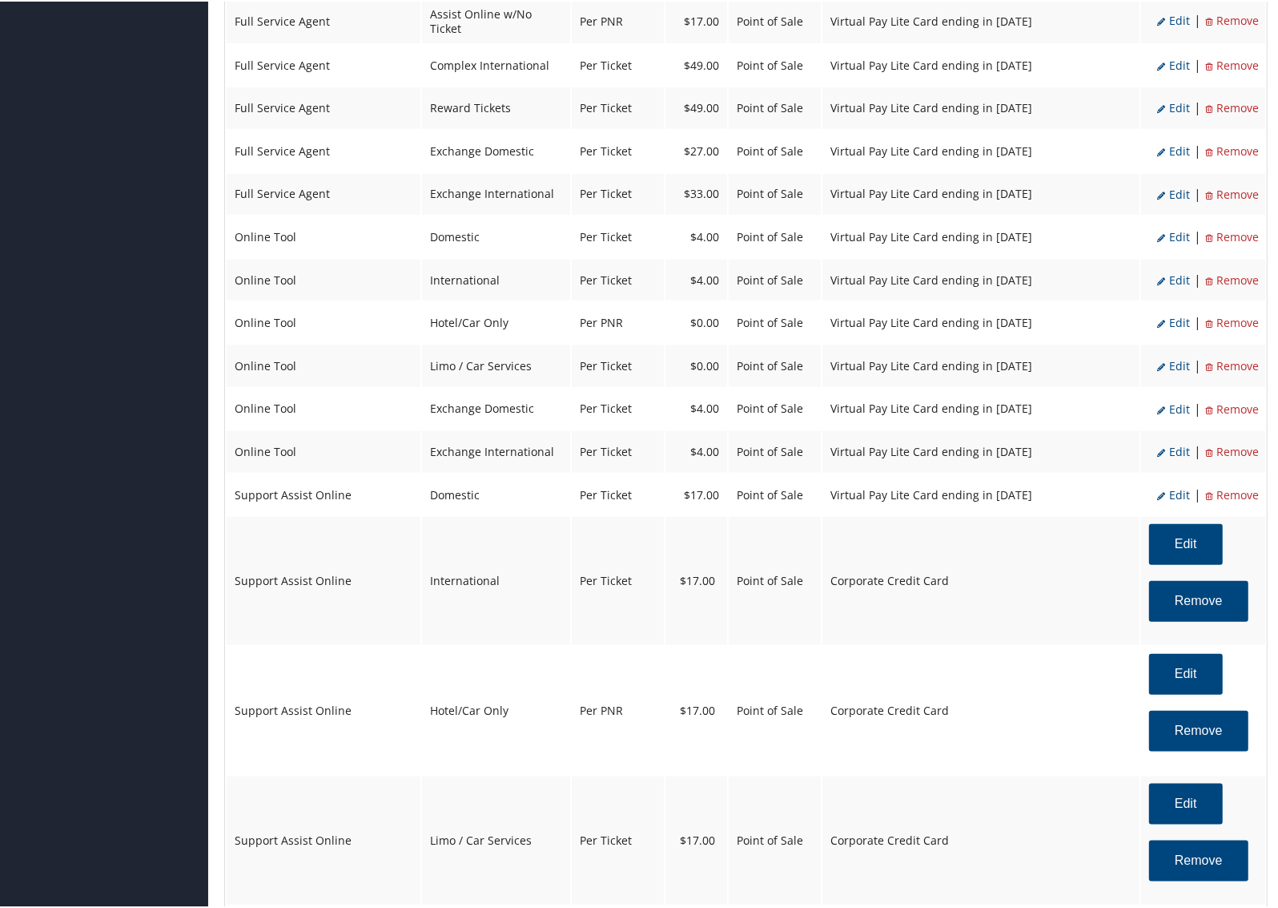
select select "4"
select select "15_2160"
select select "2"
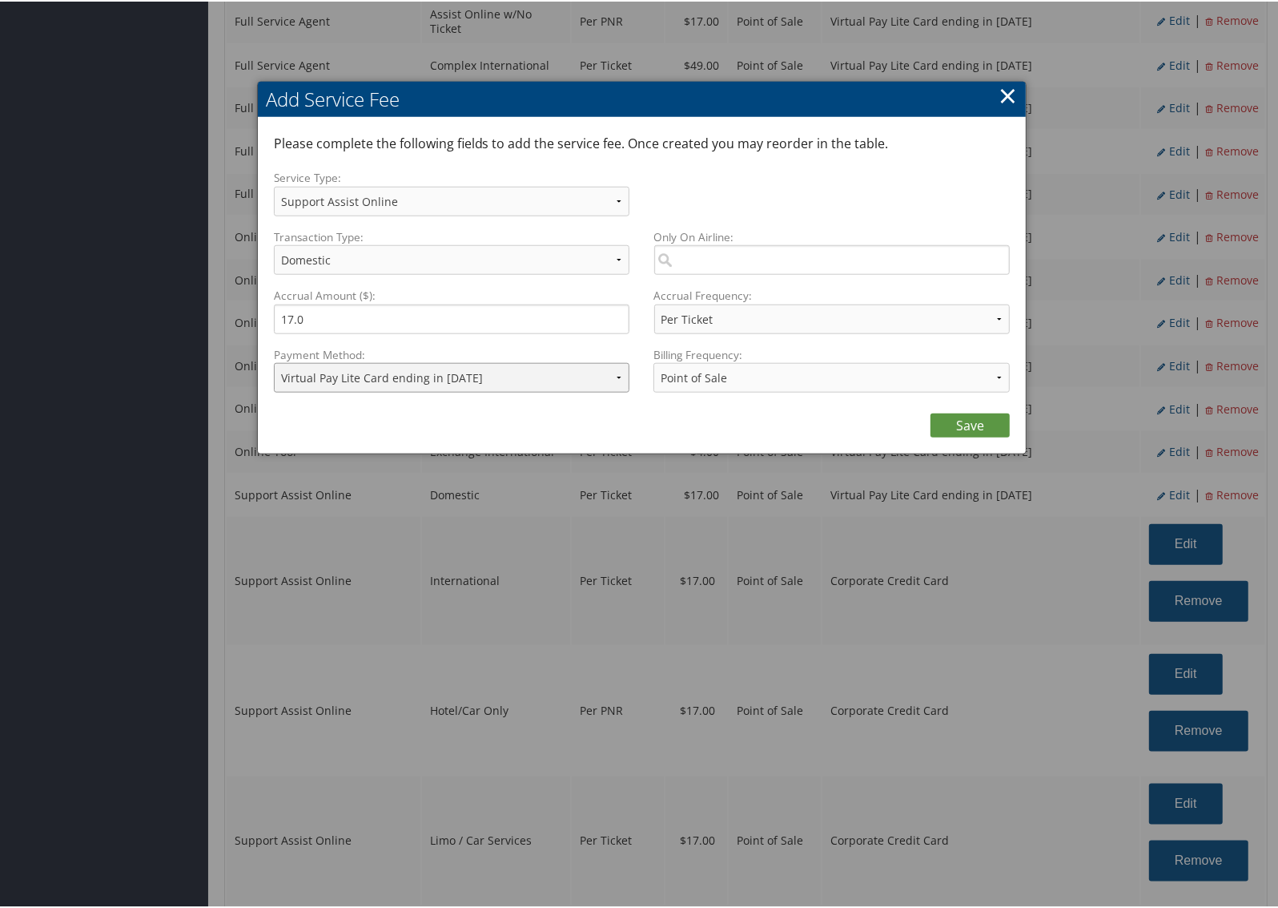
click at [455, 372] on select "ACH Transfer Cash / Check (AR) Corporate Credit Card Ghost Credit Card Hotel Gu…" at bounding box center [452, 376] width 356 height 30
select select "2"
click at [274, 361] on select "ACH Transfer Cash / Check (AR) Corporate Credit Card Ghost Credit Card Hotel Gu…" at bounding box center [452, 376] width 356 height 30
click at [959, 419] on link "Save" at bounding box center [970, 424] width 79 height 24
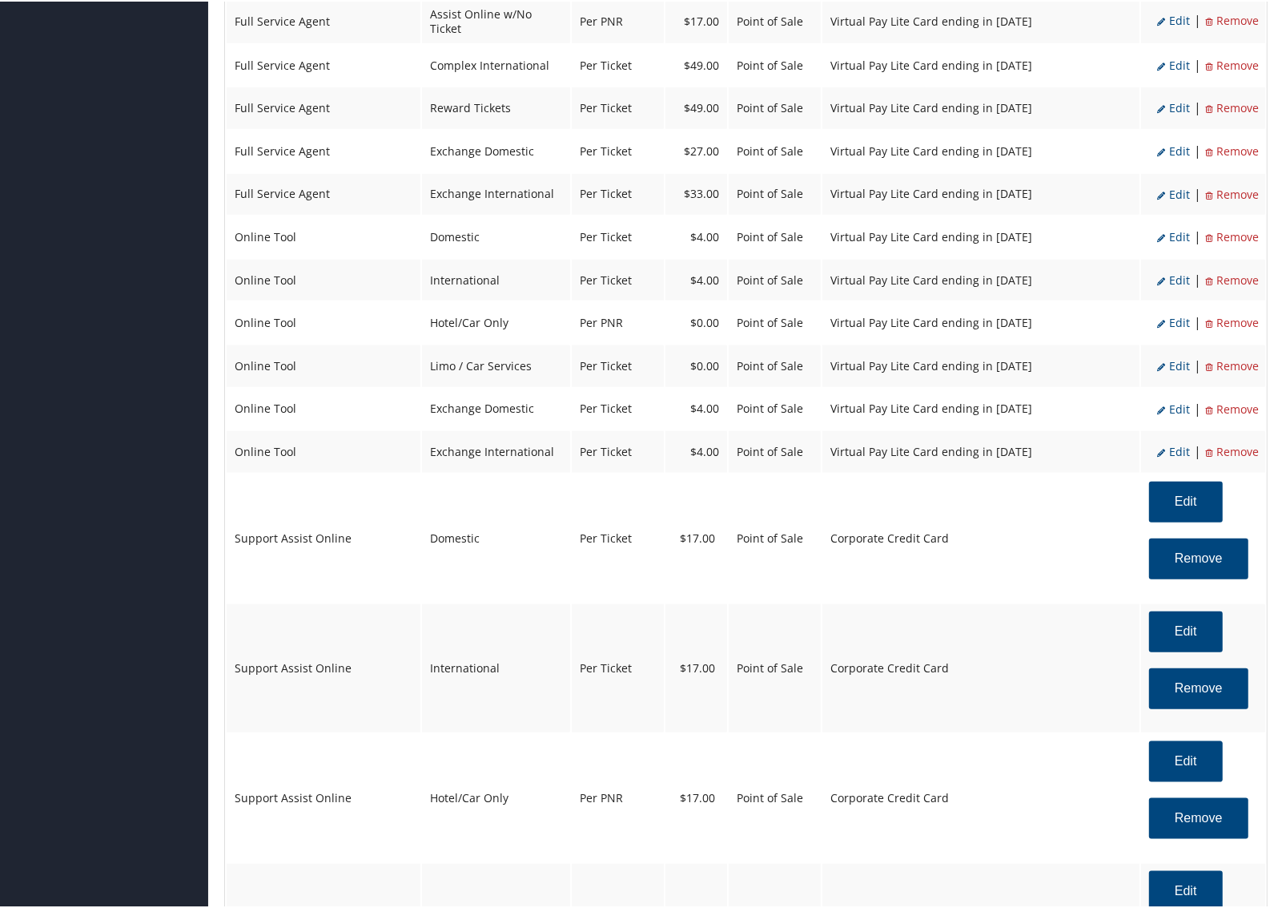
click at [1168, 442] on span "Edit" at bounding box center [1174, 449] width 33 height 15
select select "6"
select select "25"
type input "4.0"
select select "15_2160"
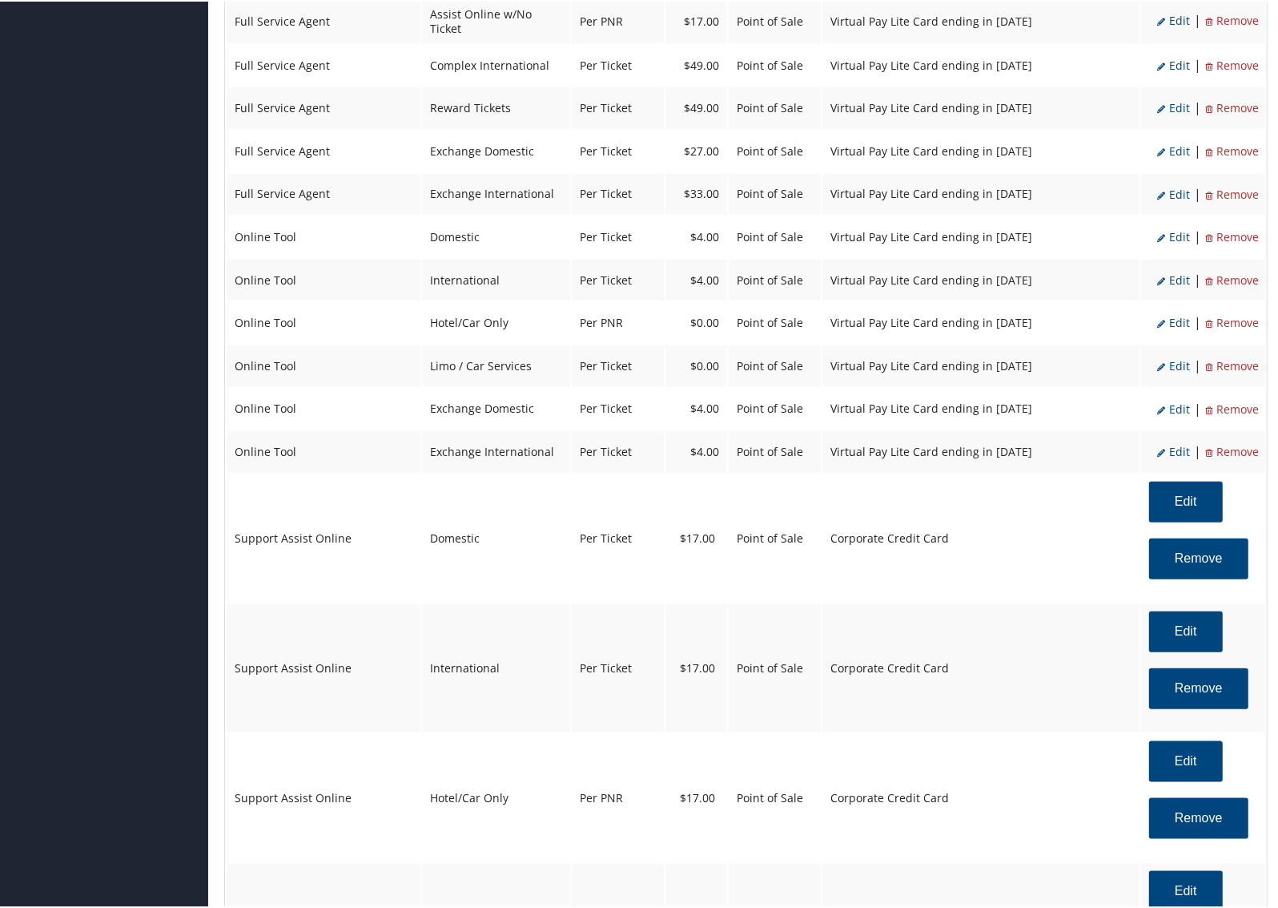
select select "6"
select select "25"
select select "4"
select select "15_2160"
select select "2"
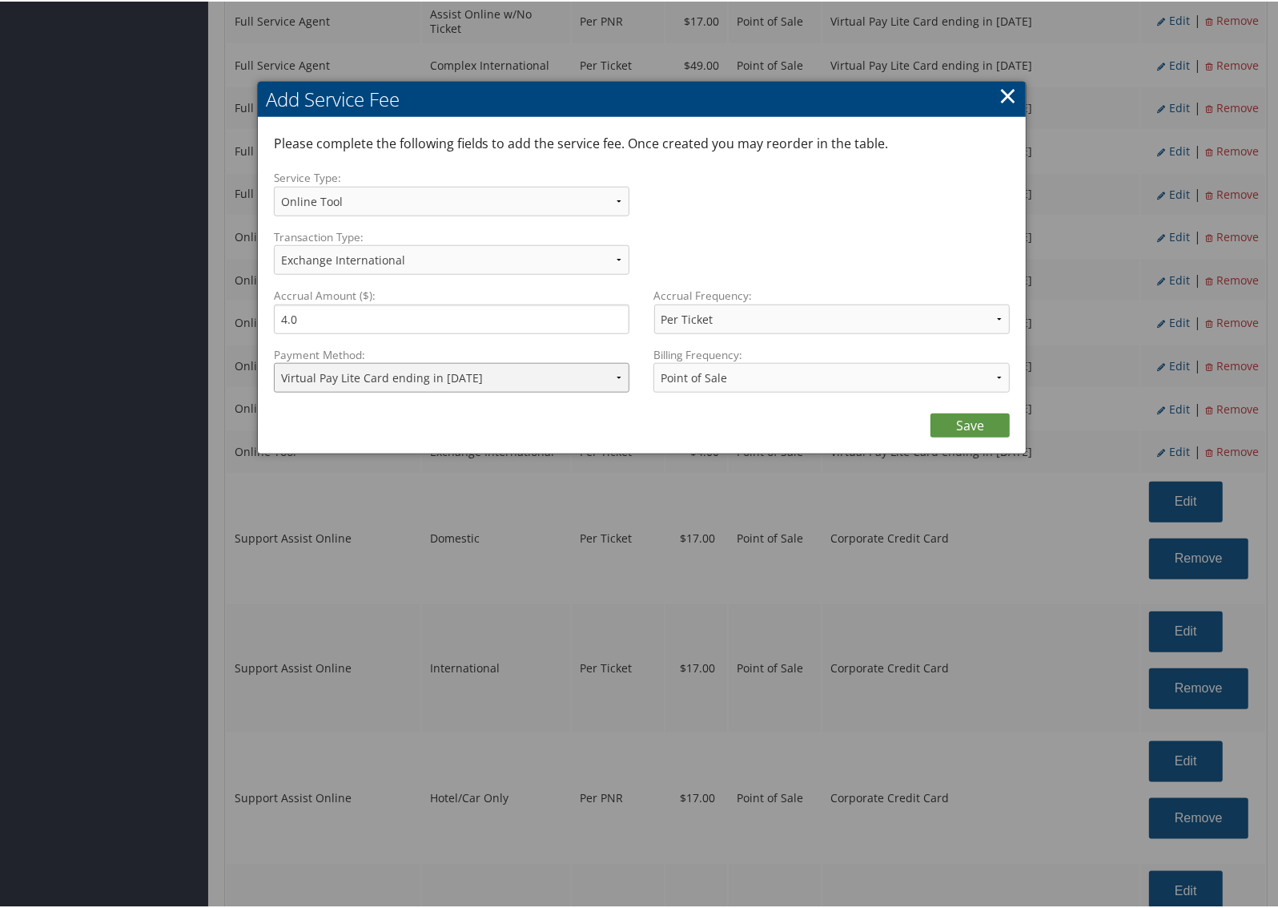
click at [607, 365] on select "ACH Transfer Cash / Check (AR) Corporate Credit Card Ghost Credit Card Hotel Gu…" at bounding box center [452, 376] width 356 height 30
select select "2"
click at [274, 361] on select "ACH Transfer Cash / Check (AR) Corporate Credit Card Ghost Credit Card Hotel Gu…" at bounding box center [452, 376] width 356 height 30
click at [946, 421] on link "Save" at bounding box center [970, 424] width 79 height 24
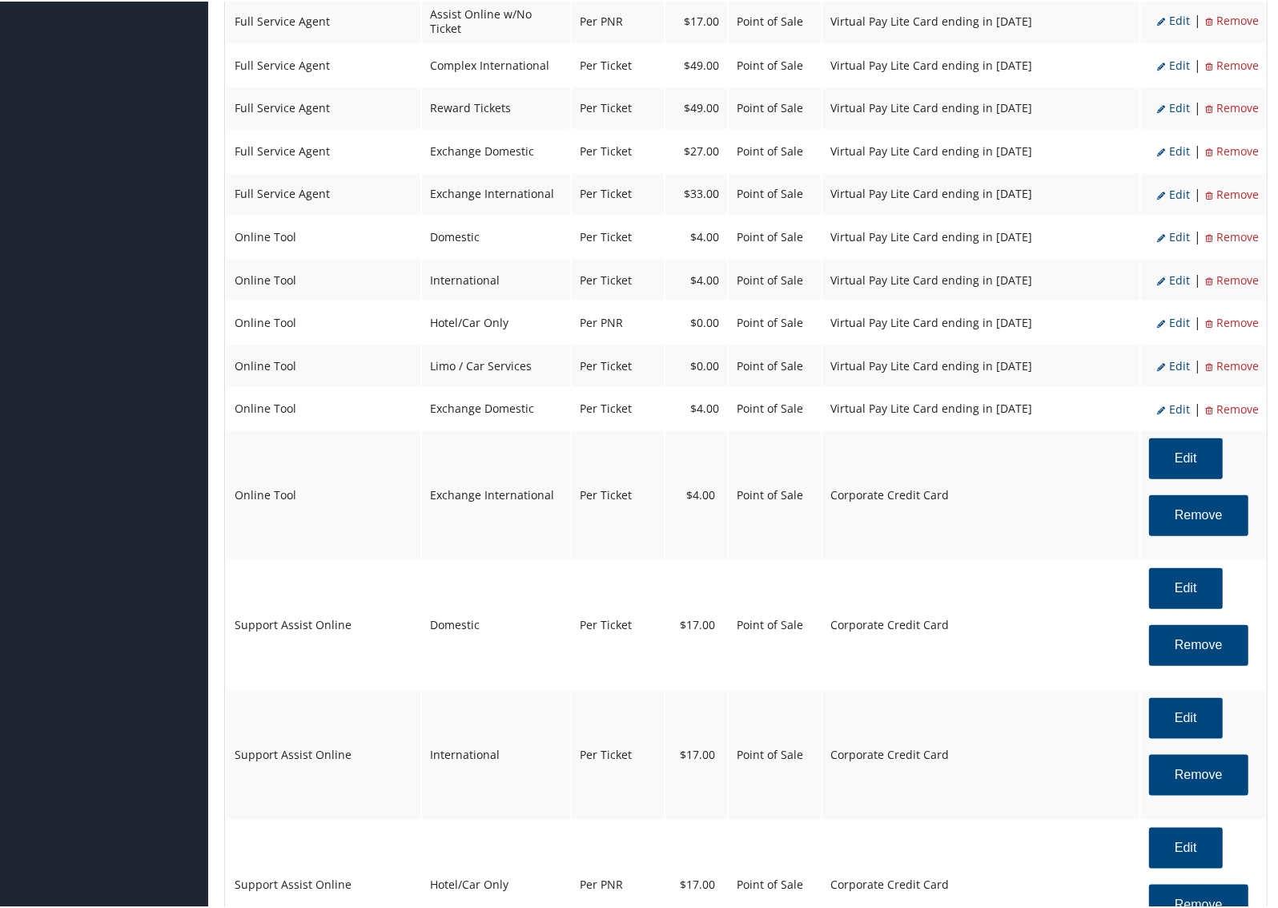
click at [1166, 400] on span "Edit" at bounding box center [1174, 407] width 33 height 15
select select "6"
select select "24"
select select "4"
select select "15_2160"
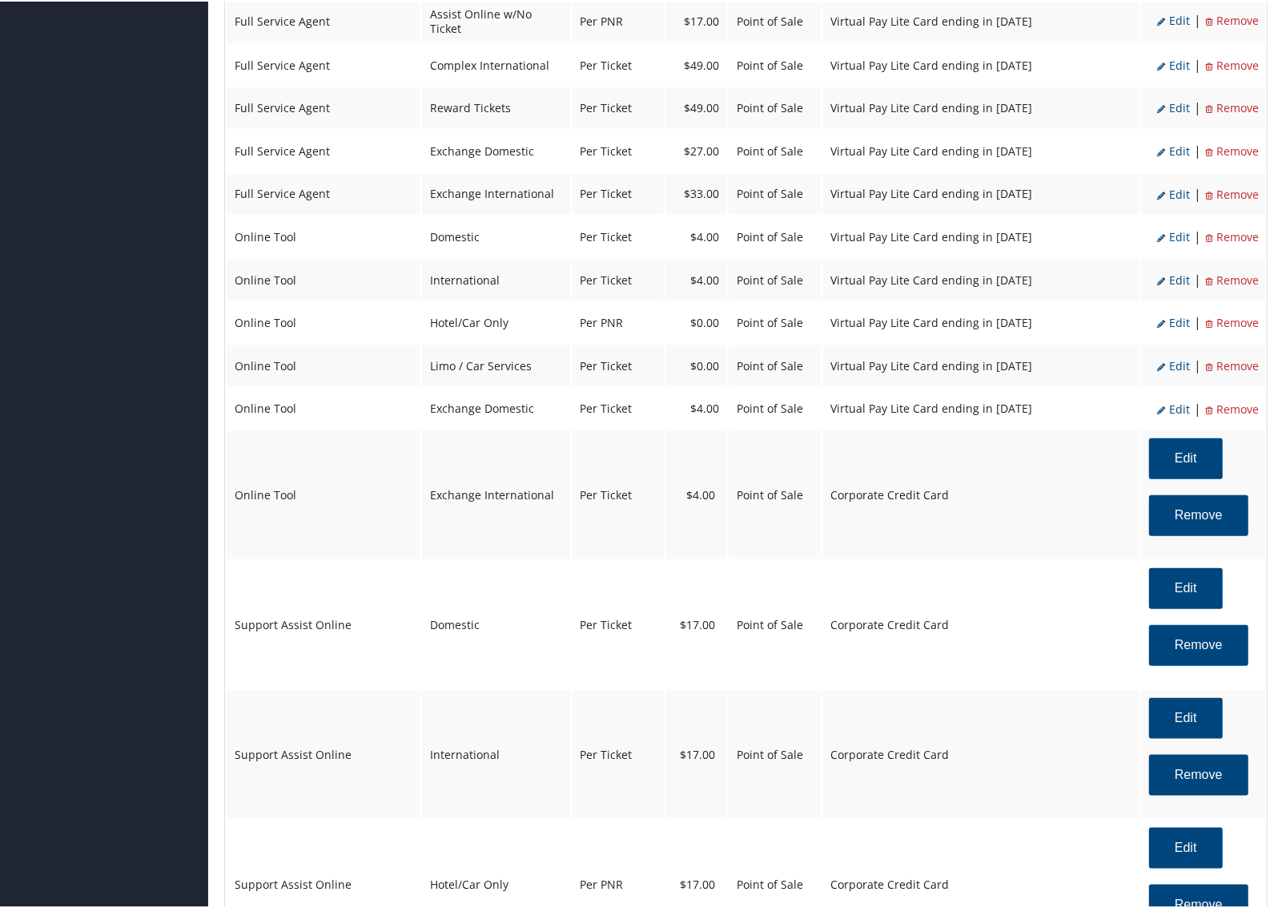
select select "2"
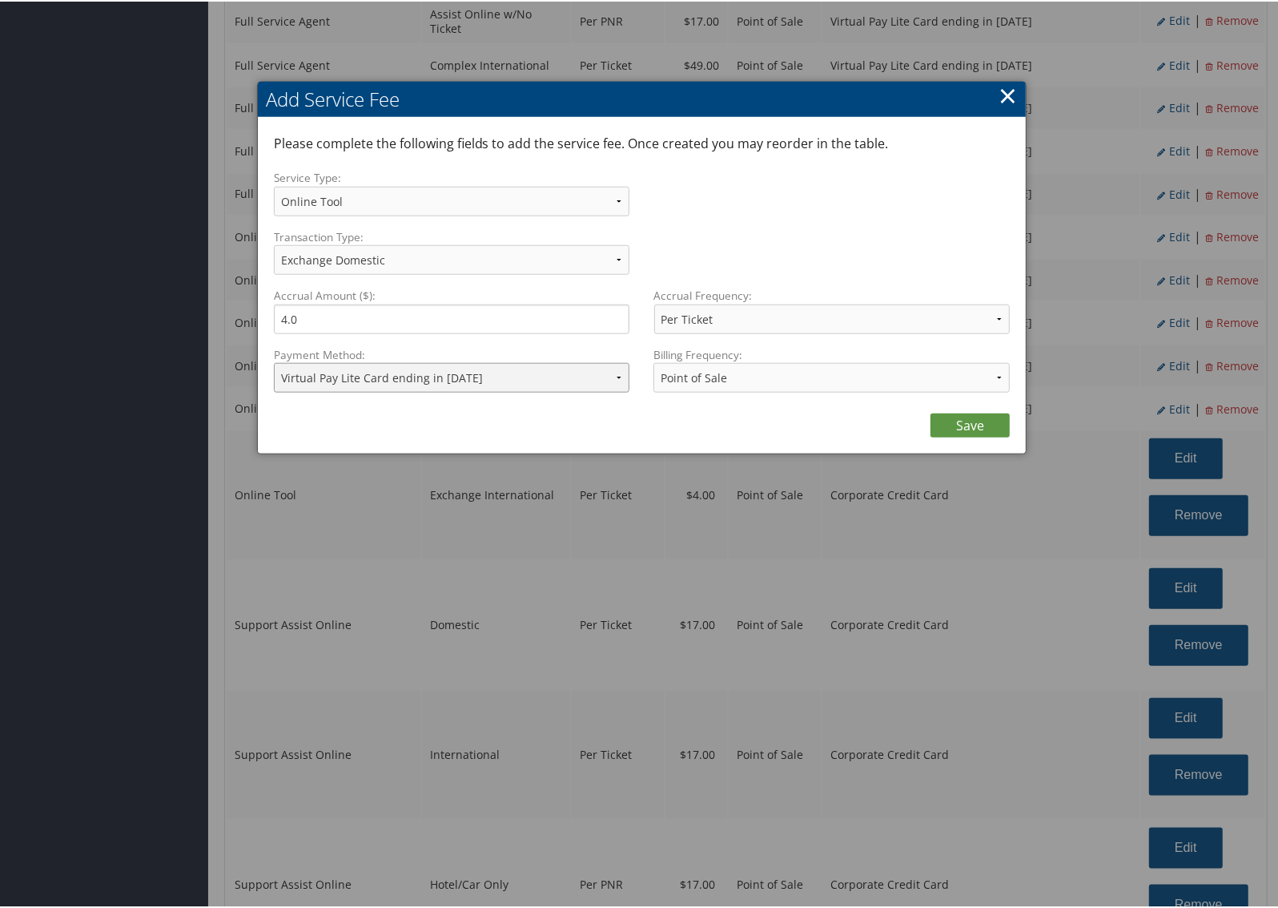
click at [586, 384] on select "ACH Transfer Cash / Check (AR) Corporate Credit Card Ghost Credit Card Hotel Gu…" at bounding box center [452, 376] width 356 height 30
select select "2"
click at [274, 361] on select "ACH Transfer Cash / Check (AR) Corporate Credit Card Ghost Credit Card Hotel Gu…" at bounding box center [452, 376] width 356 height 30
click at [954, 414] on link "Save" at bounding box center [970, 424] width 79 height 24
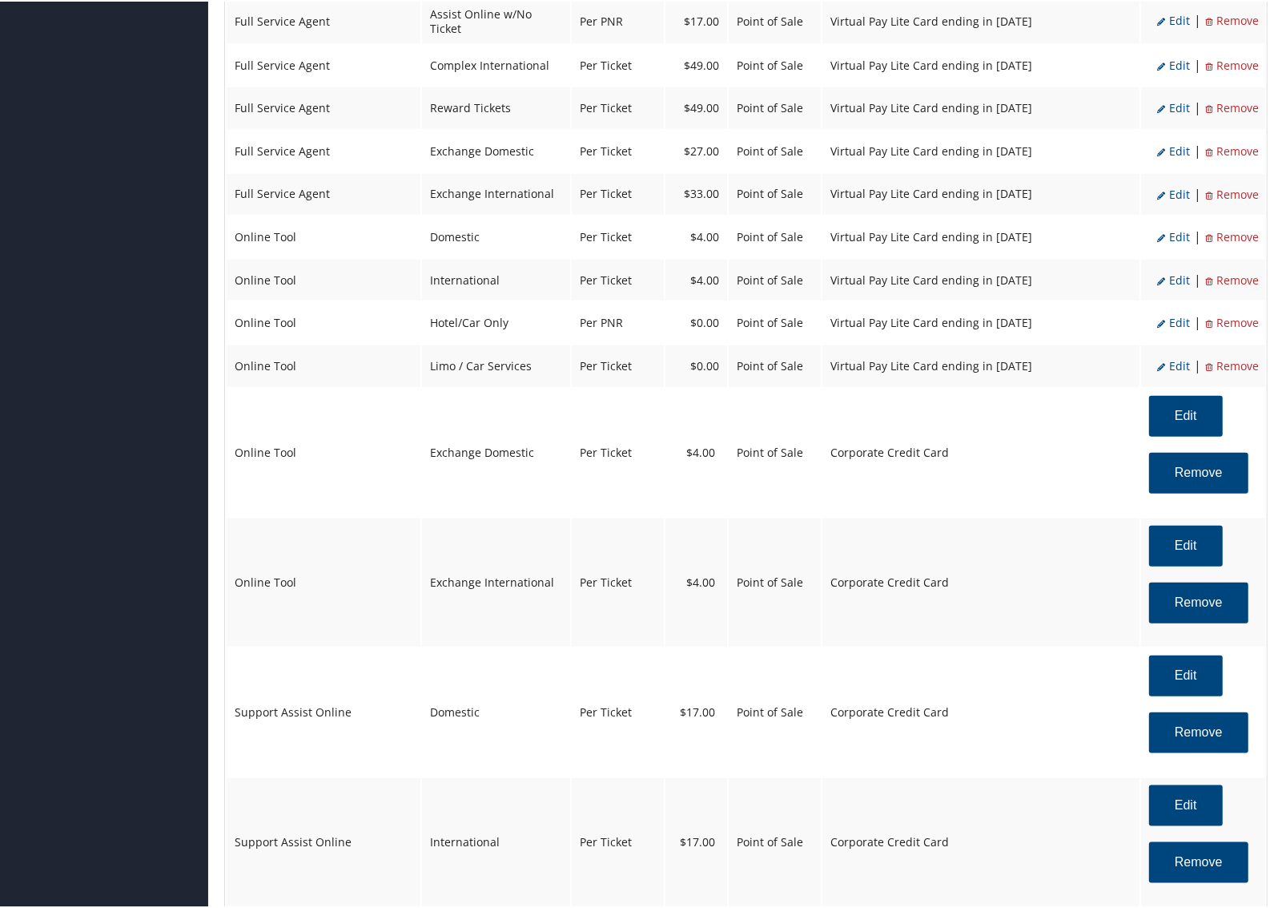
click at [1184, 351] on ul "Edit | Remove" at bounding box center [1208, 364] width 99 height 27
click at [1178, 356] on span "Edit" at bounding box center [1174, 363] width 33 height 15
select select "26"
type input "0.0"
select select "15_2160"
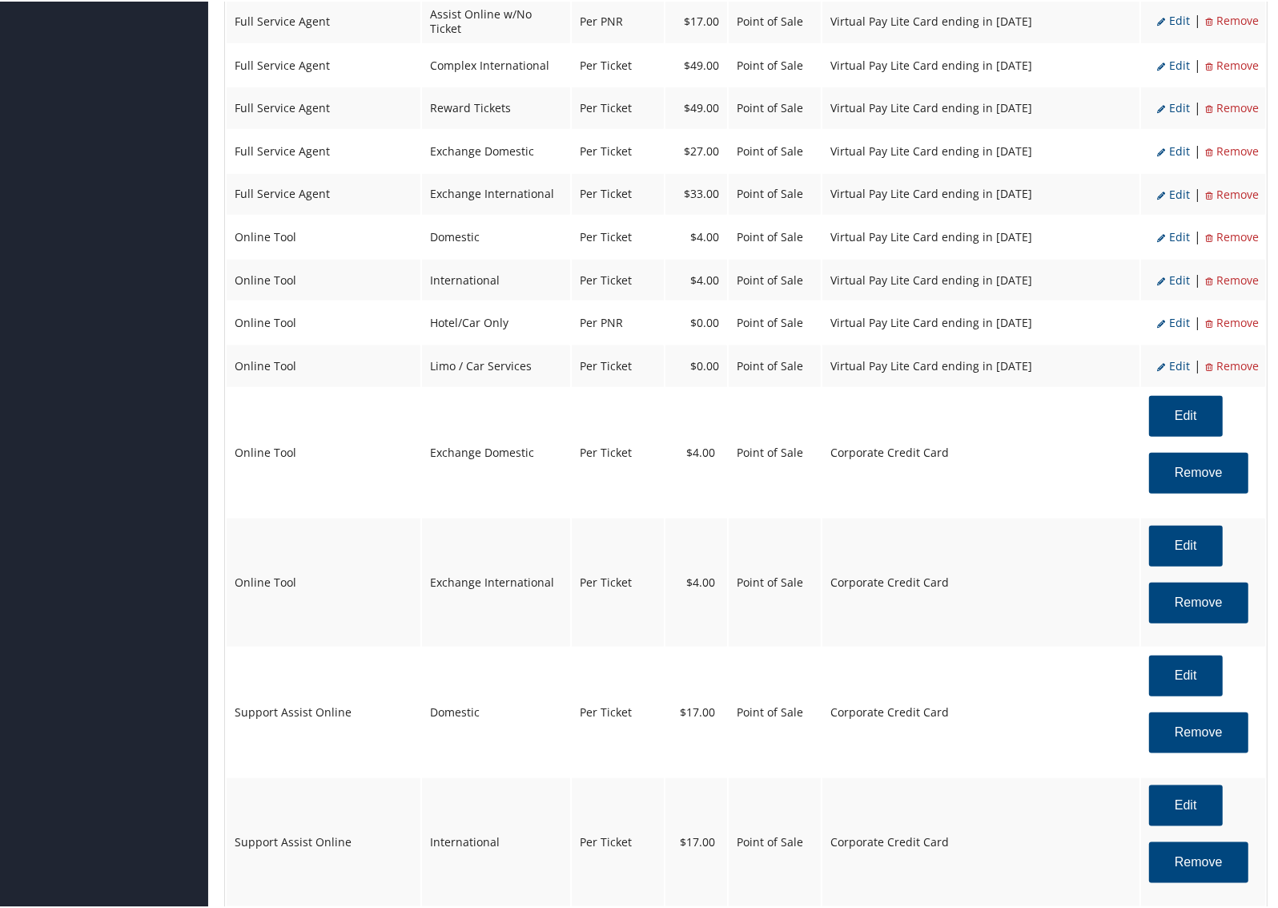
select select "6"
select select "26"
select select "4"
select select "15_2160"
select select "2"
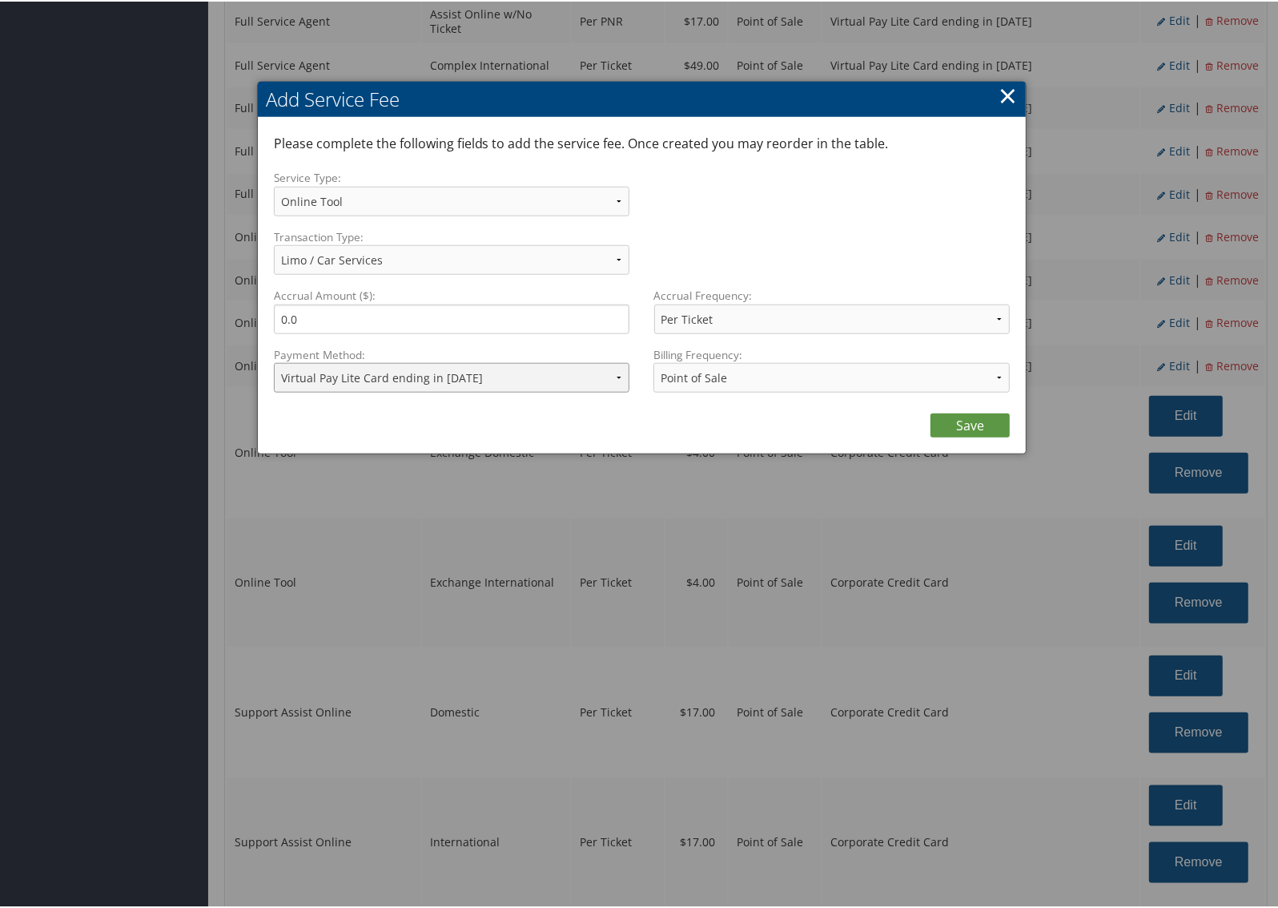
click at [606, 374] on select "ACH Transfer Cash / Check (AR) Corporate Credit Card Ghost Credit Card Hotel Gu…" at bounding box center [452, 376] width 356 height 30
select select "2"
click at [274, 361] on select "ACH Transfer Cash / Check (AR) Corporate Credit Card Ghost Credit Card Hotel Gu…" at bounding box center [452, 376] width 356 height 30
click at [1014, 423] on div "Please complete the following fields to add the service fee. Once created you m…" at bounding box center [642, 284] width 769 height 336
click at [969, 423] on link "Save" at bounding box center [970, 424] width 79 height 24
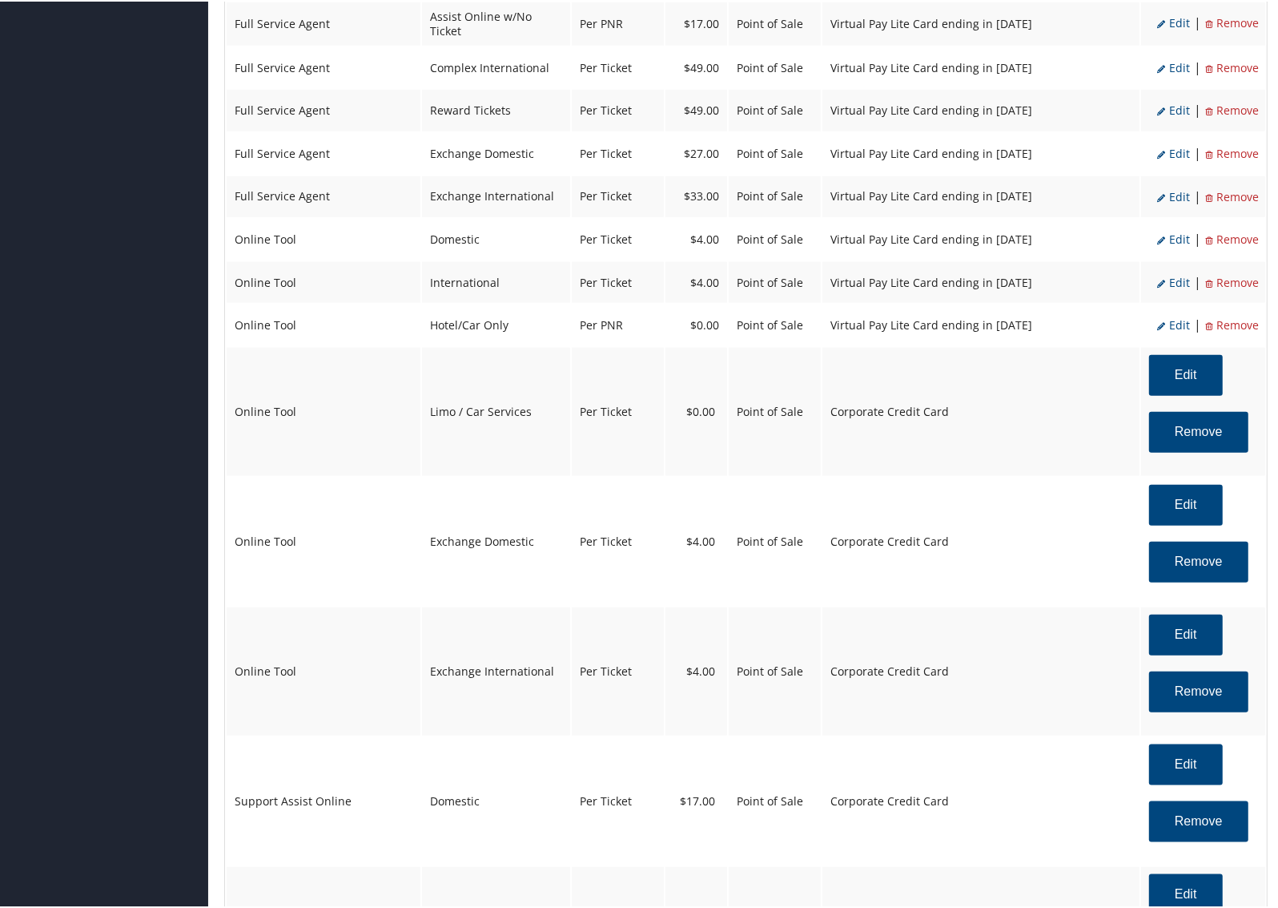
scroll to position [927, 0]
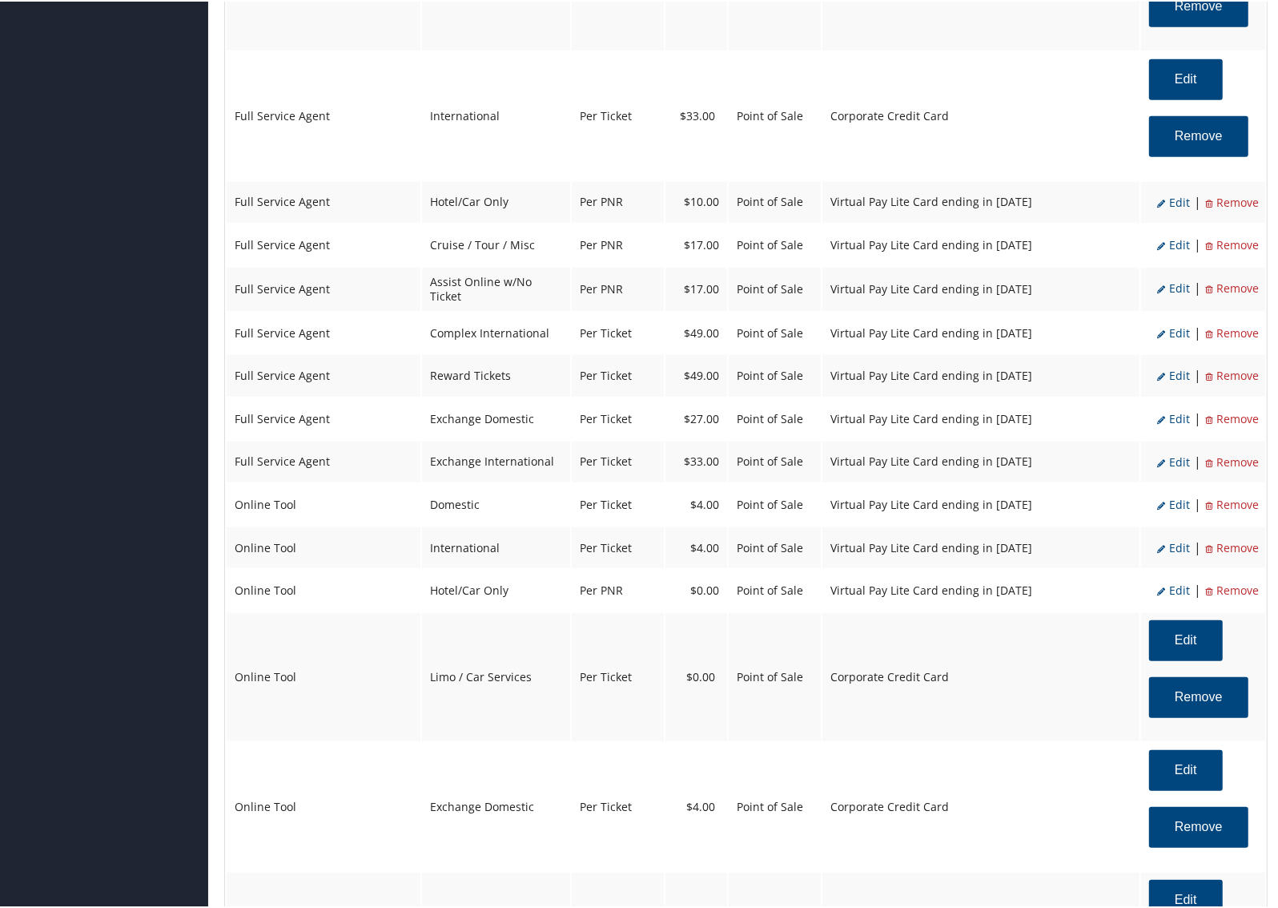
click at [1171, 200] on span "Edit" at bounding box center [1174, 200] width 33 height 15
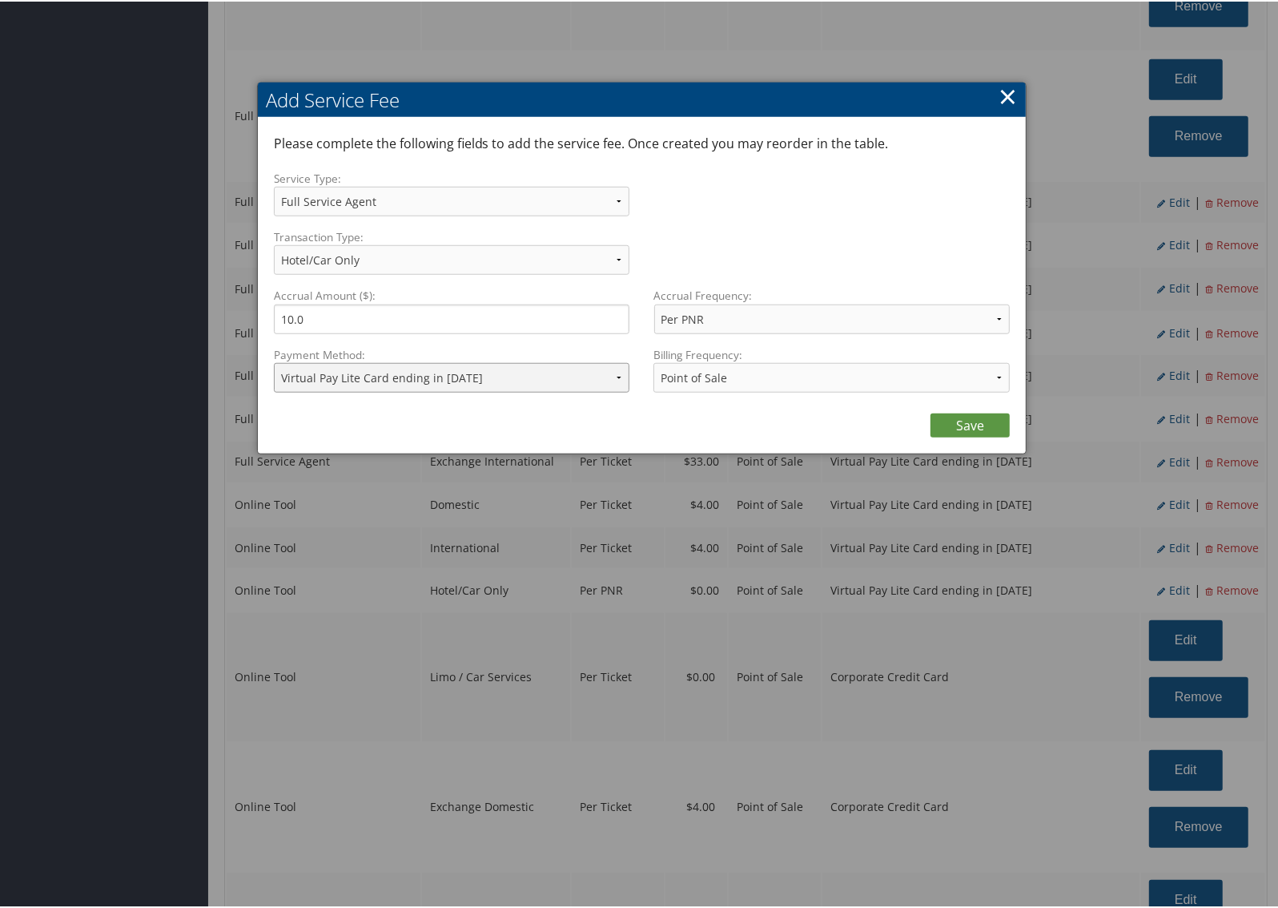
click at [569, 375] on select "ACH Transfer Cash / Check (AR) Corporate Credit Card Ghost Credit Card Hotel Gu…" at bounding box center [452, 376] width 356 height 30
select select "2"
click at [274, 361] on select "ACH Transfer Cash / Check (AR) Corporate Credit Card Ghost Credit Card Hotel Gu…" at bounding box center [452, 376] width 356 height 30
click at [937, 417] on link "Save" at bounding box center [970, 424] width 79 height 24
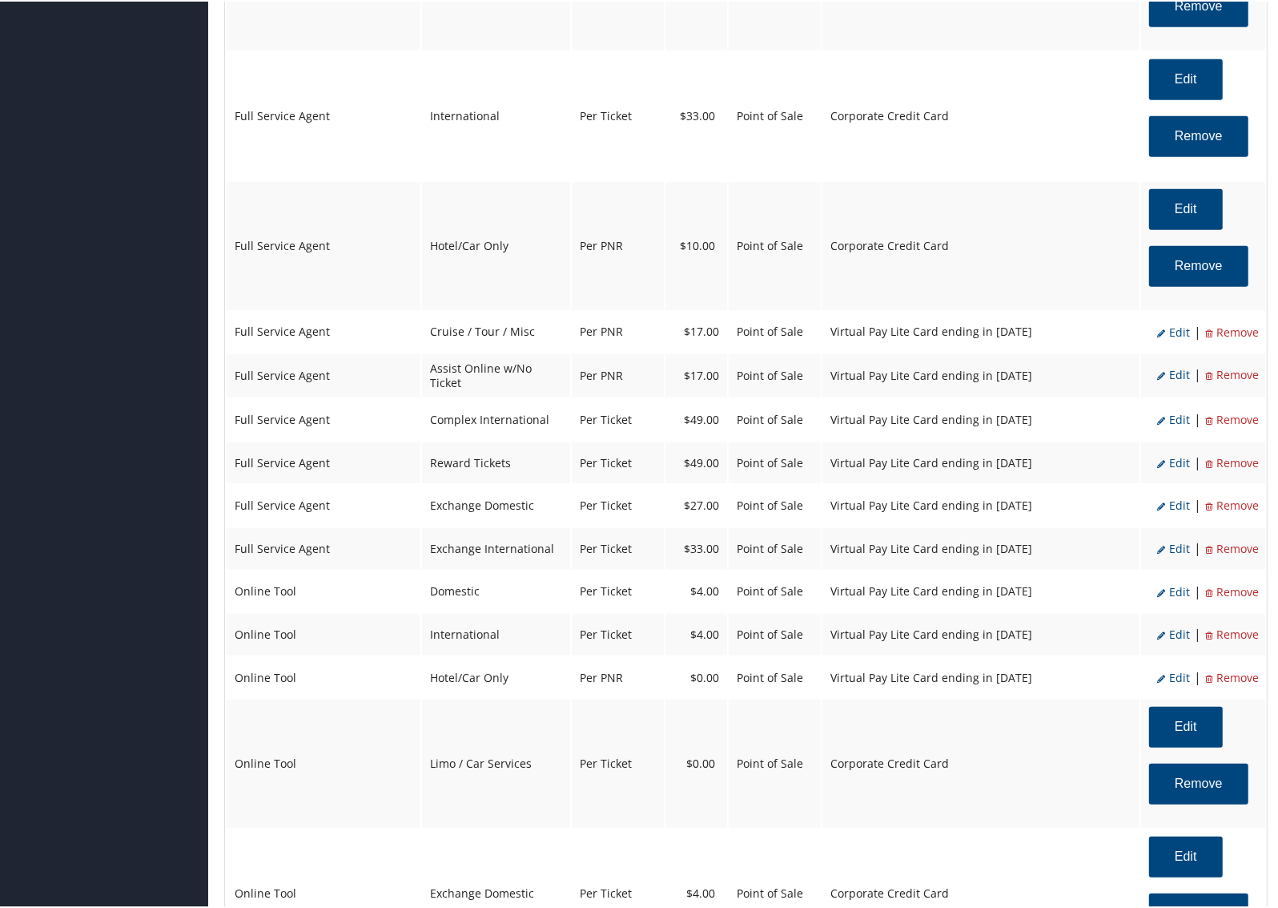
click at [1171, 330] on span "Edit" at bounding box center [1174, 330] width 33 height 15
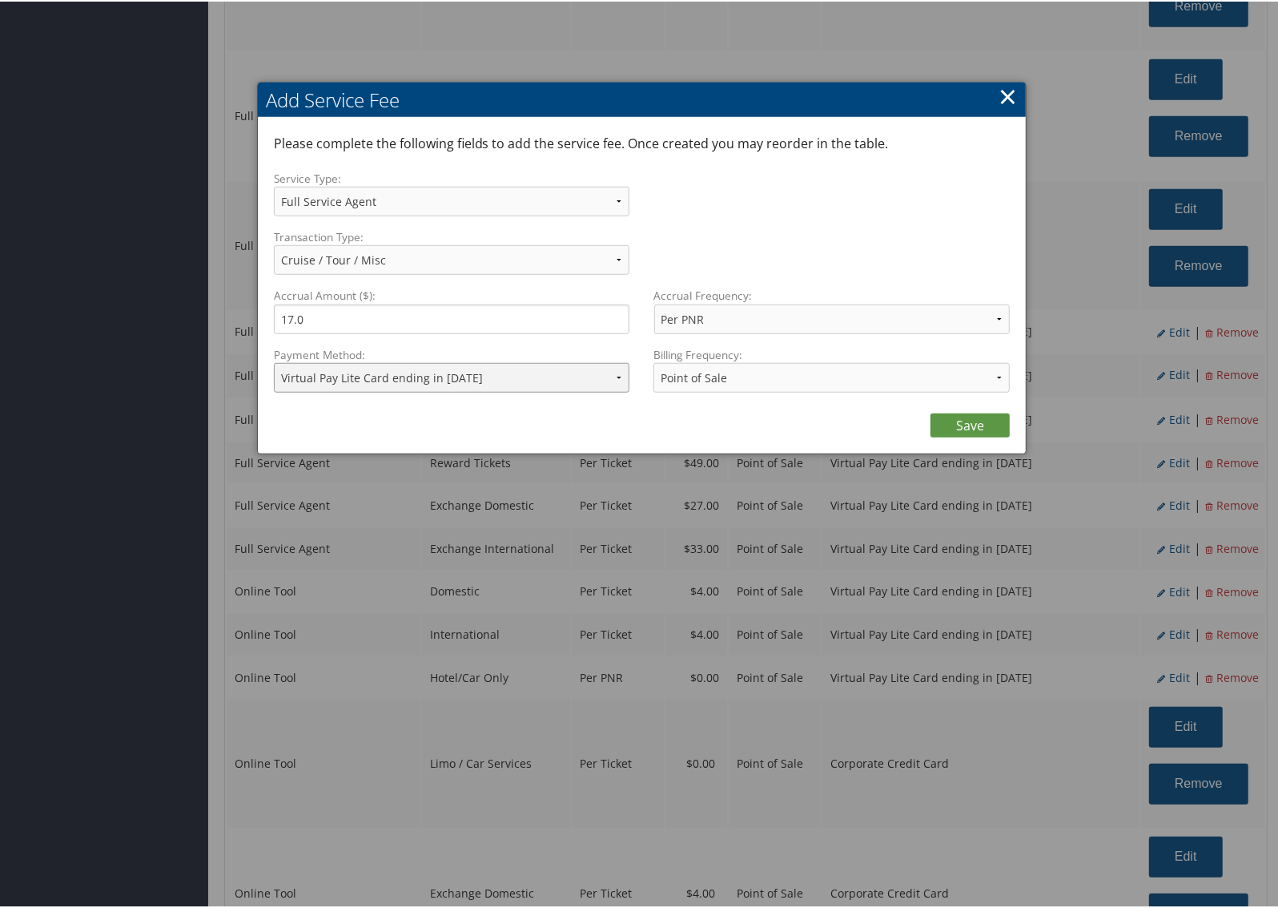
click at [613, 382] on select "ACH Transfer Cash / Check (AR) Corporate Credit Card Ghost Credit Card Hotel Gu…" at bounding box center [452, 376] width 356 height 30
select select "2"
click at [274, 361] on select "ACH Transfer Cash / Check (AR) Corporate Credit Card Ghost Credit Card Hotel Gu…" at bounding box center [452, 376] width 356 height 30
click at [993, 418] on link "Save" at bounding box center [970, 424] width 79 height 24
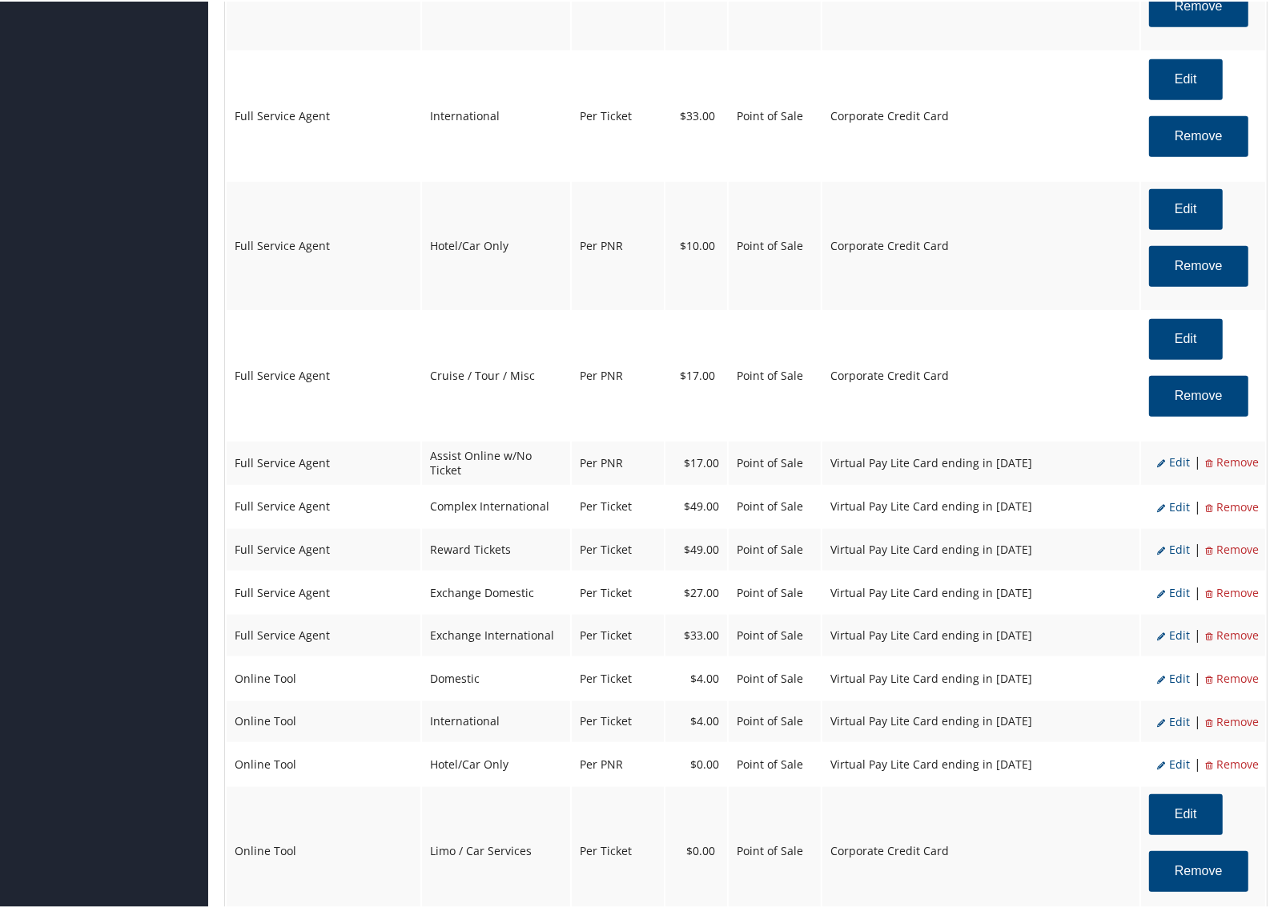
click at [1182, 461] on span "Edit" at bounding box center [1174, 460] width 33 height 15
select select "22"
select select "15_2160"
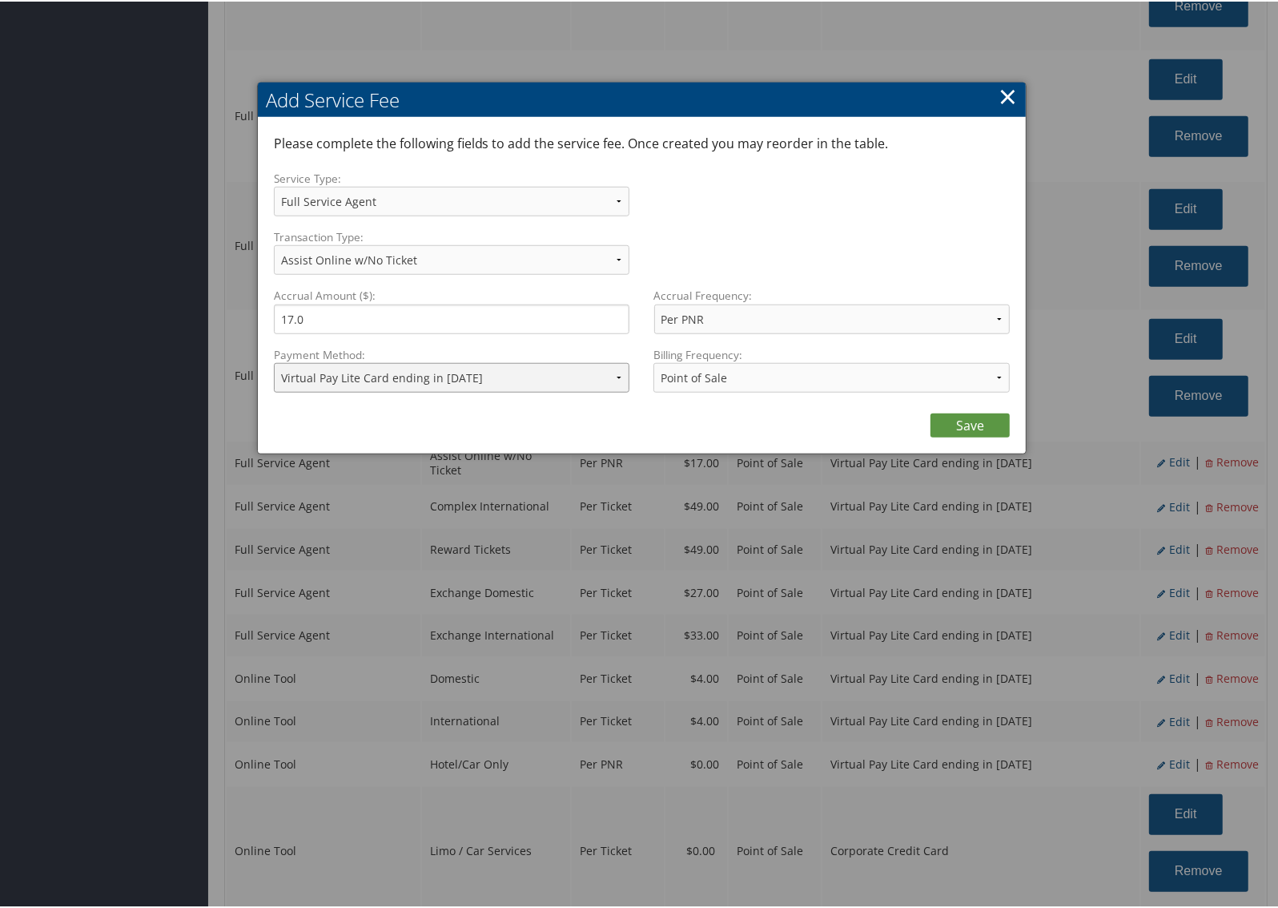
click at [611, 380] on select "ACH Transfer Cash / Check (AR) Corporate Credit Card Ghost Credit Card Hotel Gu…" at bounding box center [452, 376] width 356 height 30
click at [274, 361] on select "ACH Transfer Cash / Check (AR) Corporate Credit Card Ghost Credit Card Hotel Gu…" at bounding box center [452, 376] width 356 height 30
click at [529, 382] on select "ACH Transfer Cash / Check (AR) Corporate Credit Card Ghost Credit Card Hotel Gu…" at bounding box center [452, 376] width 356 height 30
click at [274, 361] on select "ACH Transfer Cash / Check (AR) Corporate Credit Card Ghost Credit Card Hotel Gu…" at bounding box center [452, 376] width 356 height 30
click at [955, 429] on link "Save" at bounding box center [970, 424] width 79 height 24
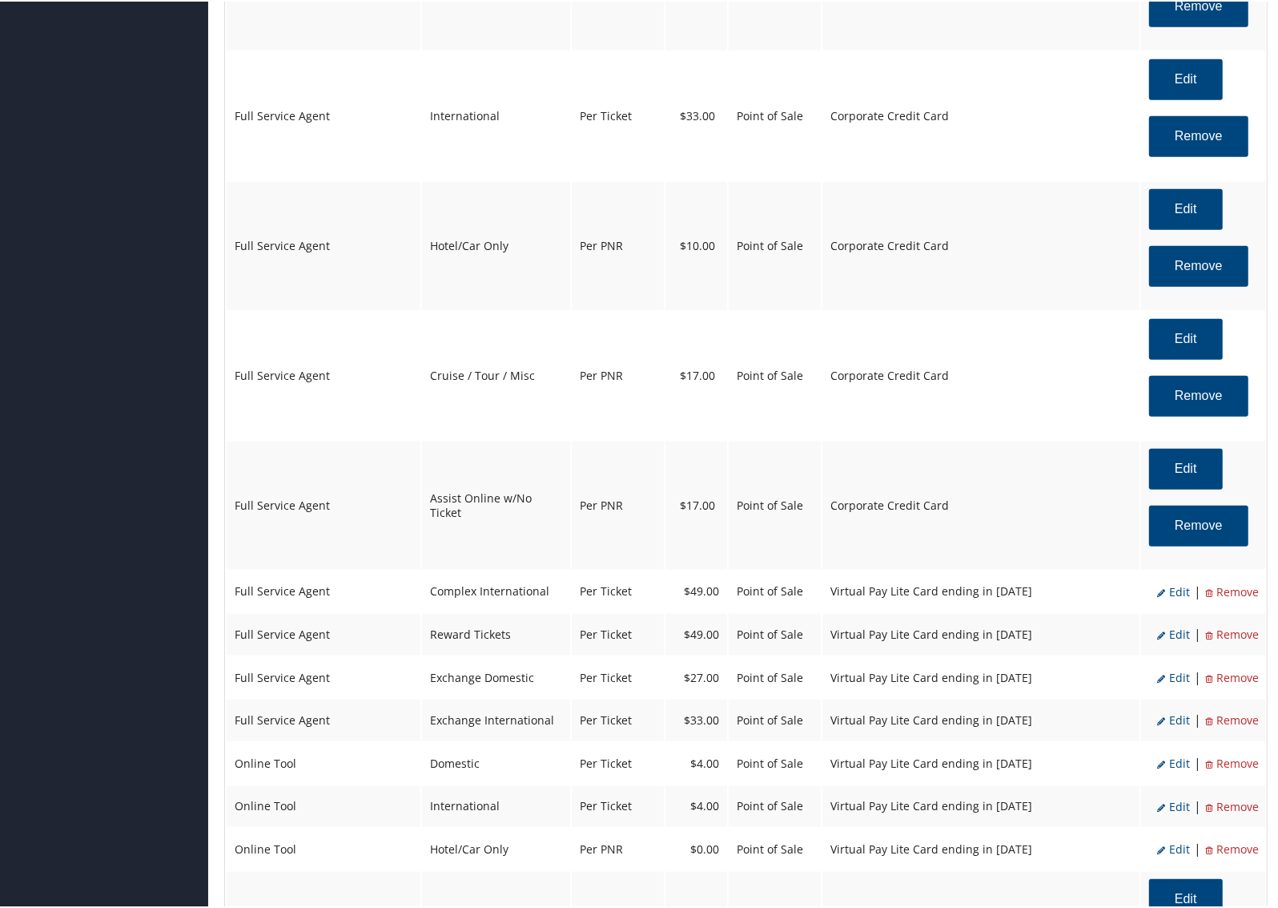
click at [1180, 594] on span "Edit" at bounding box center [1174, 589] width 33 height 15
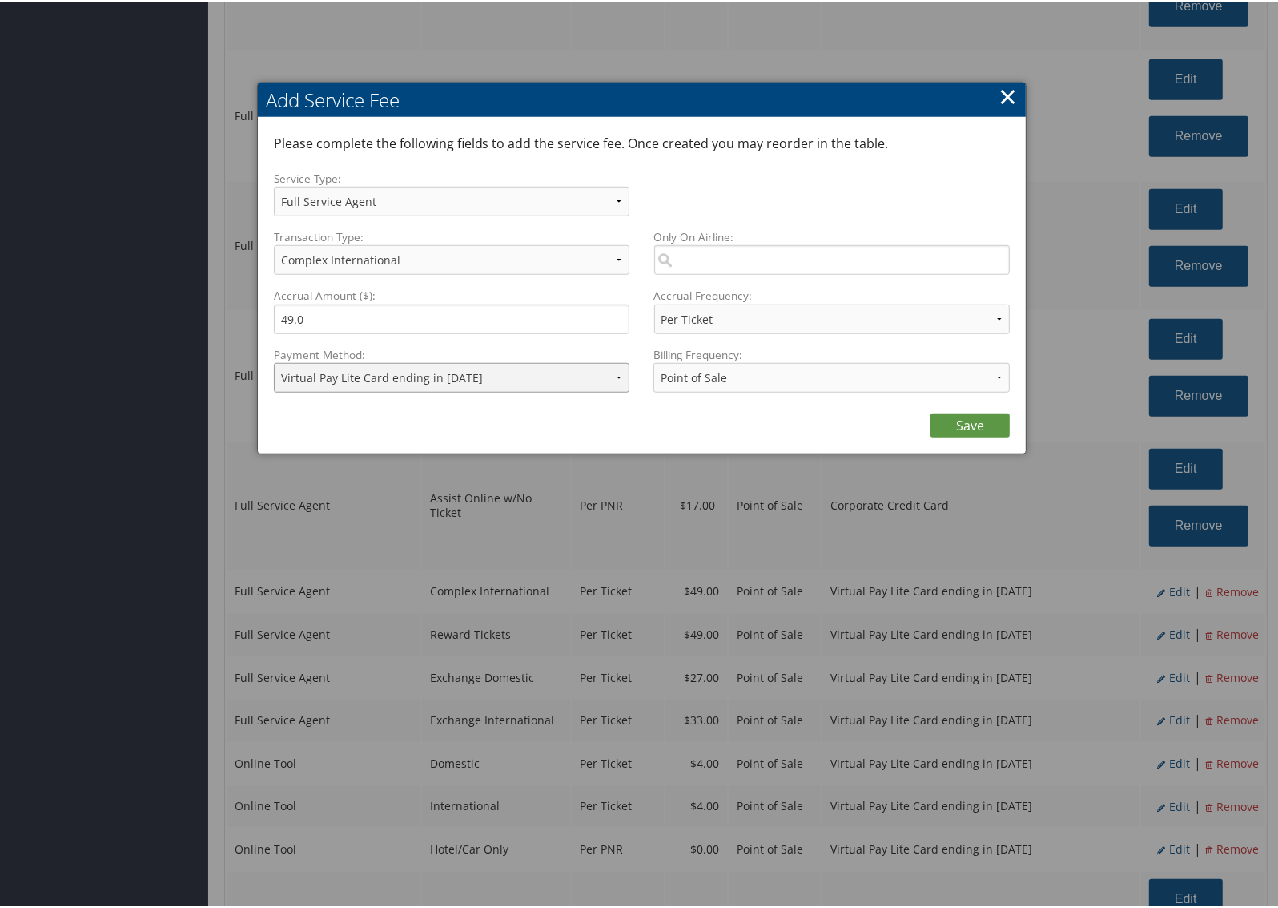
click at [486, 378] on select "ACH Transfer Cash / Check (AR) Corporate Credit Card Ghost Credit Card Hotel Gu…" at bounding box center [452, 376] width 356 height 30
click at [274, 361] on select "ACH Transfer Cash / Check (AR) Corporate Credit Card Ghost Credit Card Hotel Gu…" at bounding box center [452, 376] width 356 height 30
click at [938, 417] on link "Save" at bounding box center [970, 424] width 79 height 24
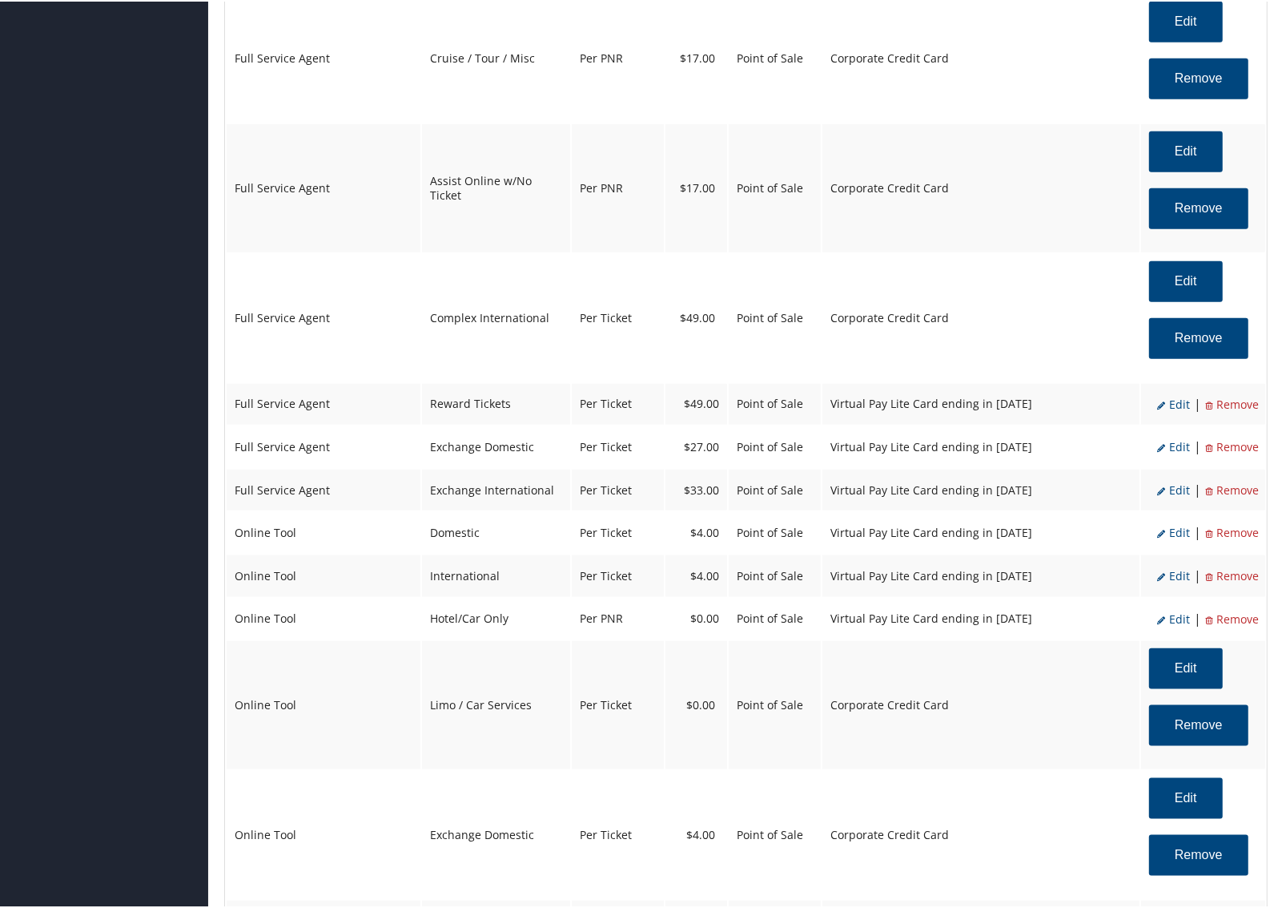
scroll to position [1327, 0]
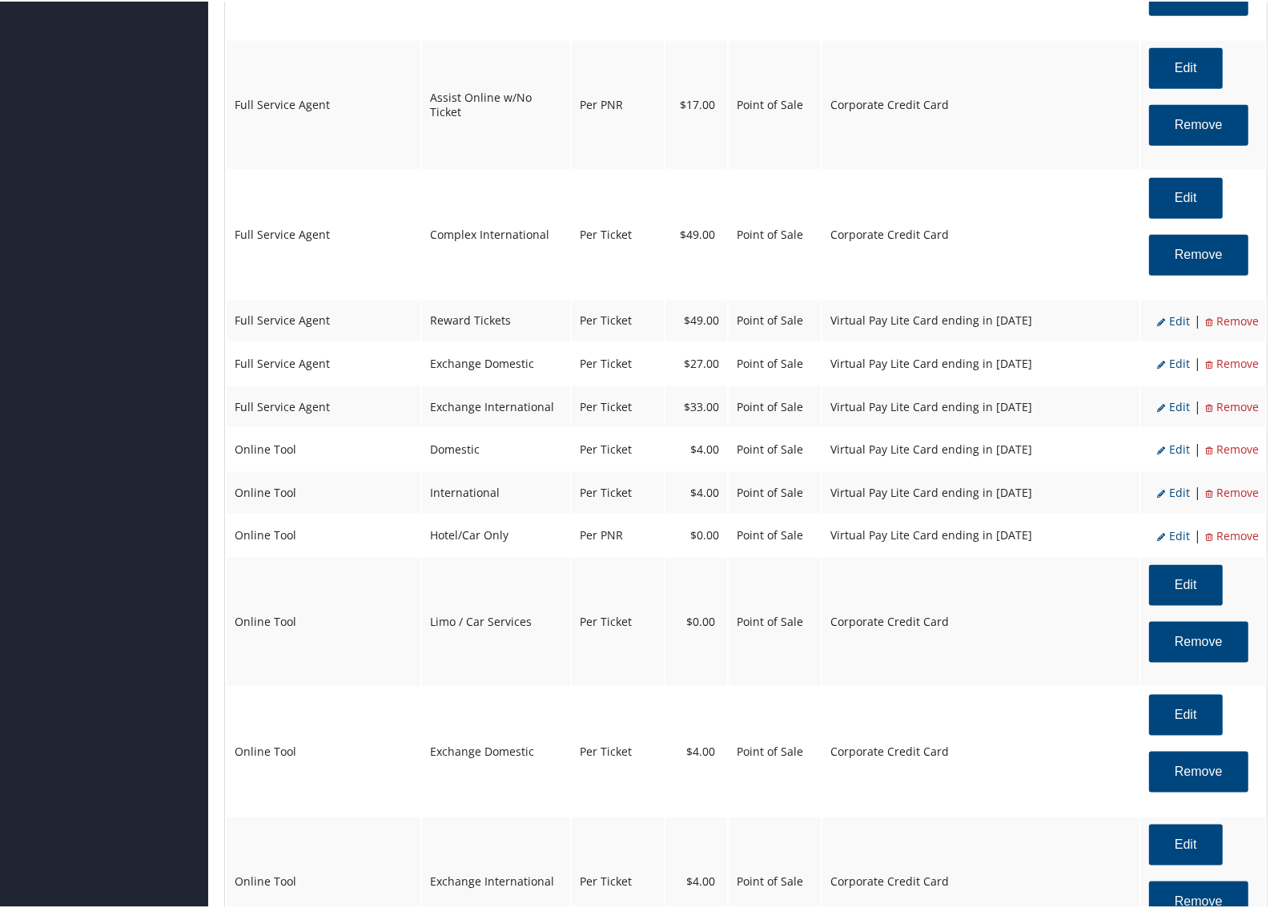
click at [1168, 321] on span "Edit" at bounding box center [1174, 319] width 33 height 15
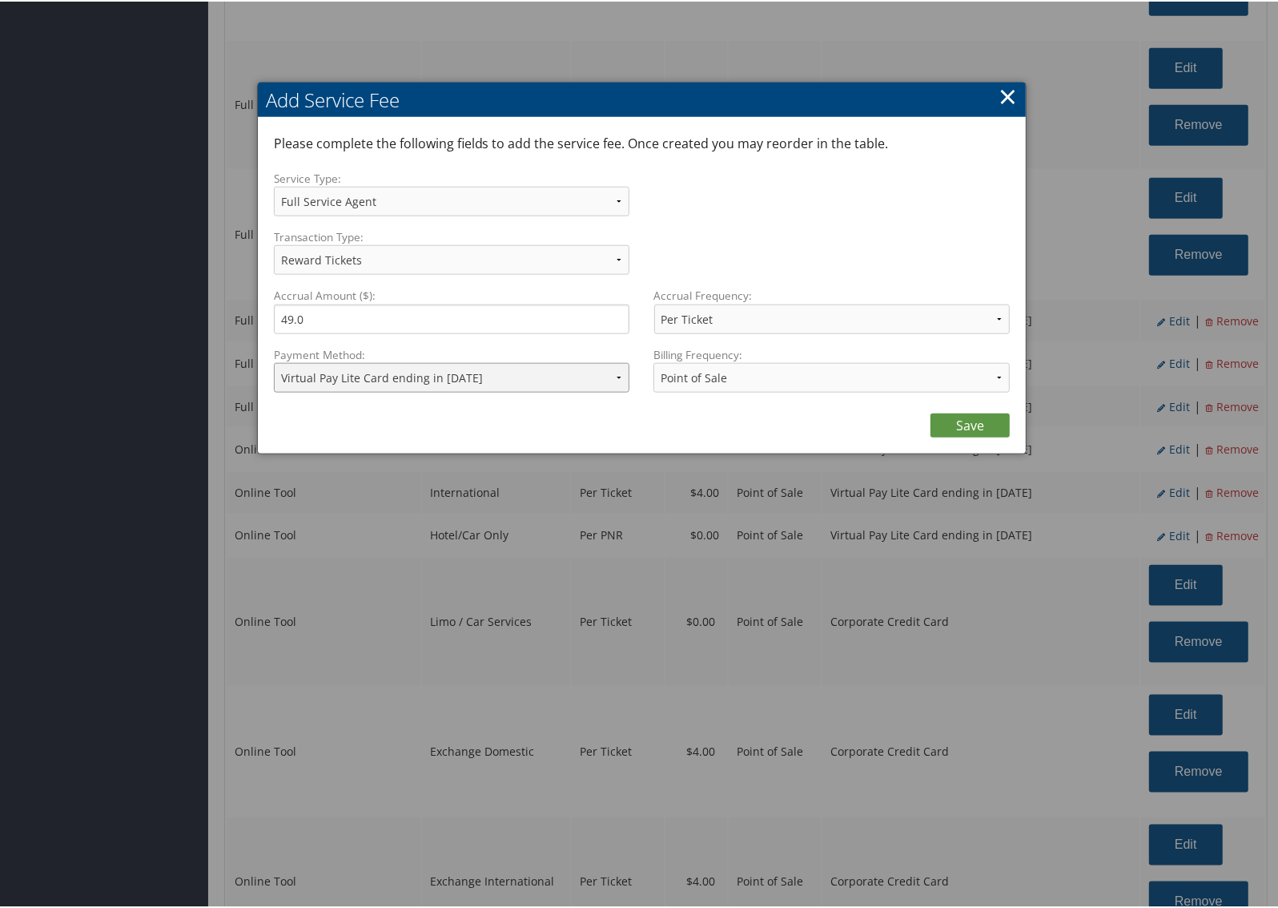
click at [553, 367] on select "ACH Transfer Cash / Check (AR) Corporate Credit Card Ghost Credit Card Hotel Gu…" at bounding box center [452, 376] width 356 height 30
click at [274, 361] on select "ACH Transfer Cash / Check (AR) Corporate Credit Card Ghost Credit Card Hotel Gu…" at bounding box center [452, 376] width 356 height 30
click at [962, 419] on link "Save" at bounding box center [970, 424] width 79 height 24
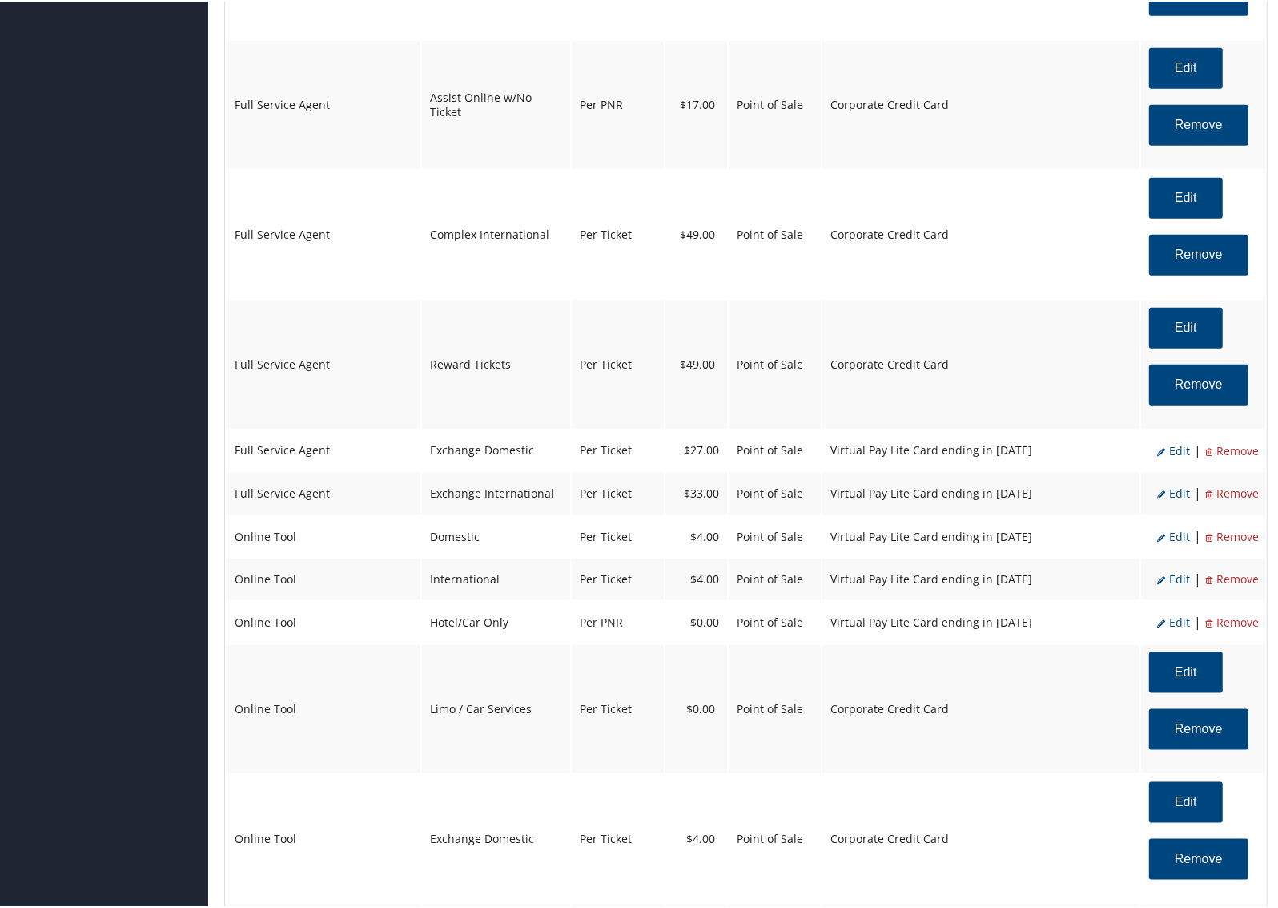
click at [1170, 445] on span "Edit" at bounding box center [1174, 448] width 33 height 15
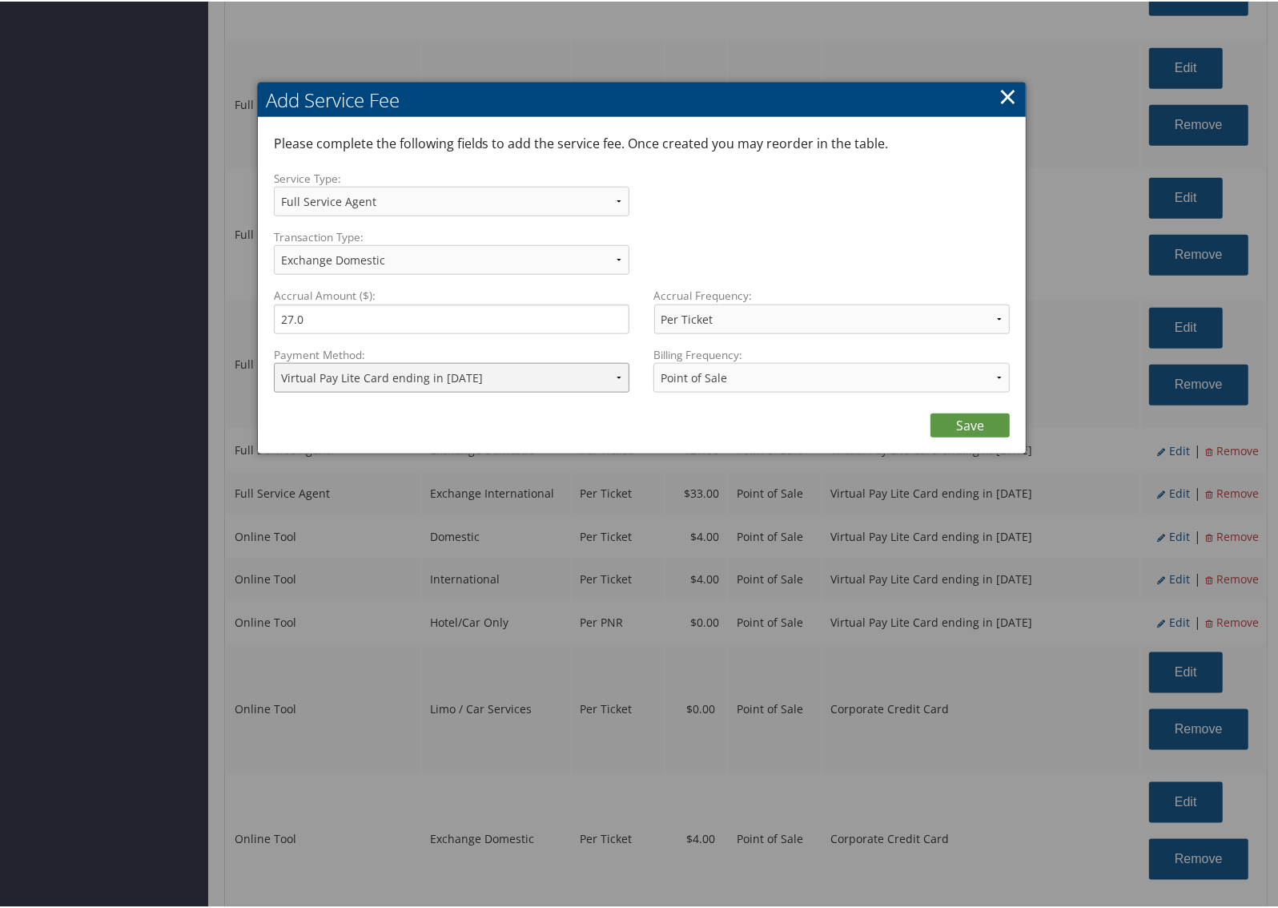
click at [517, 383] on select "ACH Transfer Cash / Check (AR) Corporate Credit Card Ghost Credit Card Hotel Gu…" at bounding box center [452, 376] width 356 height 30
click at [274, 361] on select "ACH Transfer Cash / Check (AR) Corporate Credit Card Ghost Credit Card Hotel Gu…" at bounding box center [452, 376] width 356 height 30
click at [953, 421] on link "Save" at bounding box center [970, 424] width 79 height 24
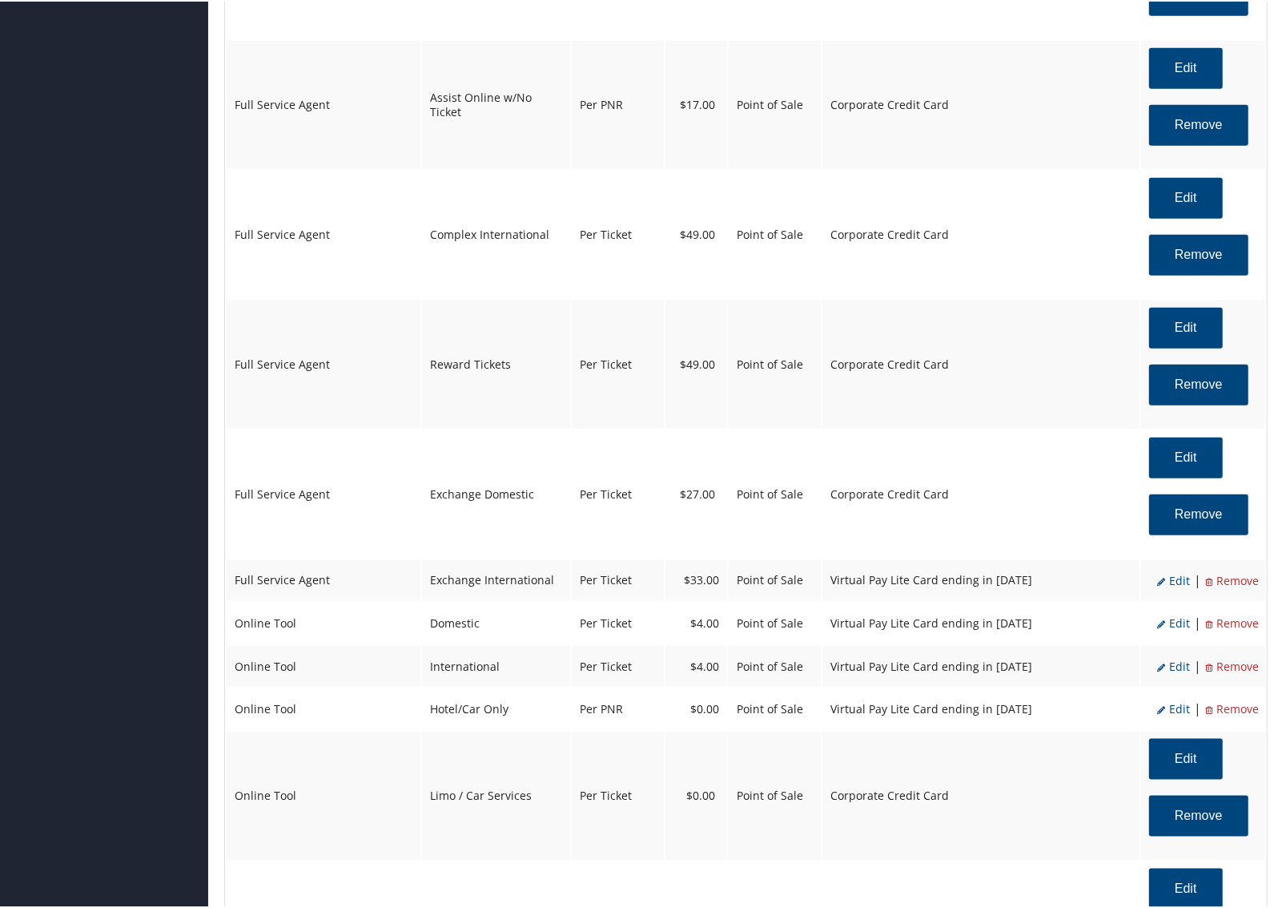
click at [1174, 586] on span "Edit" at bounding box center [1174, 578] width 33 height 15
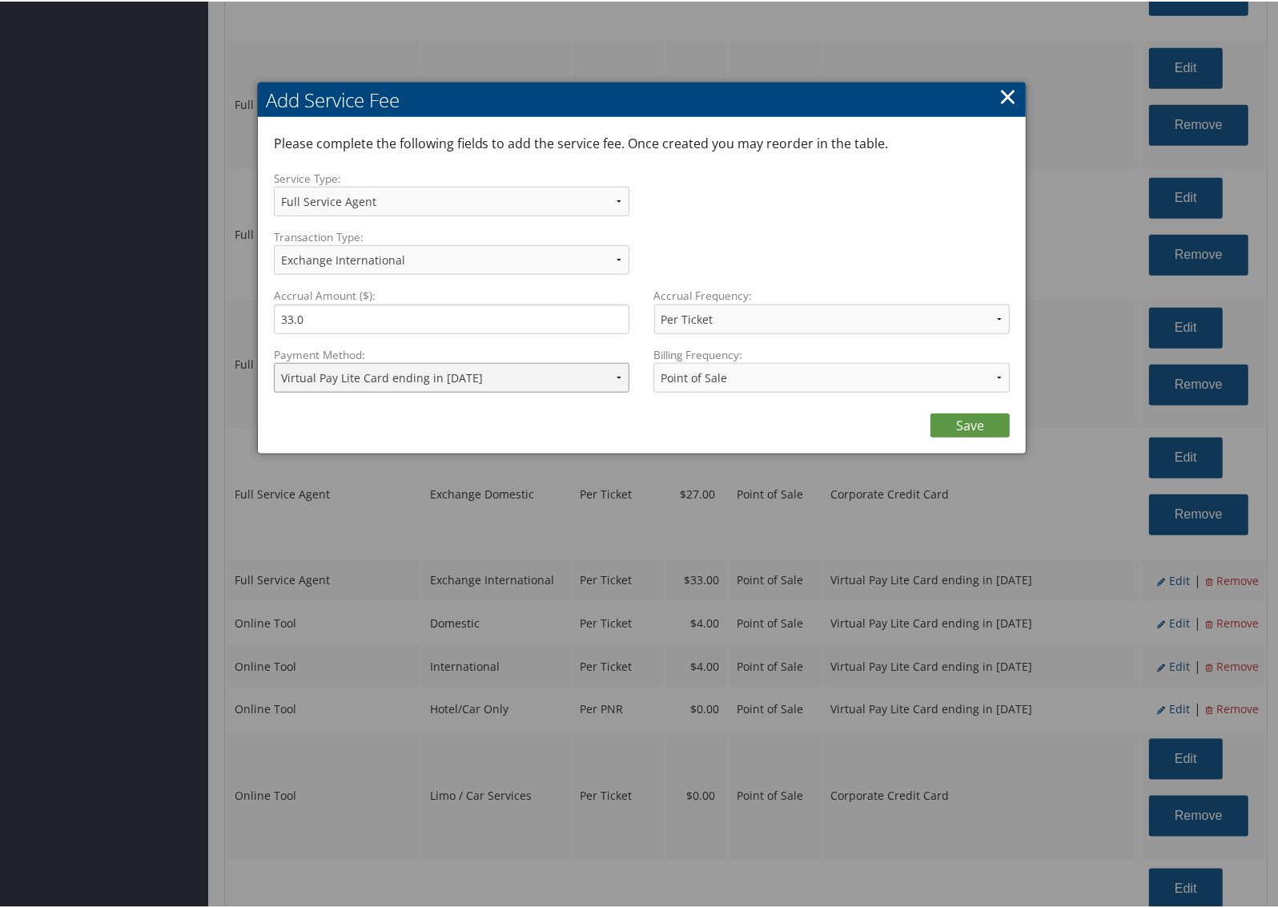
click at [533, 372] on select "ACH Transfer Cash / Check (AR) Corporate Credit Card Ghost Credit Card Hotel Gu…" at bounding box center [452, 376] width 356 height 30
click at [274, 361] on select "ACH Transfer Cash / Check (AR) Corporate Credit Card Ghost Credit Card Hotel Gu…" at bounding box center [452, 376] width 356 height 30
click at [939, 413] on link "Save" at bounding box center [970, 424] width 79 height 24
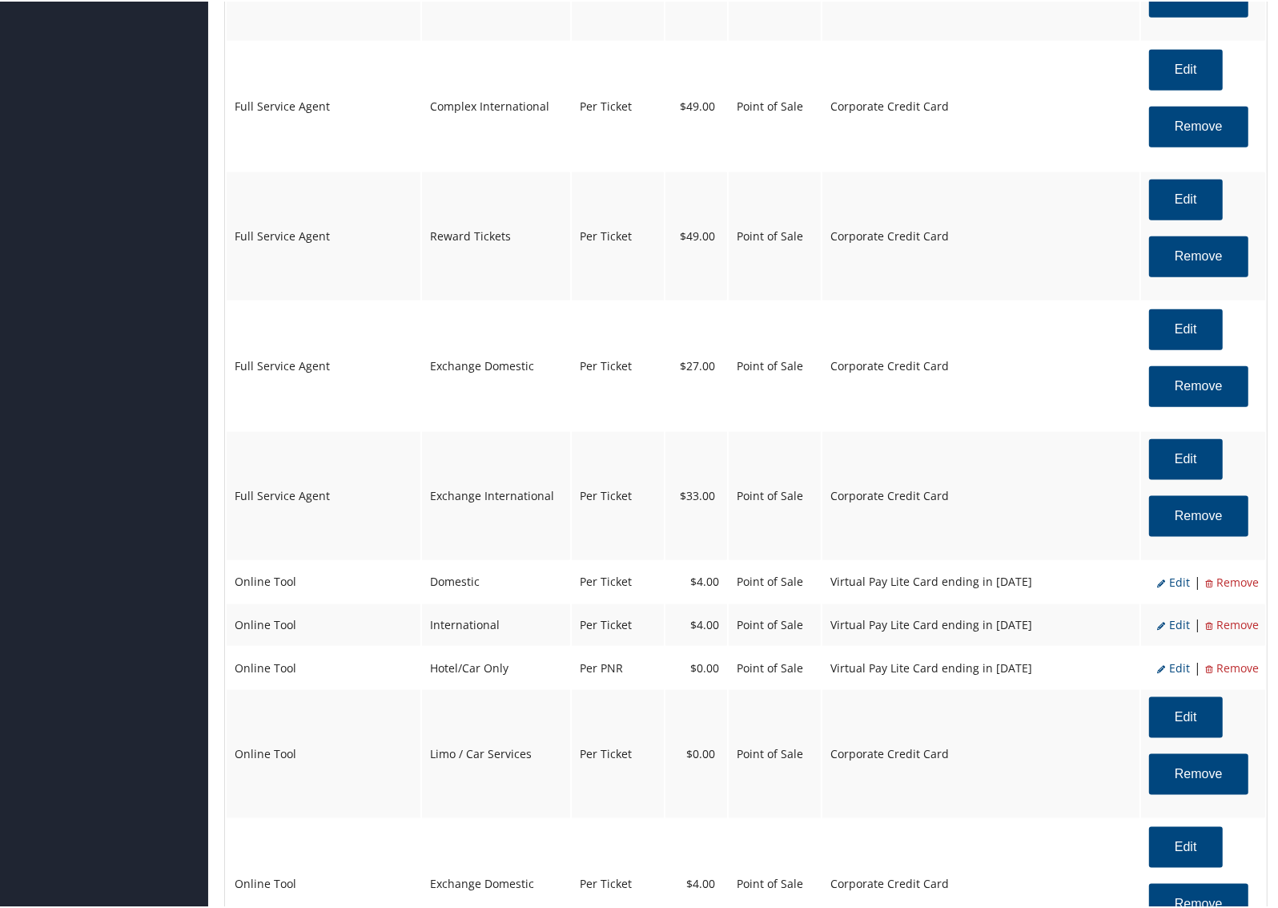
scroll to position [1595, 0]
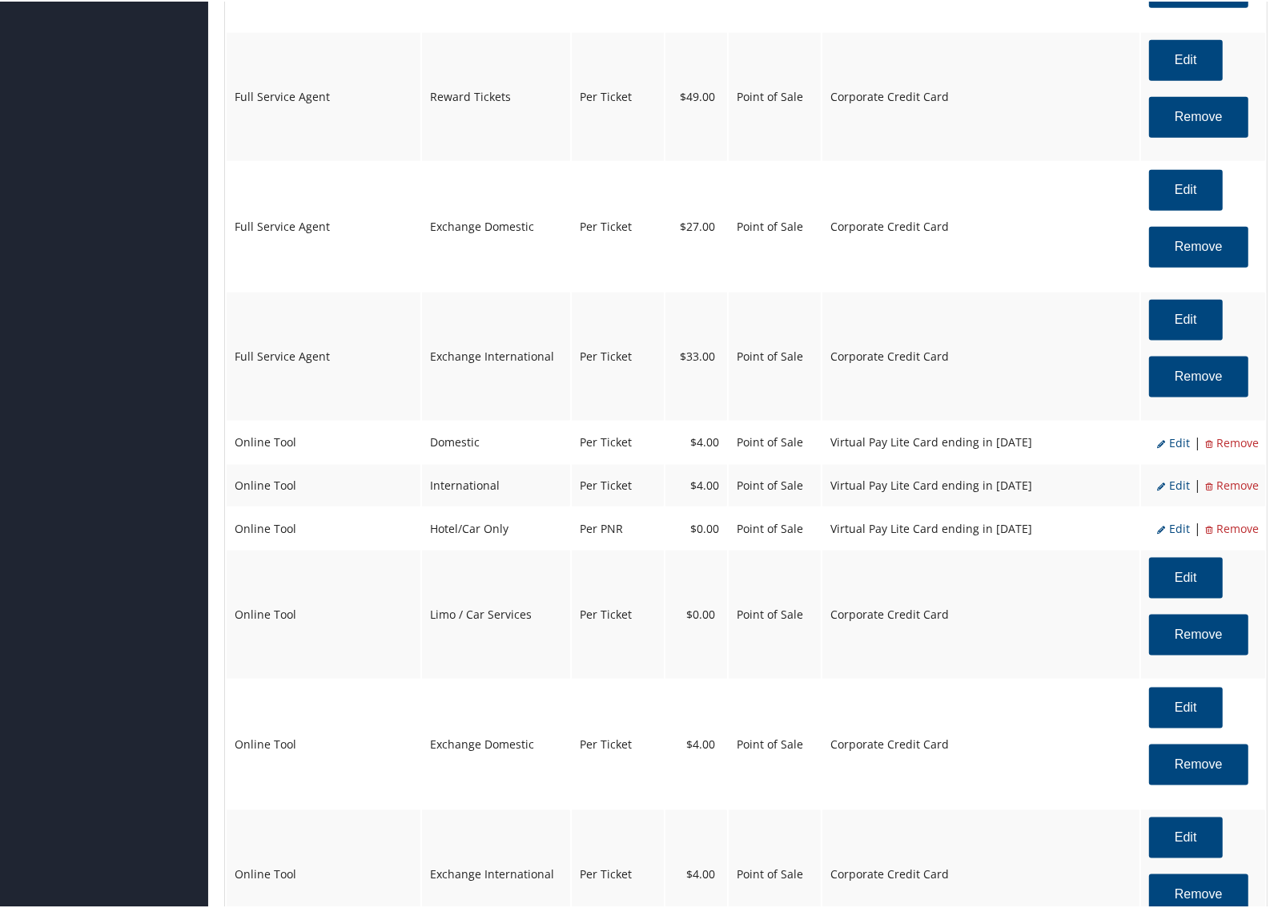
click at [1172, 443] on span "Edit" at bounding box center [1174, 440] width 33 height 15
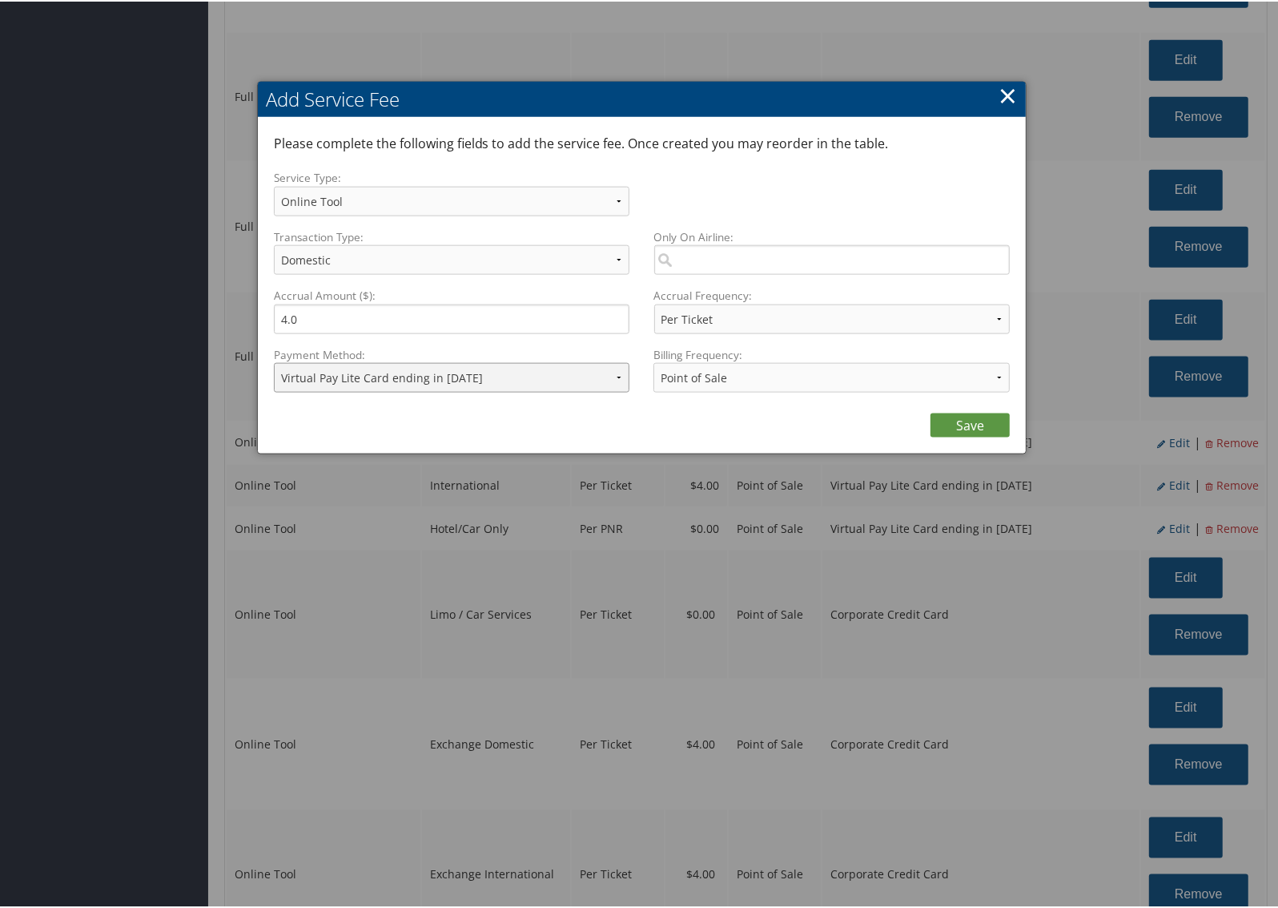
click at [405, 376] on select "ACH Transfer Cash / Check (AR) Corporate Credit Card Ghost Credit Card Hotel Gu…" at bounding box center [452, 376] width 356 height 30
click at [274, 361] on select "ACH Transfer Cash / Check (AR) Corporate Credit Card Ghost Credit Card Hotel Gu…" at bounding box center [452, 376] width 356 height 30
click at [992, 429] on link "Save" at bounding box center [970, 424] width 79 height 24
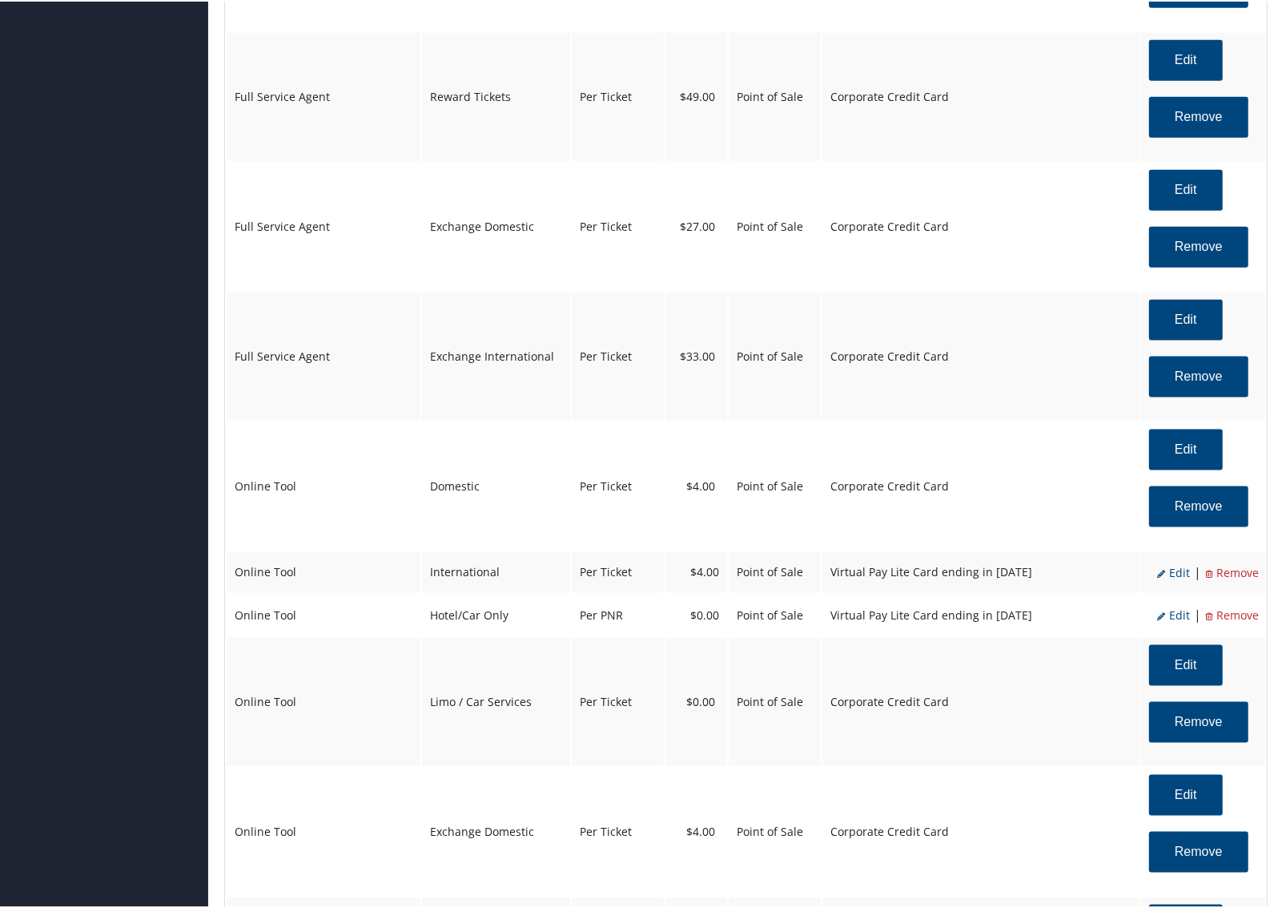
click at [1174, 578] on span "Edit" at bounding box center [1174, 570] width 33 height 15
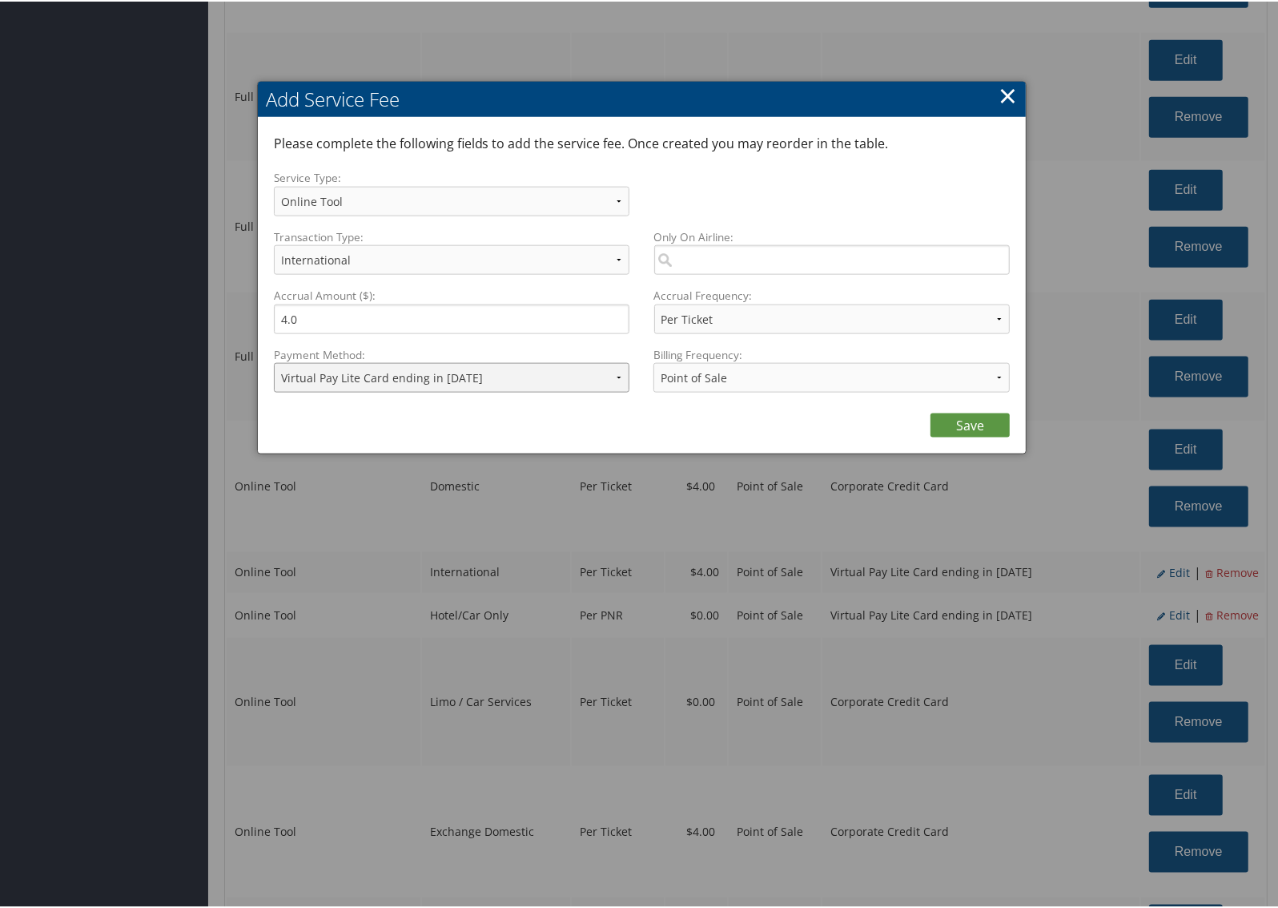
click at [360, 375] on select "ACH Transfer Cash / Check (AR) Corporate Credit Card Ghost Credit Card Hotel Gu…" at bounding box center [452, 376] width 356 height 30
click at [274, 361] on select "ACH Transfer Cash / Check (AR) Corporate Credit Card Ghost Credit Card Hotel Gu…" at bounding box center [452, 376] width 356 height 30
click at [988, 417] on link "Save" at bounding box center [970, 424] width 79 height 24
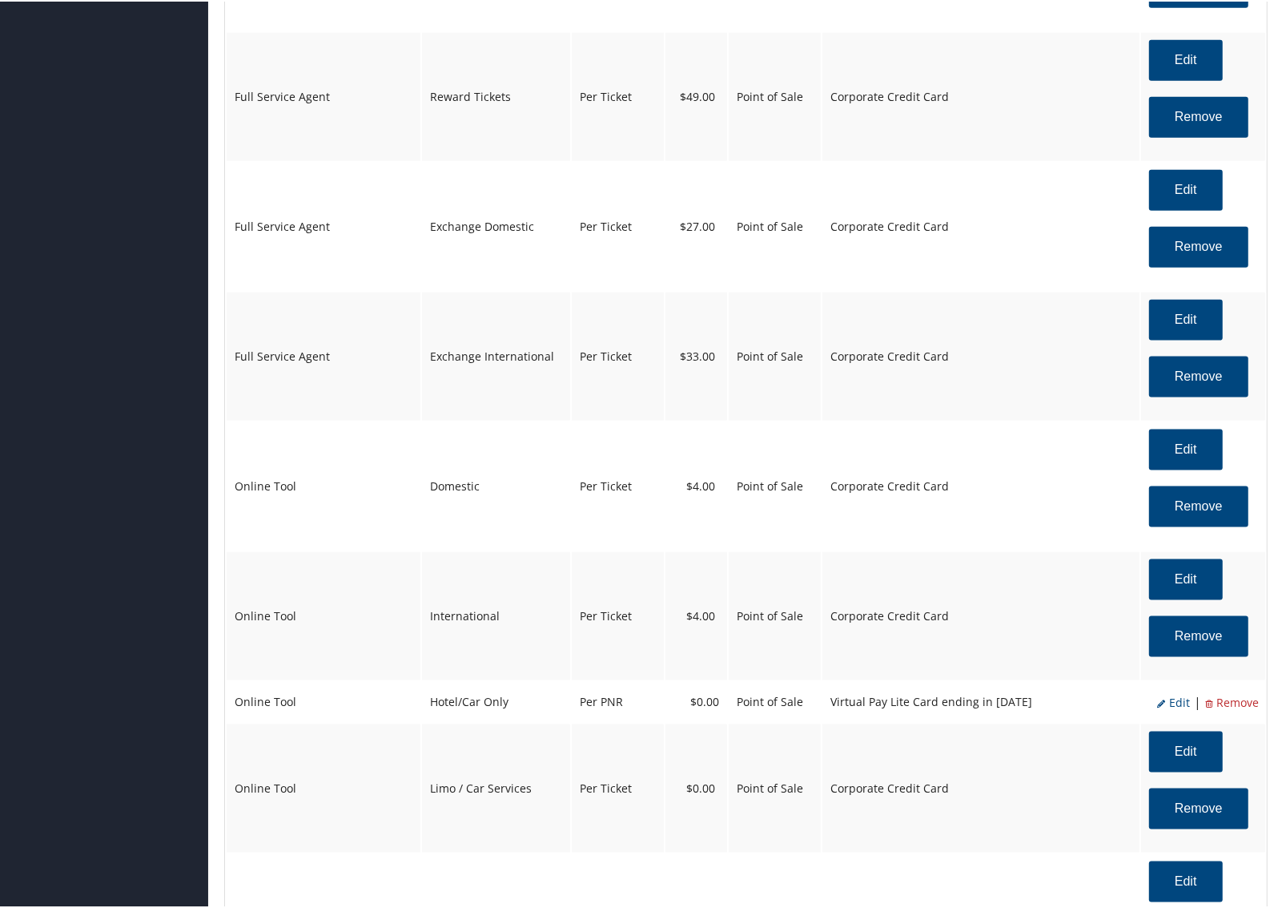
click at [1179, 699] on span "Edit" at bounding box center [1174, 700] width 33 height 15
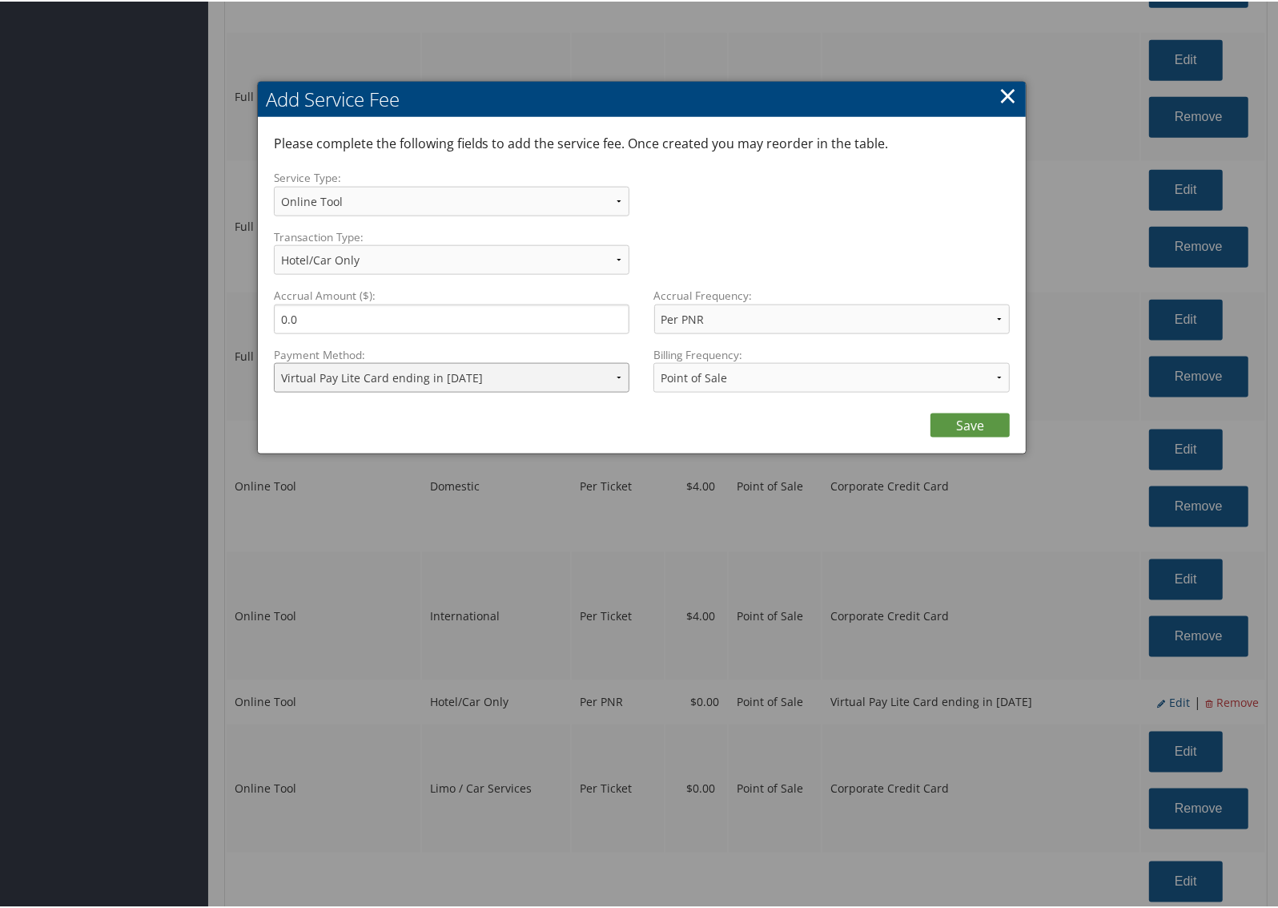
click at [371, 378] on select "ACH Transfer Cash / Check (AR) Corporate Credit Card Ghost Credit Card Hotel Gu…" at bounding box center [452, 376] width 356 height 30
click at [274, 361] on select "ACH Transfer Cash / Check (AR) Corporate Credit Card Ghost Credit Card Hotel Gu…" at bounding box center [452, 376] width 356 height 30
click at [938, 419] on link "Save" at bounding box center [970, 424] width 79 height 24
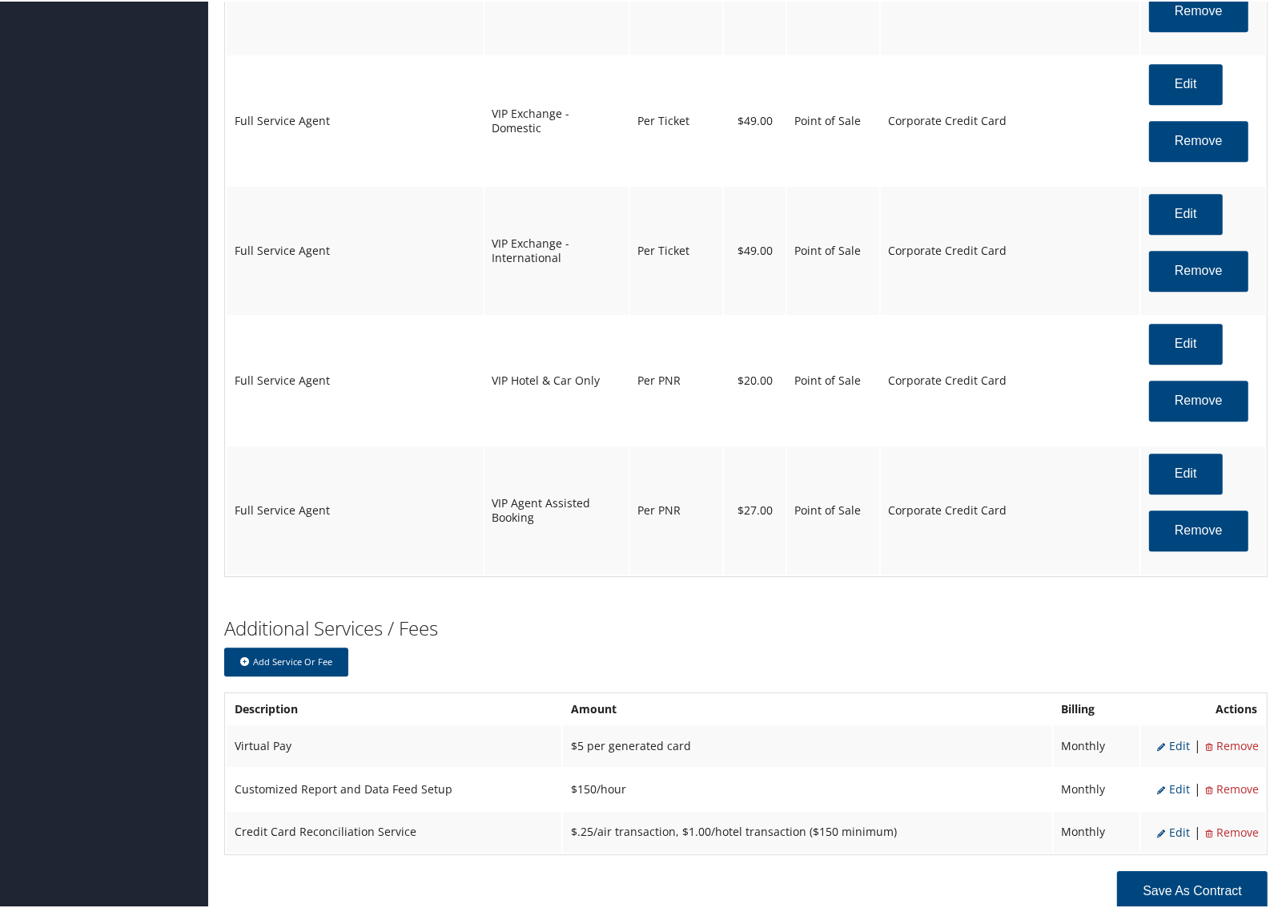
scroll to position [3847, 0]
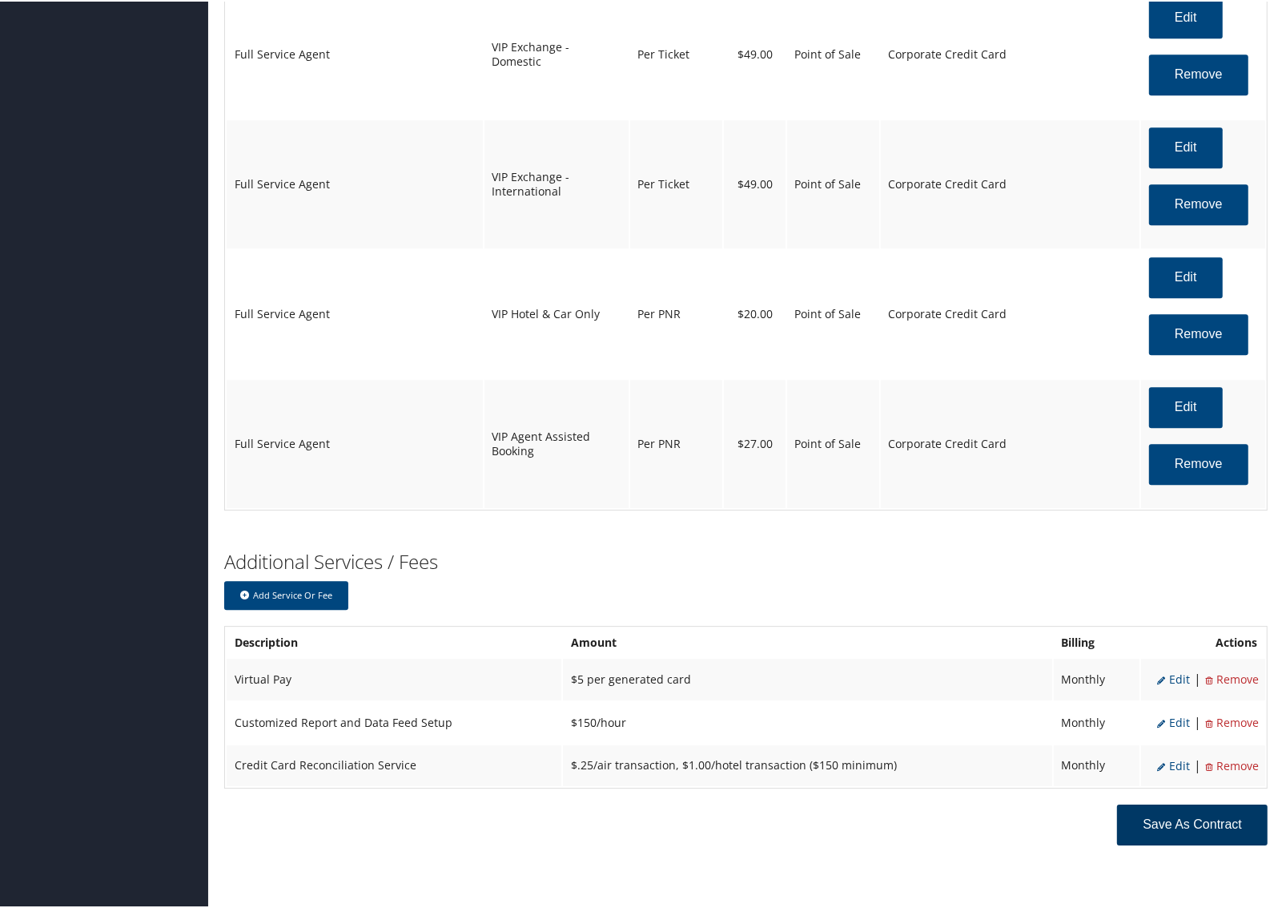
click at [1230, 825] on button "Save as Contract" at bounding box center [1192, 823] width 151 height 41
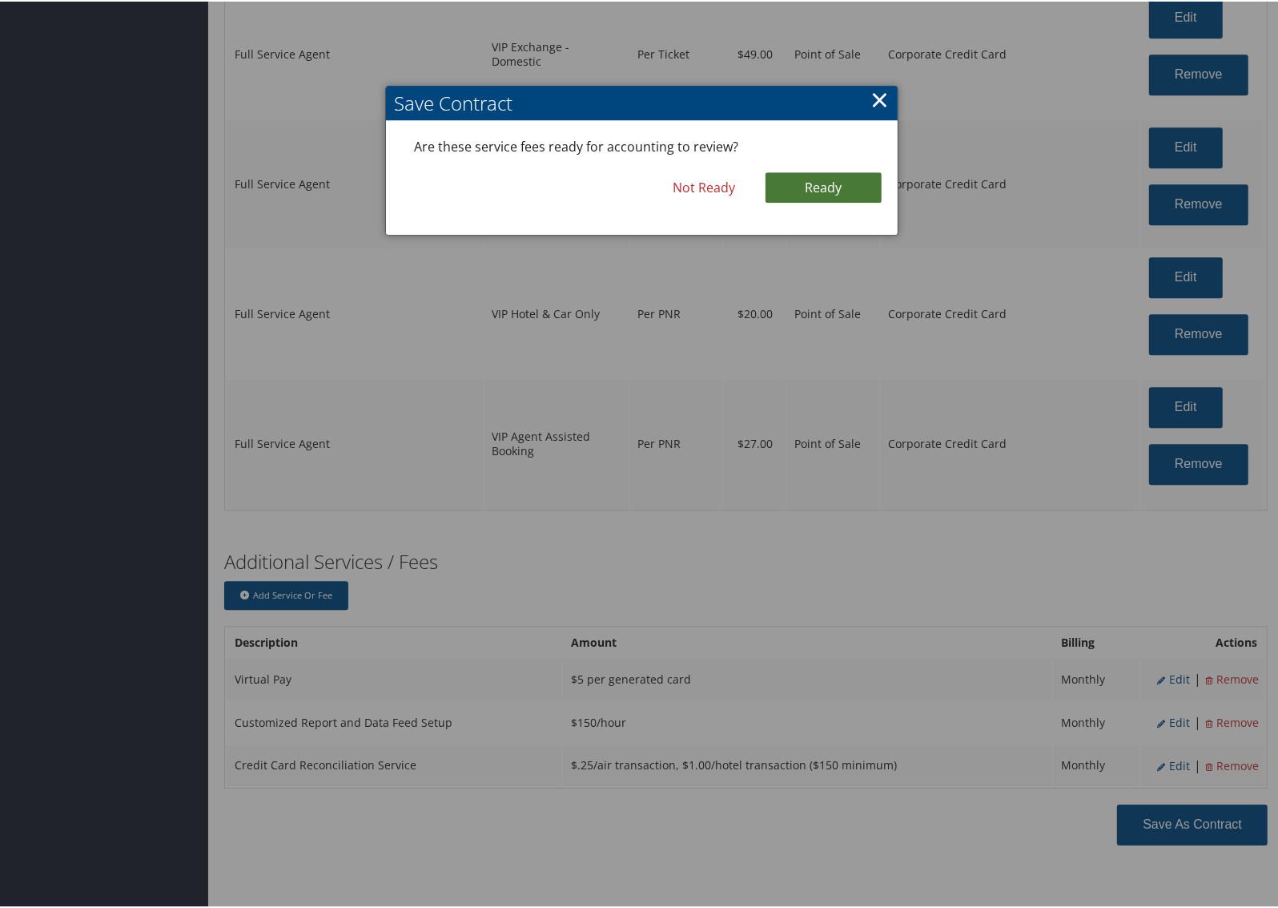
click at [801, 180] on link "Ready" at bounding box center [824, 186] width 116 height 30
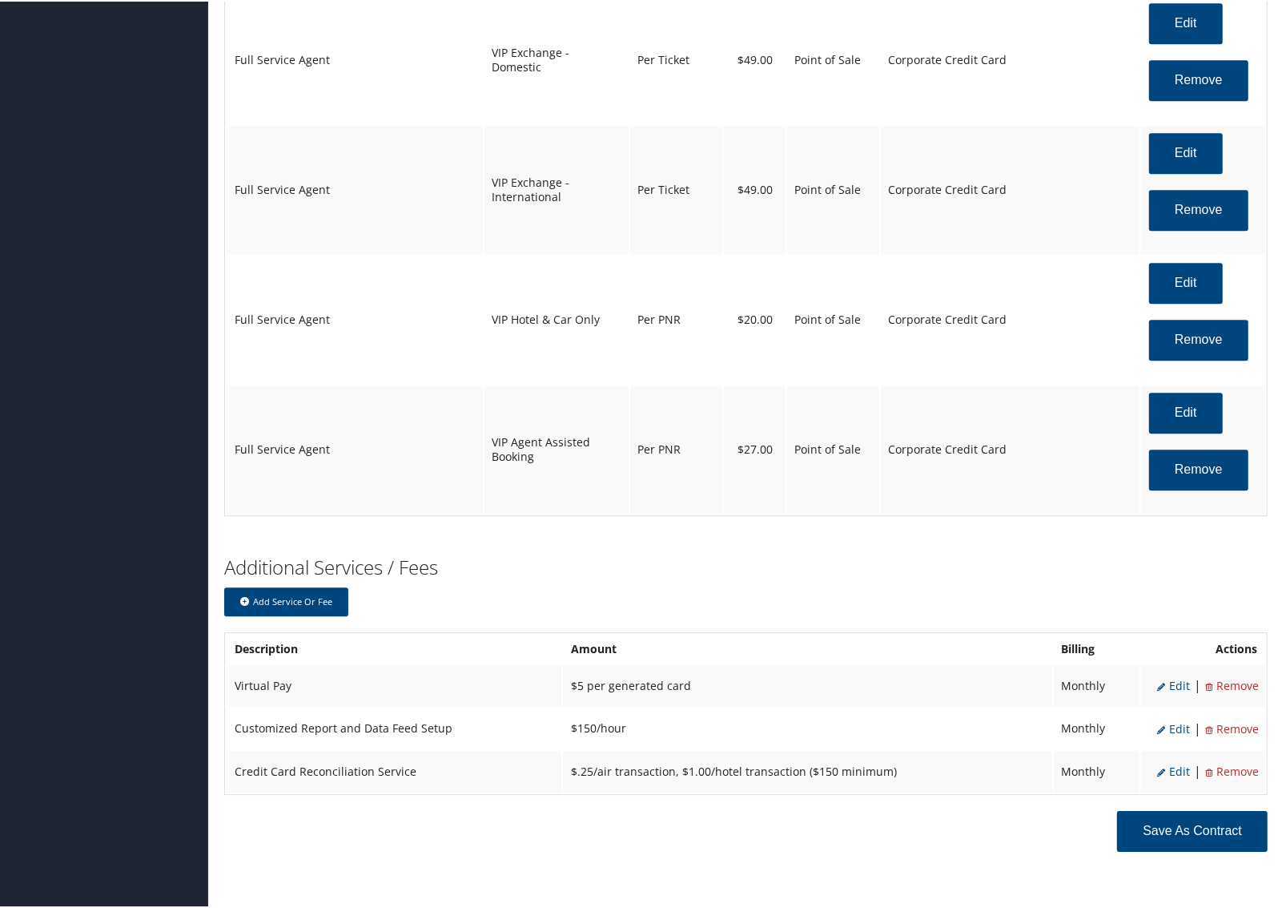
scroll to position [3855, 0]
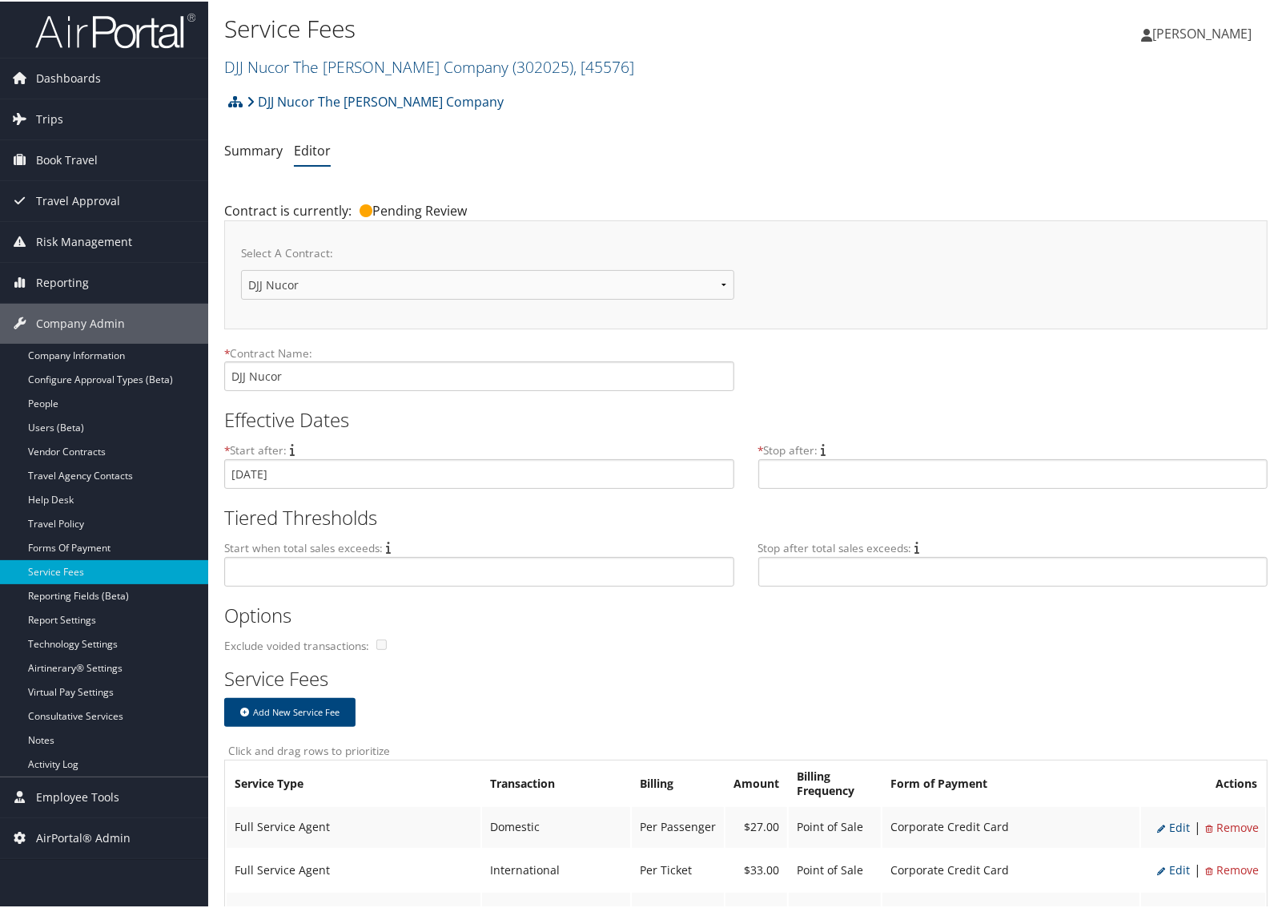
click at [445, 211] on span "Pending Review" at bounding box center [409, 209] width 115 height 18
click at [123, 70] on link "Dashboards" at bounding box center [104, 77] width 208 height 40
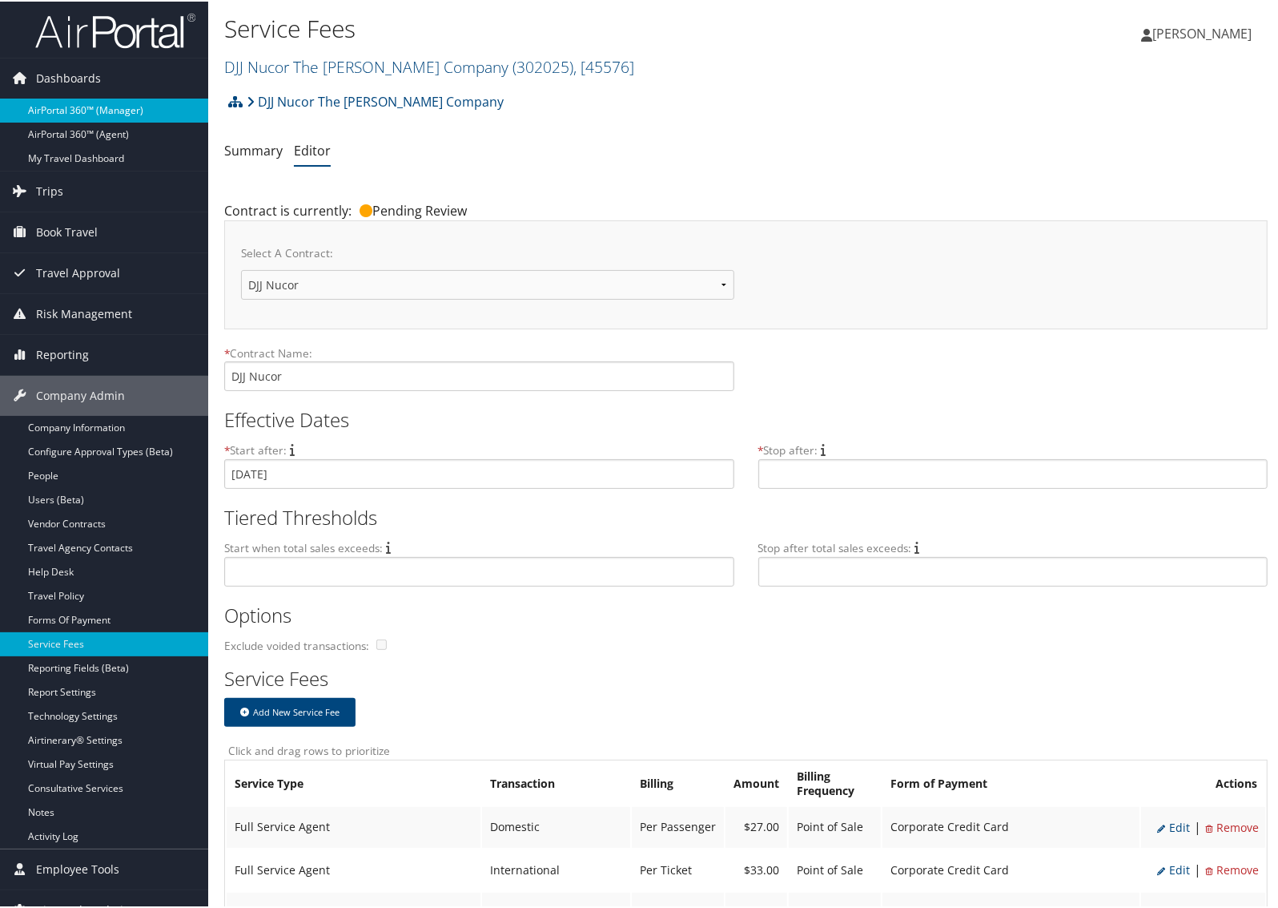
click at [100, 99] on link "AirPortal 360™ (Manager)" at bounding box center [104, 109] width 208 height 24
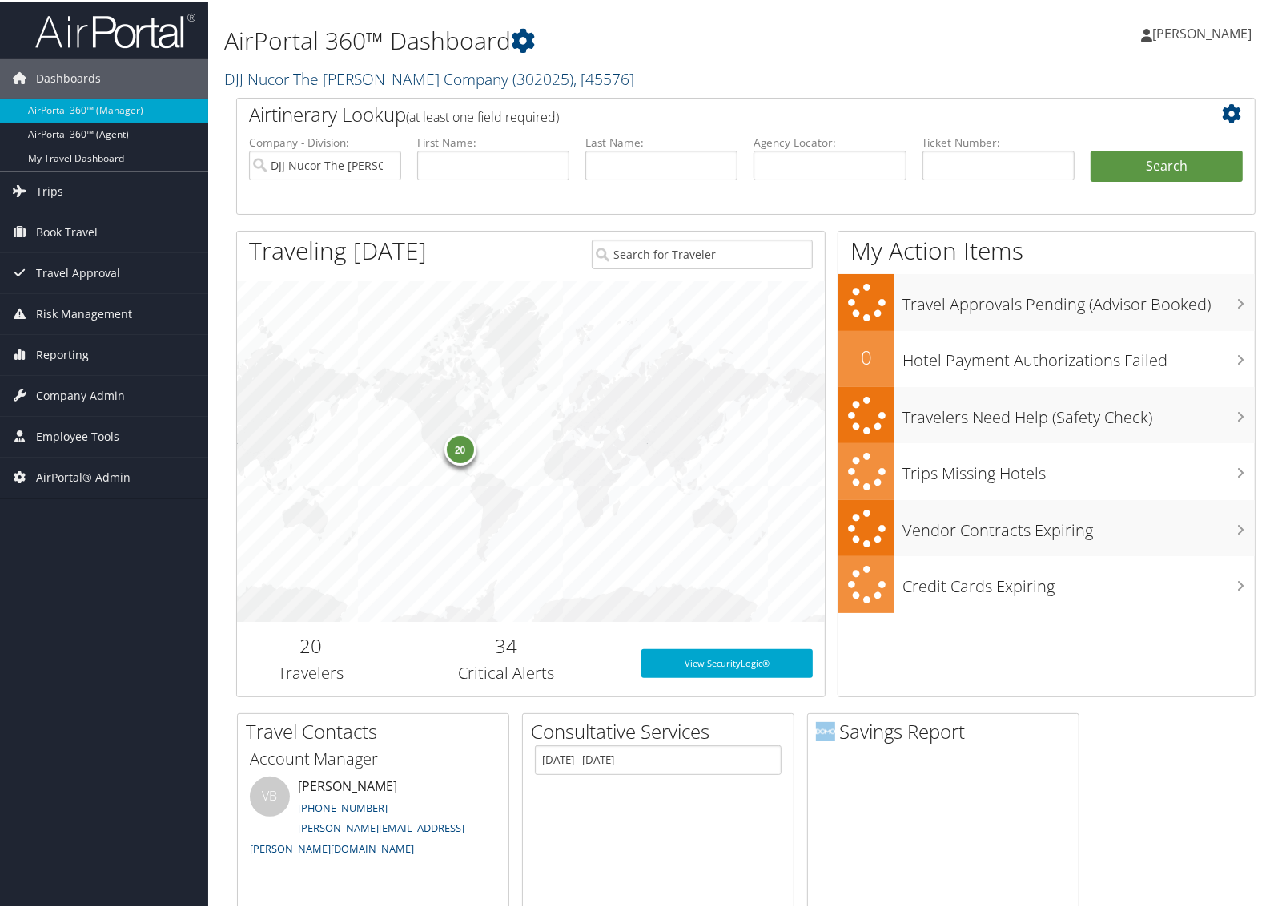
click at [338, 80] on link "DJJ Nucor The David Joseph Company ( 302025 ) , [ 45576 ]" at bounding box center [429, 77] width 410 height 22
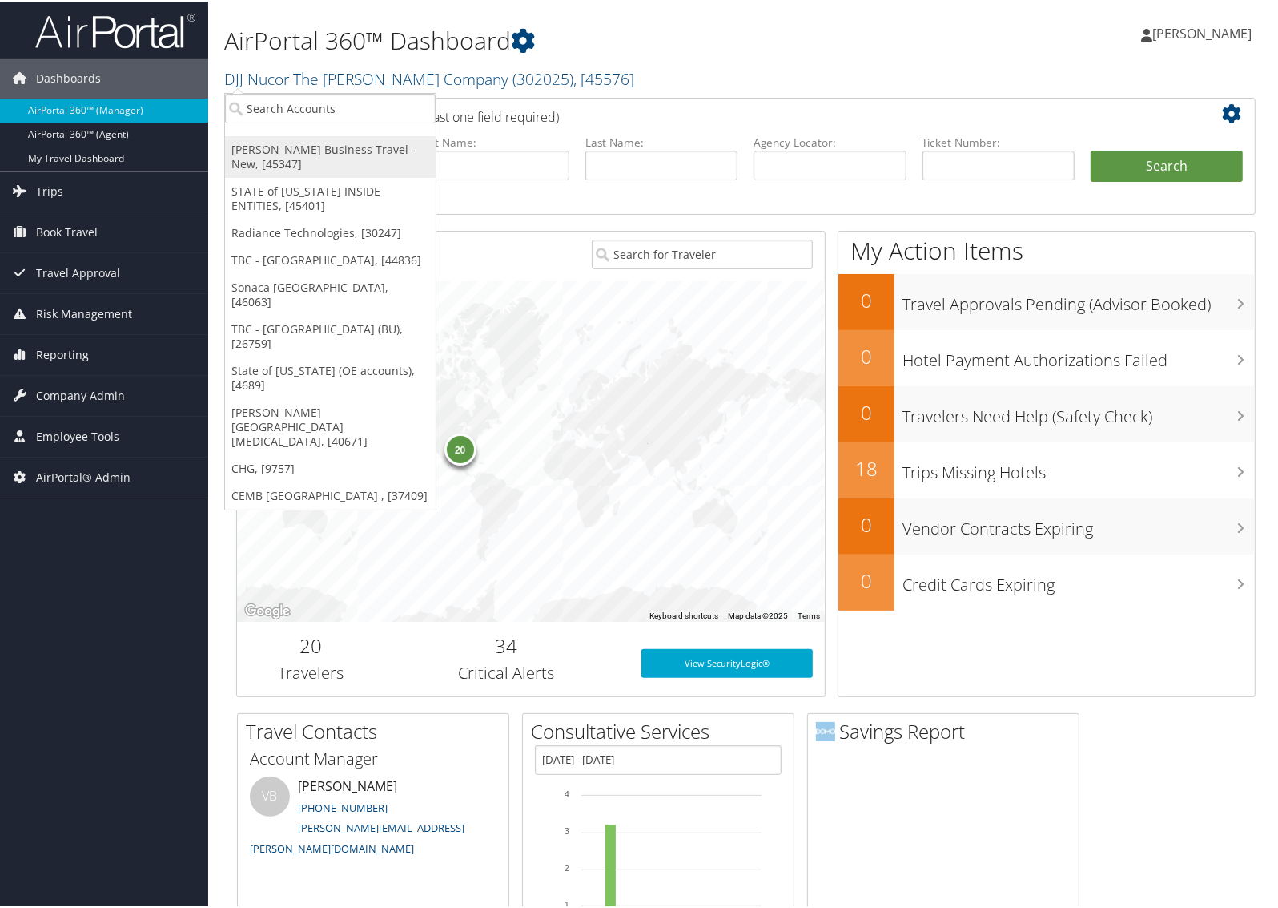
click at [324, 155] on link "[PERSON_NAME] Business Travel - New, [45347]" at bounding box center [330, 156] width 211 height 42
